Goal: Information Seeking & Learning: Learn about a topic

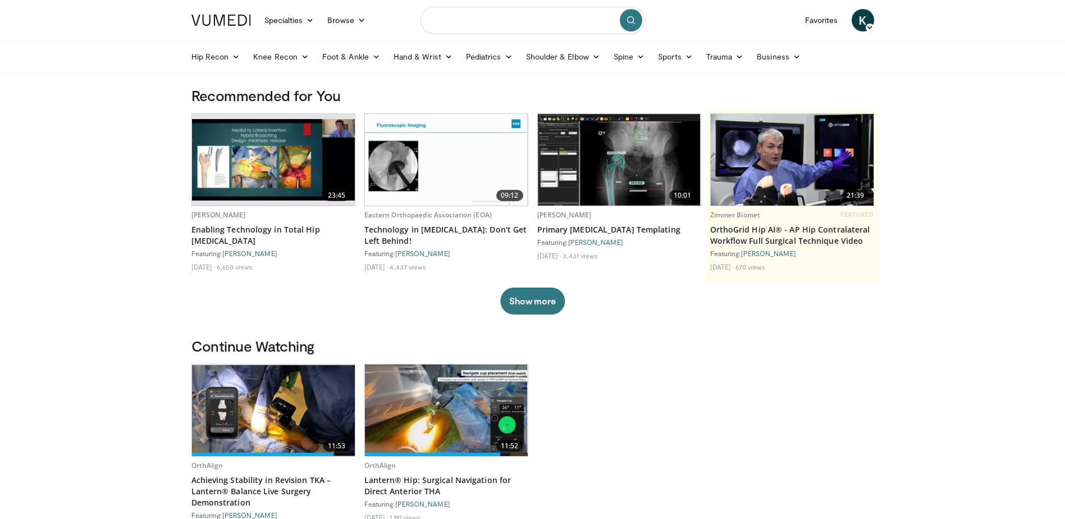
click at [500, 20] on input "Search topics, interventions" at bounding box center [532, 20] width 225 height 27
type input "**********"
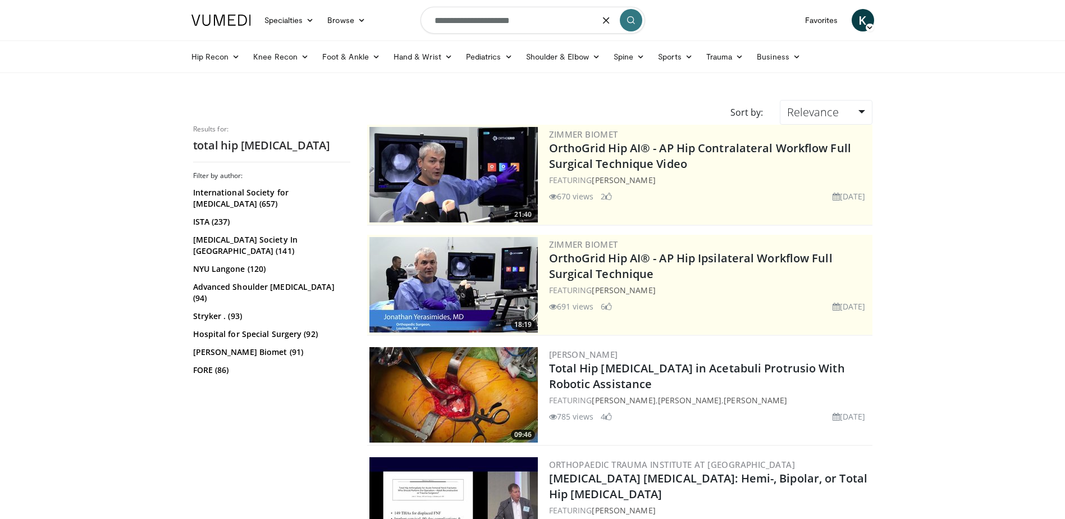
click at [536, 26] on input "**********" at bounding box center [532, 20] width 225 height 27
click at [430, 15] on input "**********" at bounding box center [532, 20] width 225 height 27
type input "**********"
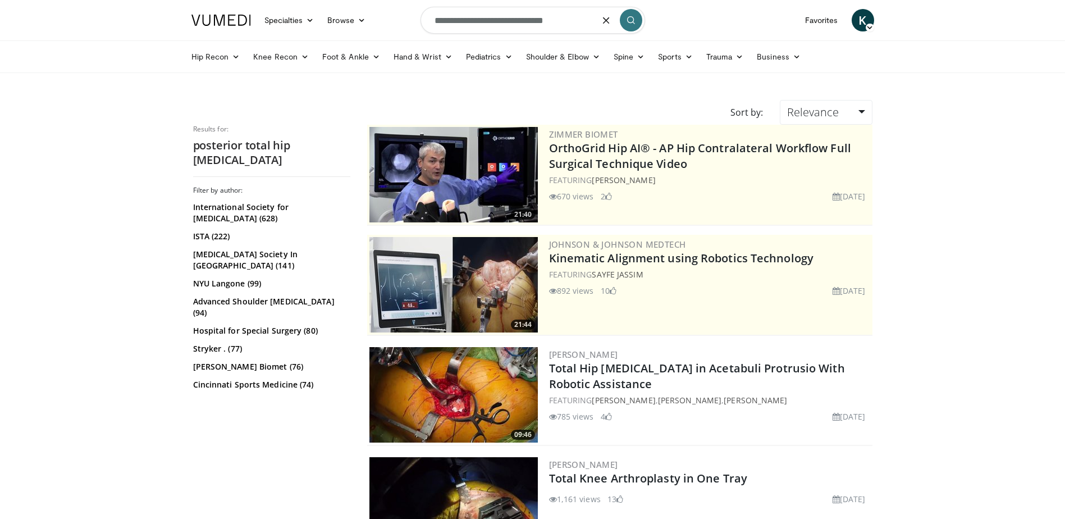
drag, startPoint x: 561, startPoint y: 22, endPoint x: 470, endPoint y: 16, distance: 90.5
click at [470, 16] on input "**********" at bounding box center [532, 20] width 225 height 27
type input "**********"
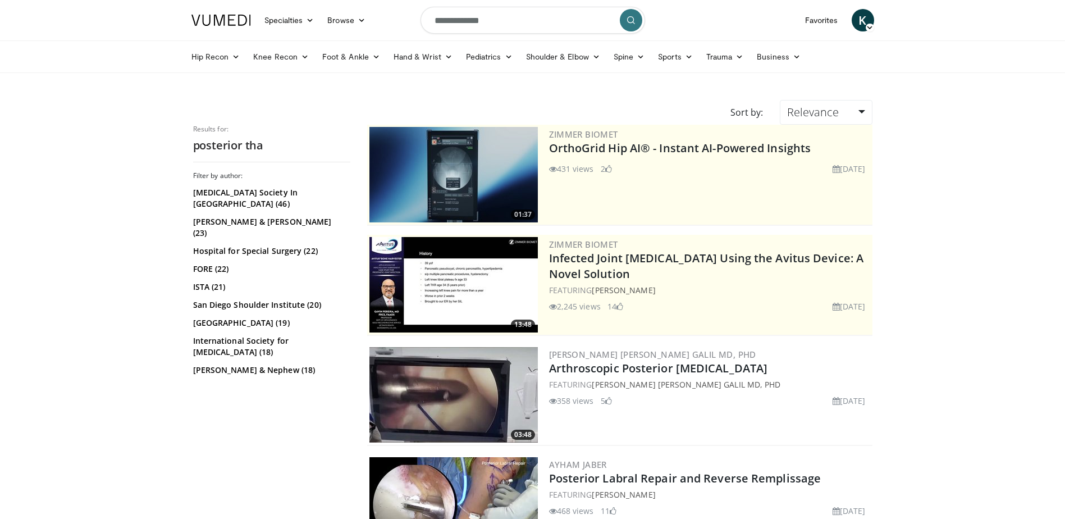
click at [429, 20] on input "**********" at bounding box center [532, 20] width 225 height 27
type input "**********"
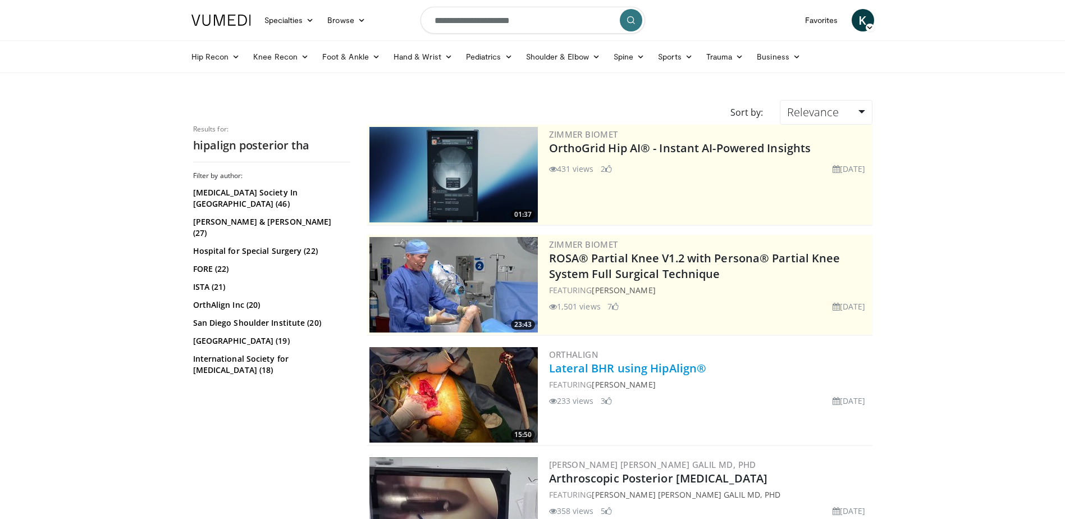
click at [666, 368] on link "Lateral BHR using HipAlign®" at bounding box center [628, 367] width 158 height 15
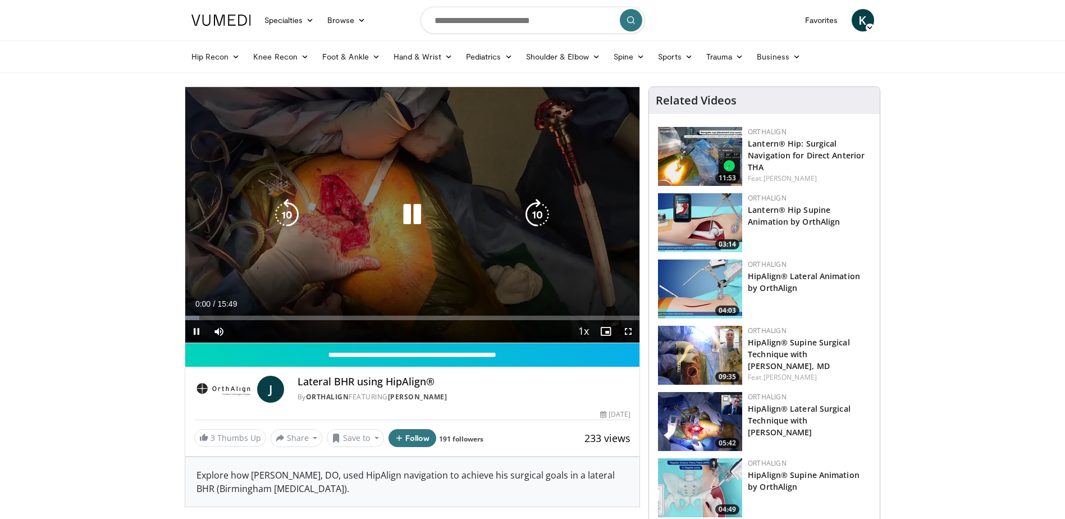
click at [399, 225] on icon "Video Player" at bounding box center [411, 214] width 31 height 31
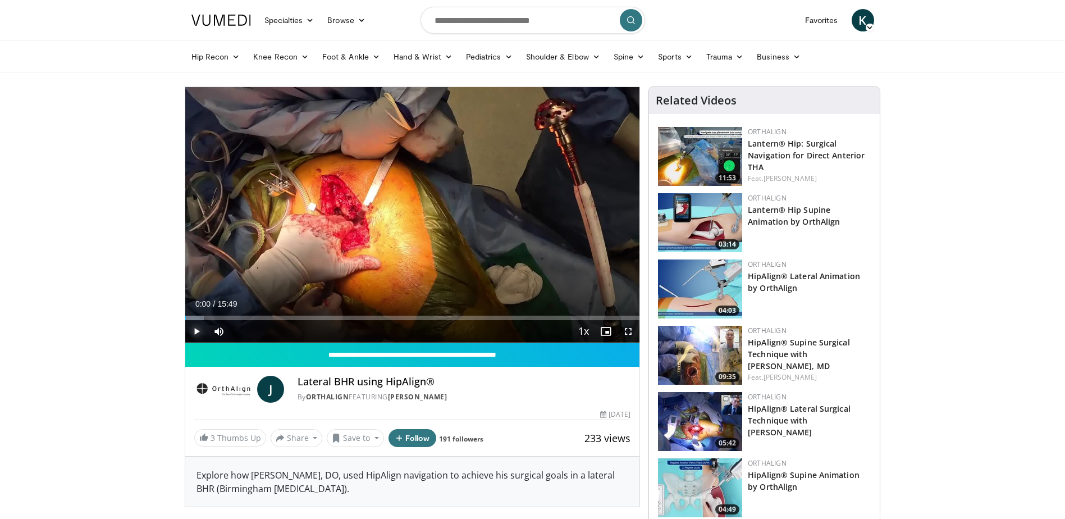
click at [200, 333] on span "Video Player" at bounding box center [196, 331] width 22 height 22
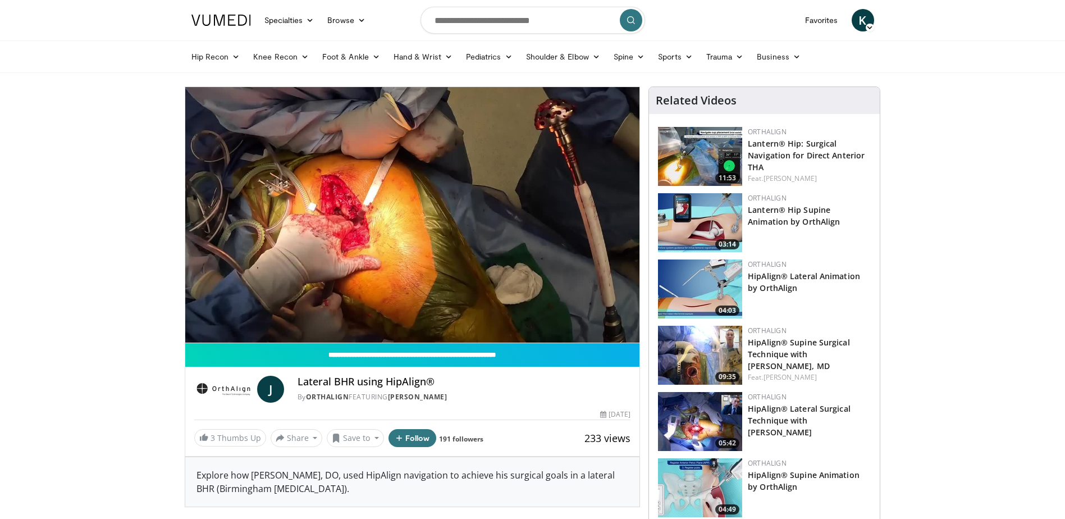
scroll to position [56, 0]
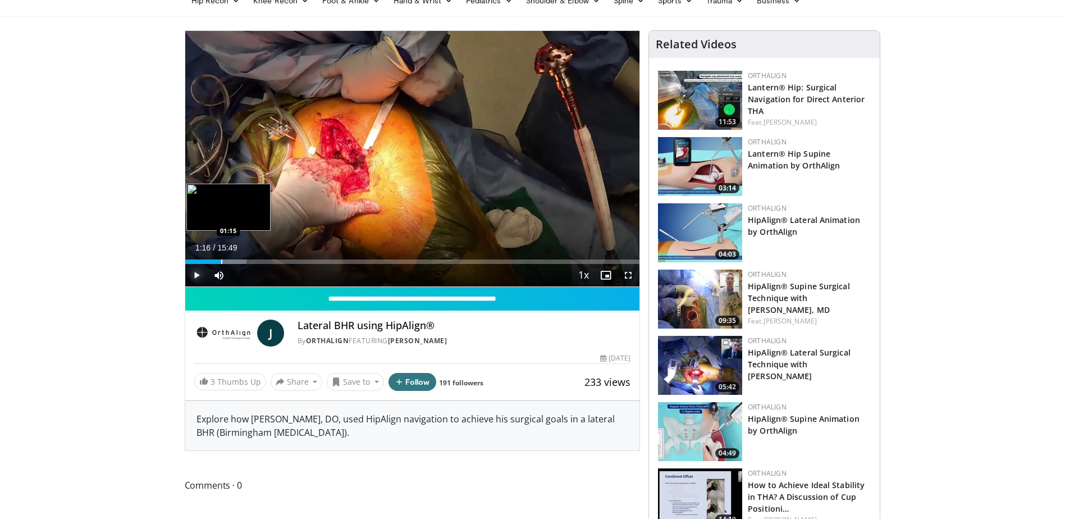
click at [221, 262] on div "Progress Bar" at bounding box center [221, 261] width 1 height 4
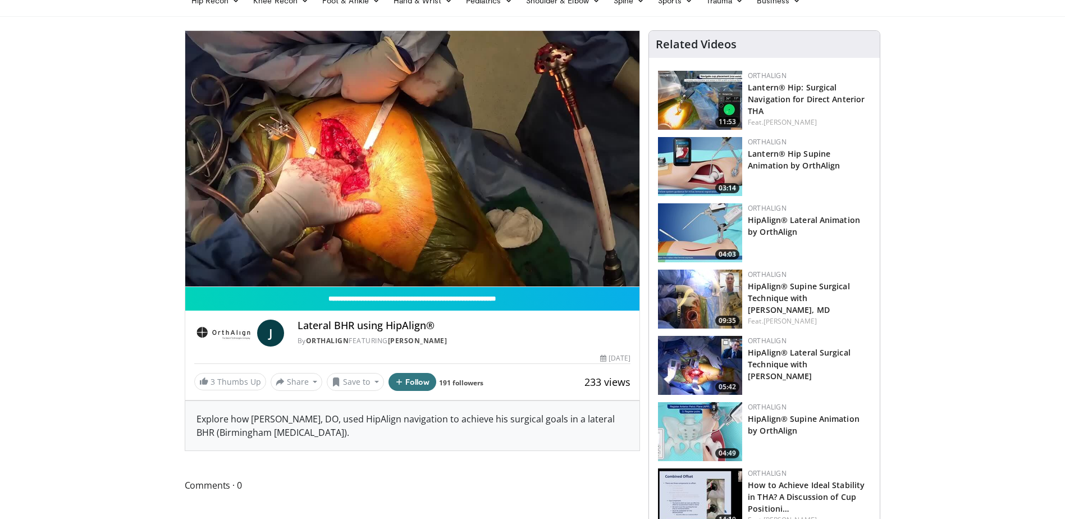
click at [225, 261] on div "10 seconds Tap to unmute" at bounding box center [412, 158] width 455 height 255
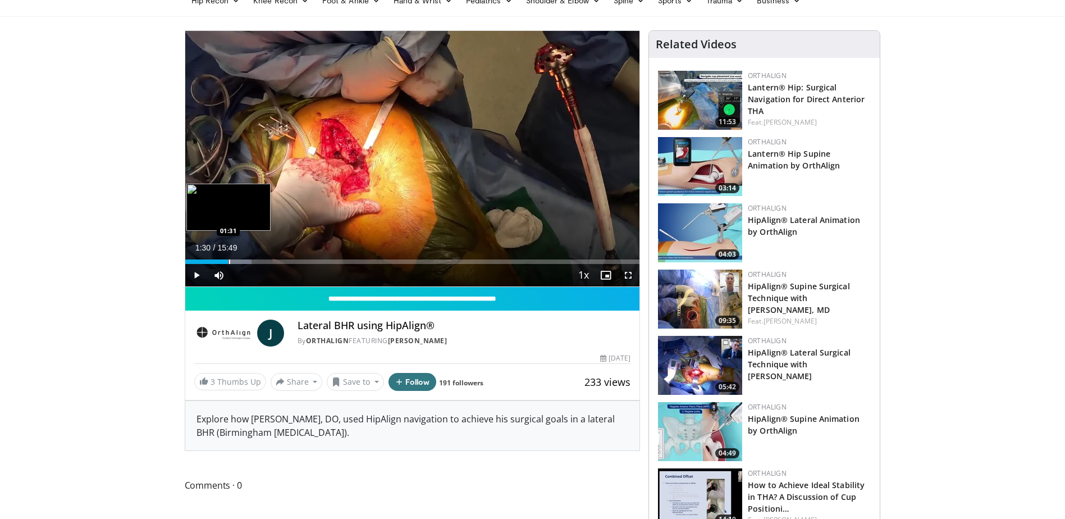
click at [229, 261] on div "Progress Bar" at bounding box center [229, 261] width 1 height 4
click at [236, 259] on div "Progress Bar" at bounding box center [236, 261] width 1 height 4
click at [195, 275] on span "Video Player" at bounding box center [196, 275] width 22 height 22
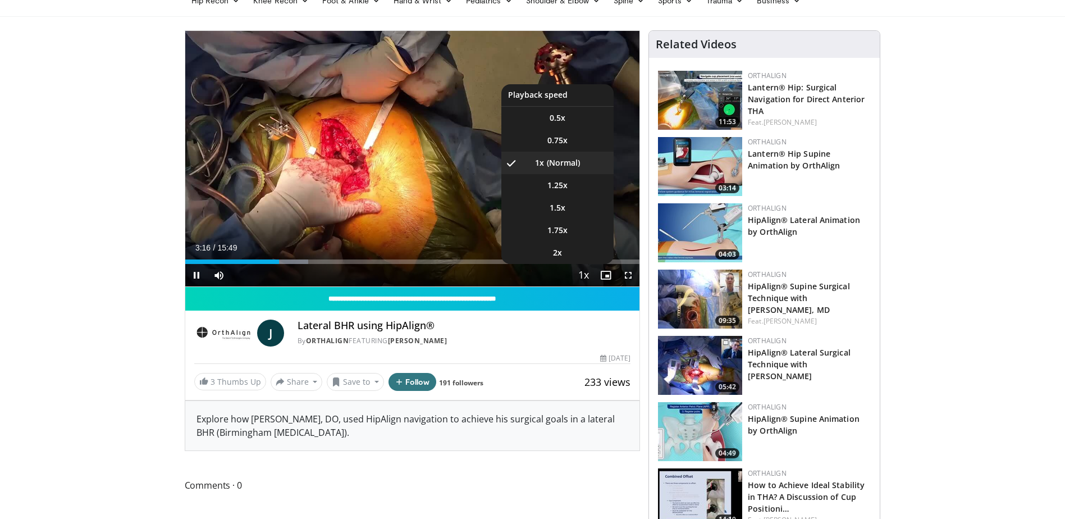
click at [591, 274] on span "Video Player" at bounding box center [583, 275] width 16 height 22
click at [566, 247] on li "2x" at bounding box center [557, 252] width 112 height 22
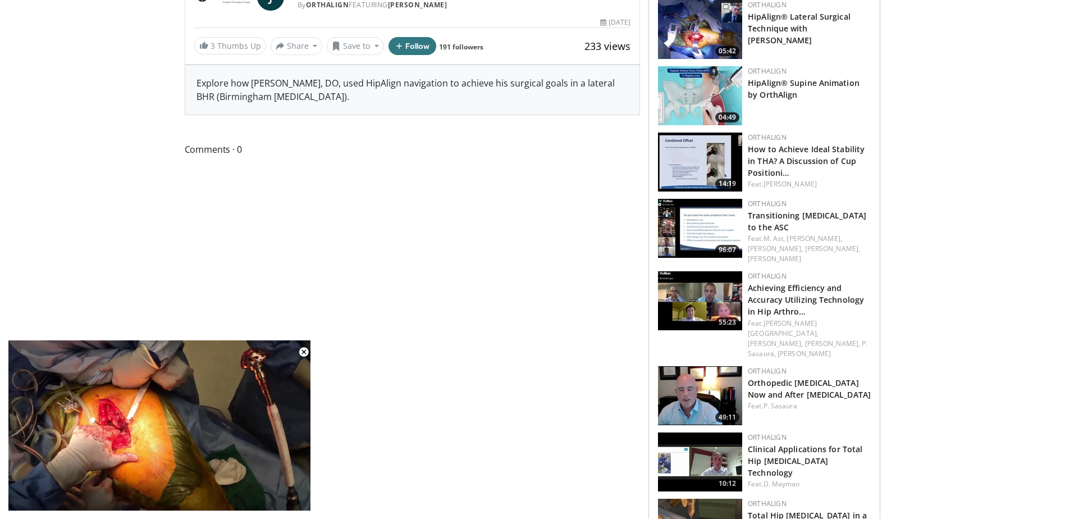
scroll to position [393, 0]
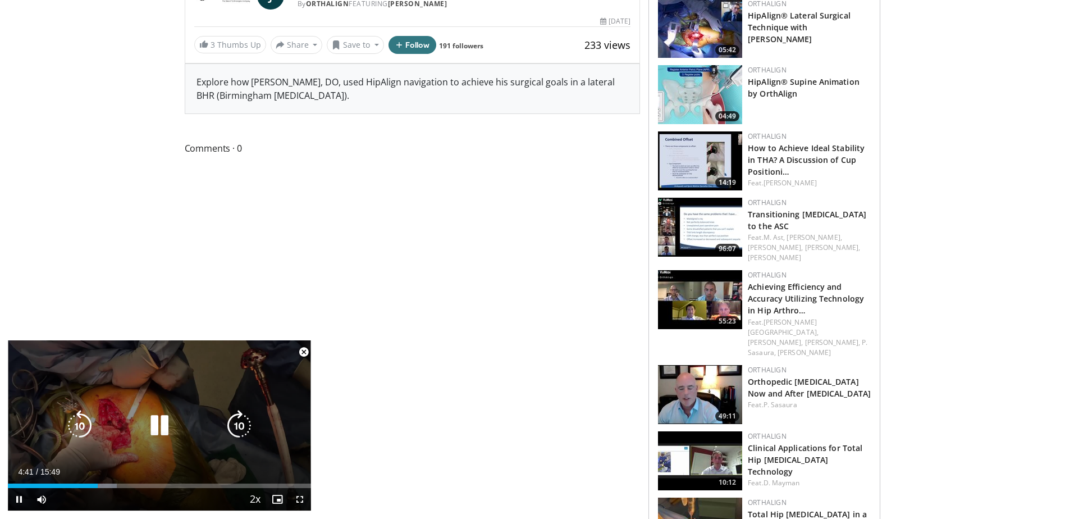
click at [161, 421] on icon "Video Player" at bounding box center [159, 425] width 31 height 31
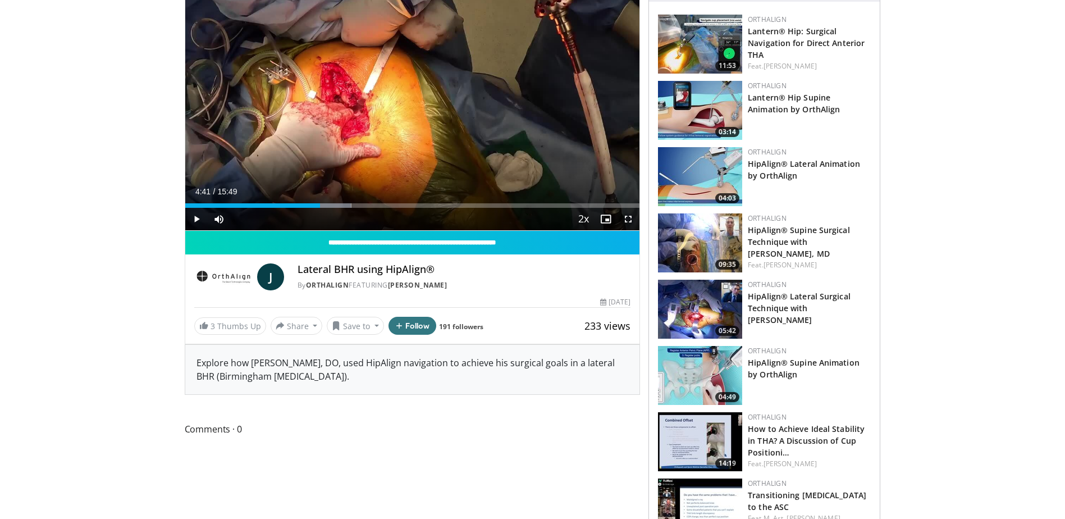
scroll to position [0, 0]
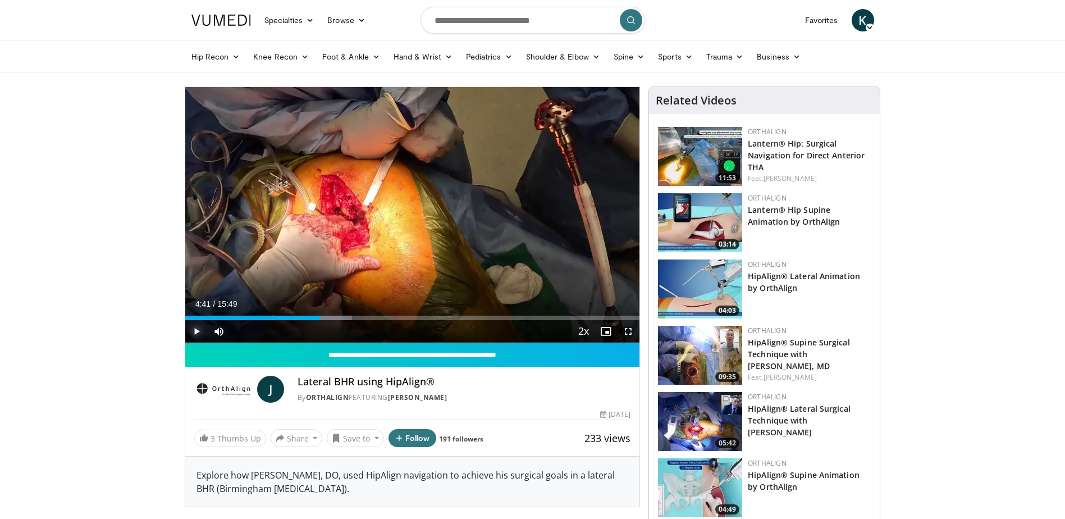
click at [199, 327] on span "Video Player" at bounding box center [196, 331] width 22 height 22
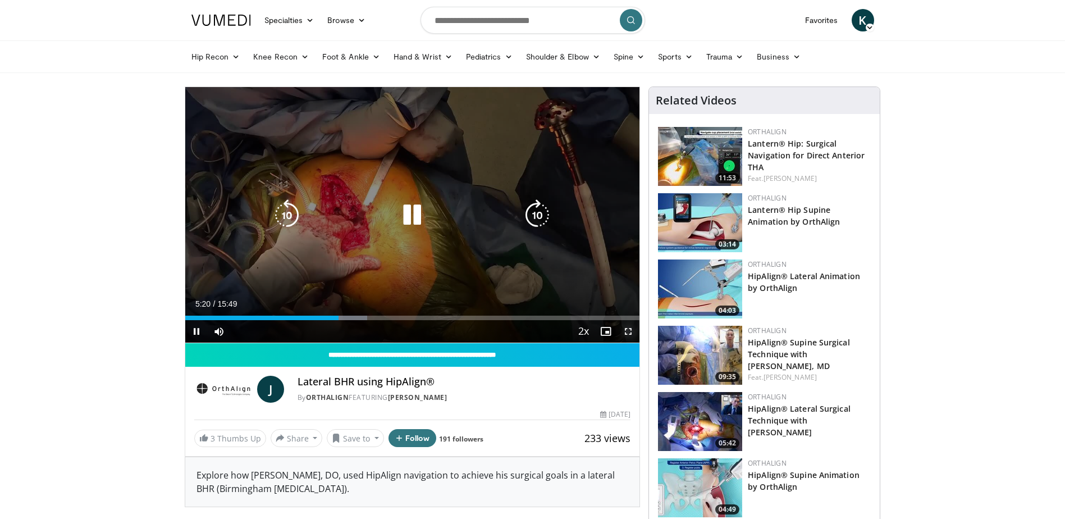
drag, startPoint x: 623, startPoint y: 330, endPoint x: 625, endPoint y: 388, distance: 58.4
click at [623, 330] on span "Video Player" at bounding box center [628, 331] width 22 height 22
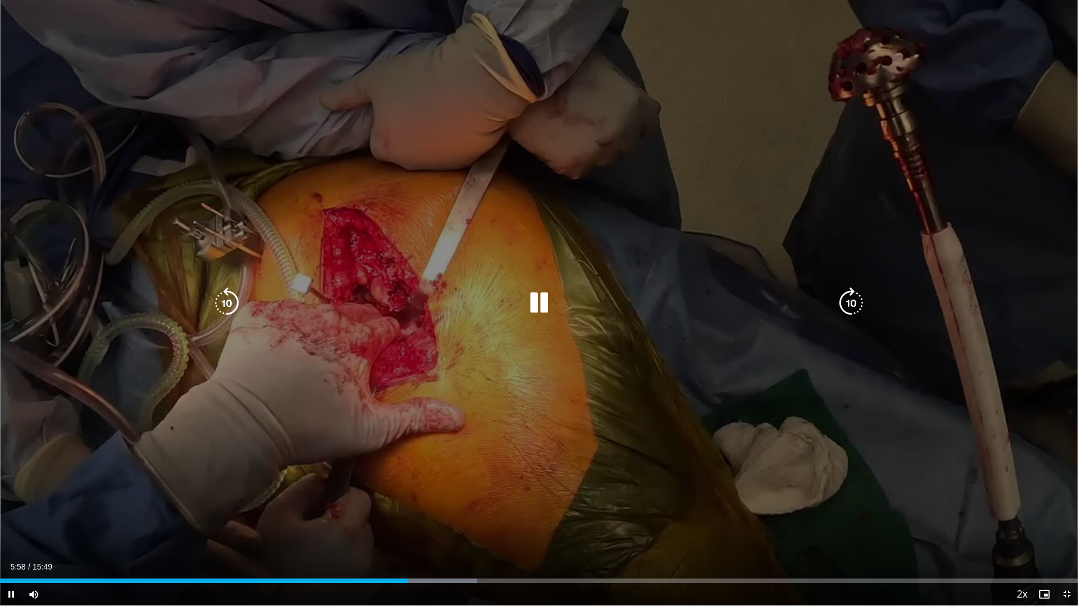
click at [539, 292] on icon "Video Player" at bounding box center [538, 302] width 31 height 31
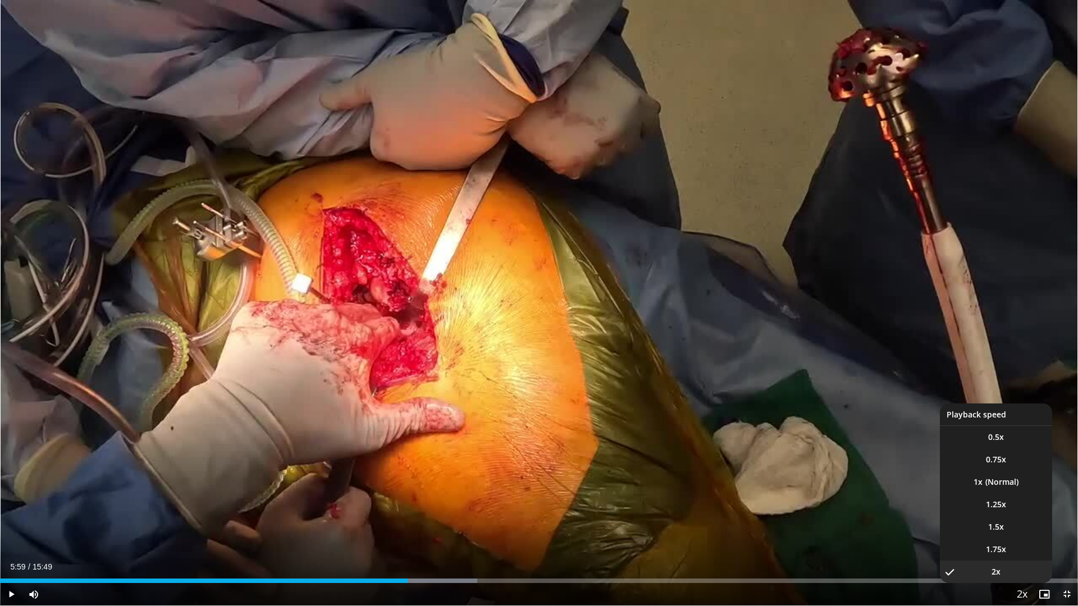
click at [1026, 518] on span "Video Player" at bounding box center [1022, 595] width 16 height 22
click at [990, 477] on li "1x" at bounding box center [996, 482] width 112 height 22
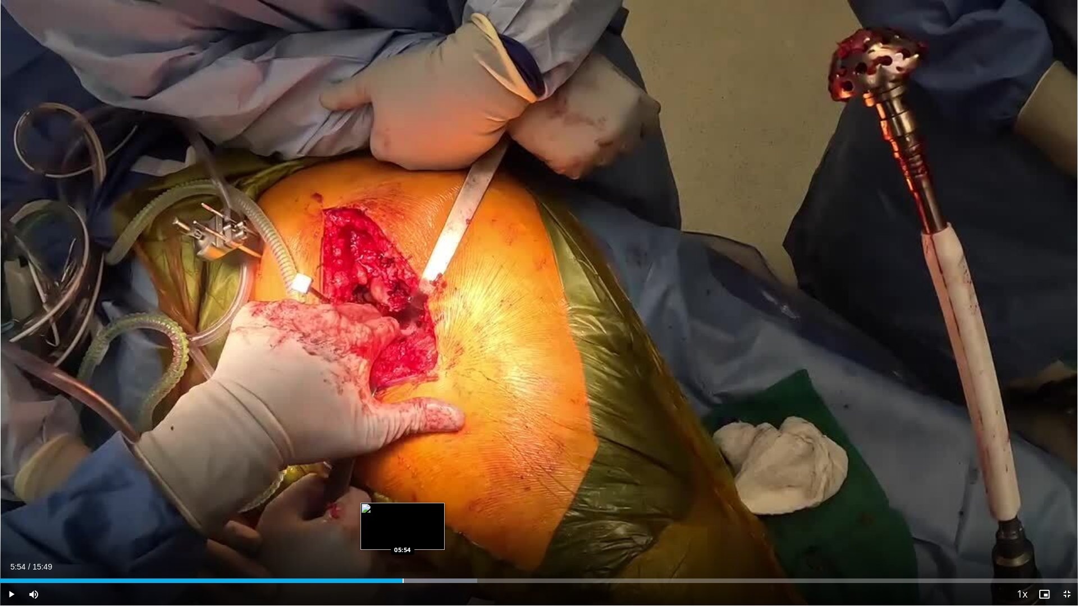
click at [402, 518] on div "Progress Bar" at bounding box center [402, 581] width 1 height 4
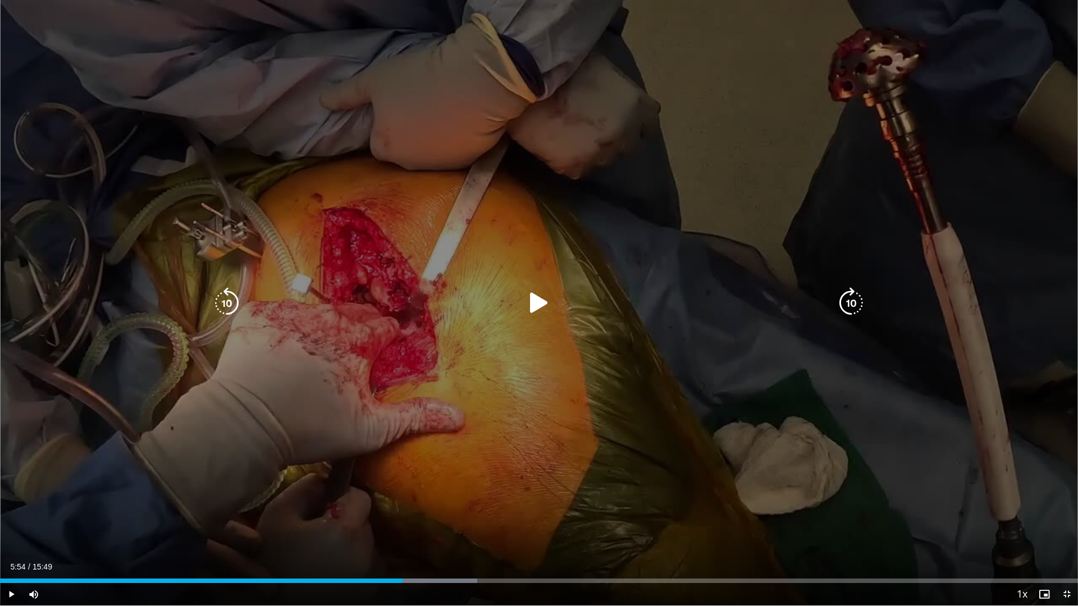
click at [539, 305] on icon "Video Player" at bounding box center [538, 302] width 31 height 31
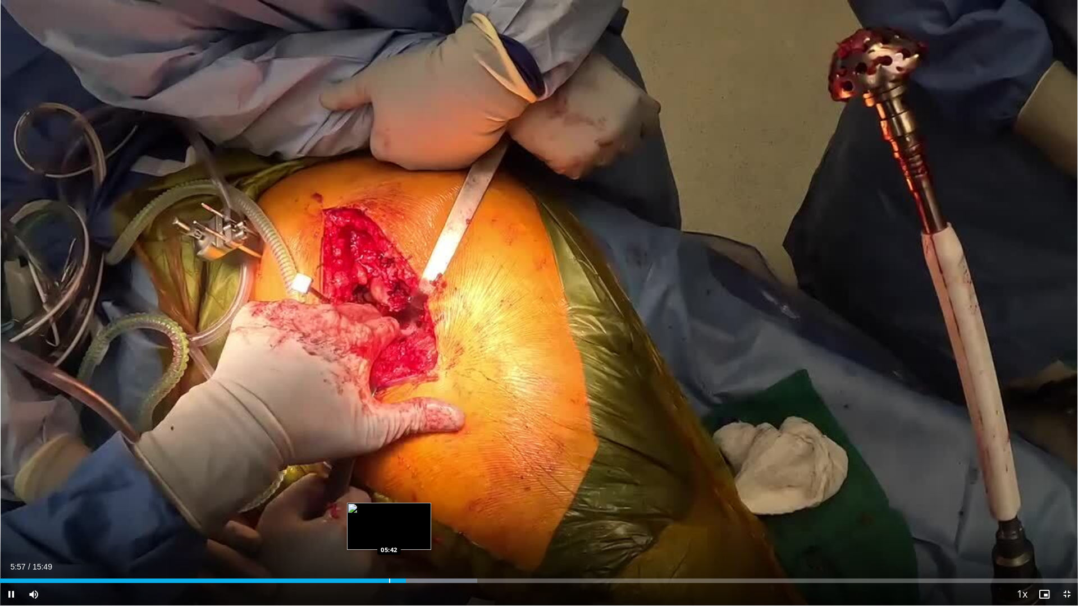
click at [389, 518] on div "Progress Bar" at bounding box center [389, 581] width 1 height 4
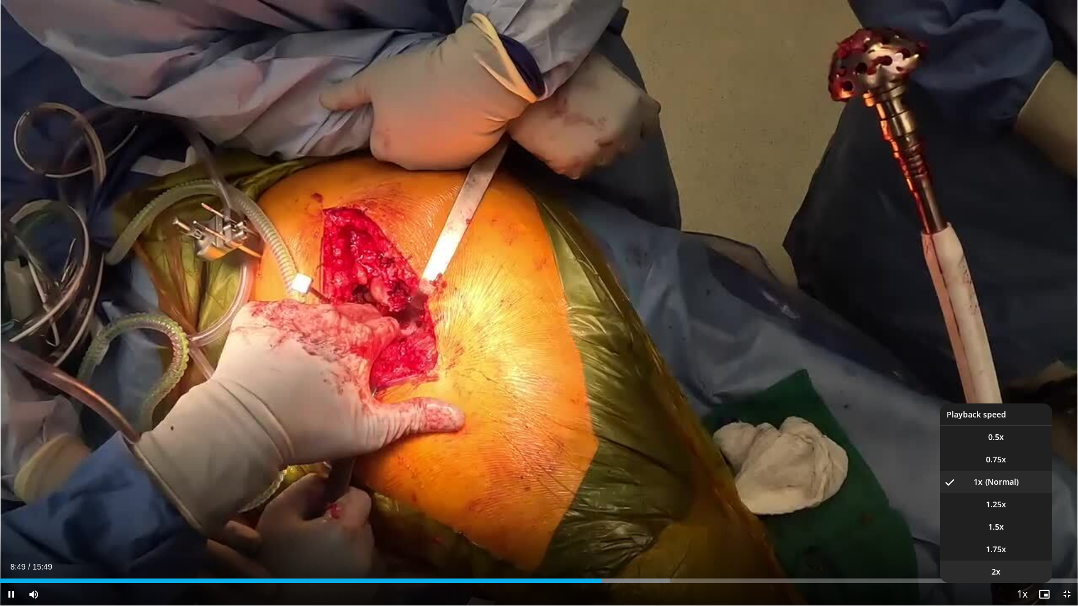
click at [1000, 518] on span "2x" at bounding box center [995, 571] width 9 height 11
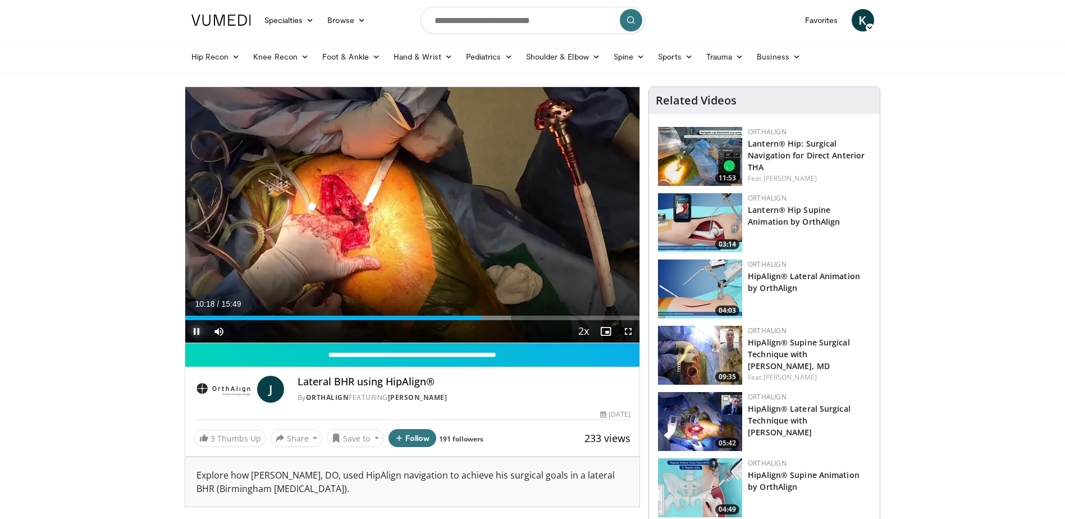
click at [201, 330] on span "Video Player" at bounding box center [196, 331] width 22 height 22
click at [195, 332] on span "Video Player" at bounding box center [196, 331] width 22 height 22
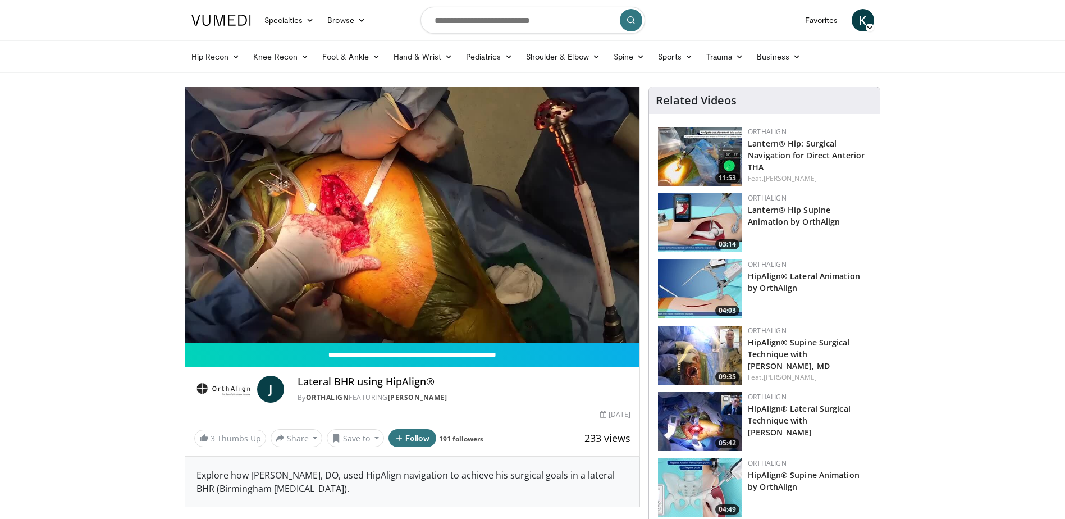
click at [491, 318] on div "10 seconds Tap to unmute" at bounding box center [412, 214] width 455 height 255
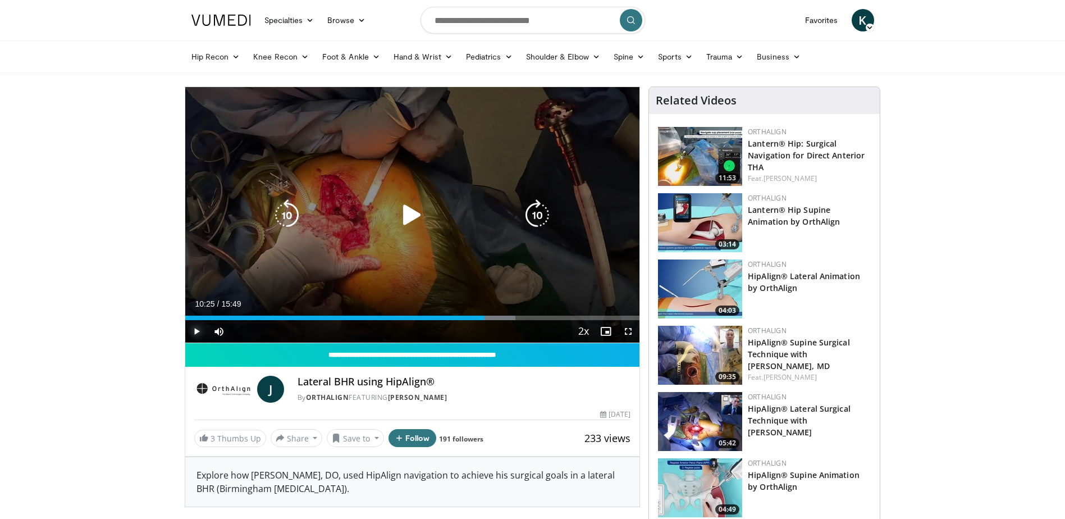
click at [196, 327] on span "Video Player" at bounding box center [196, 331] width 22 height 22
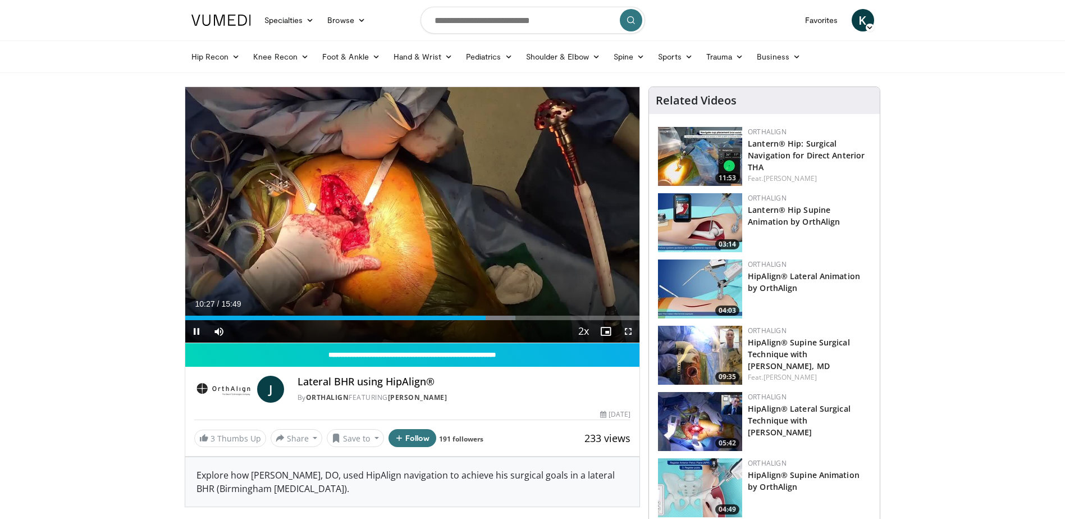
click at [628, 332] on span "Video Player" at bounding box center [628, 331] width 22 height 22
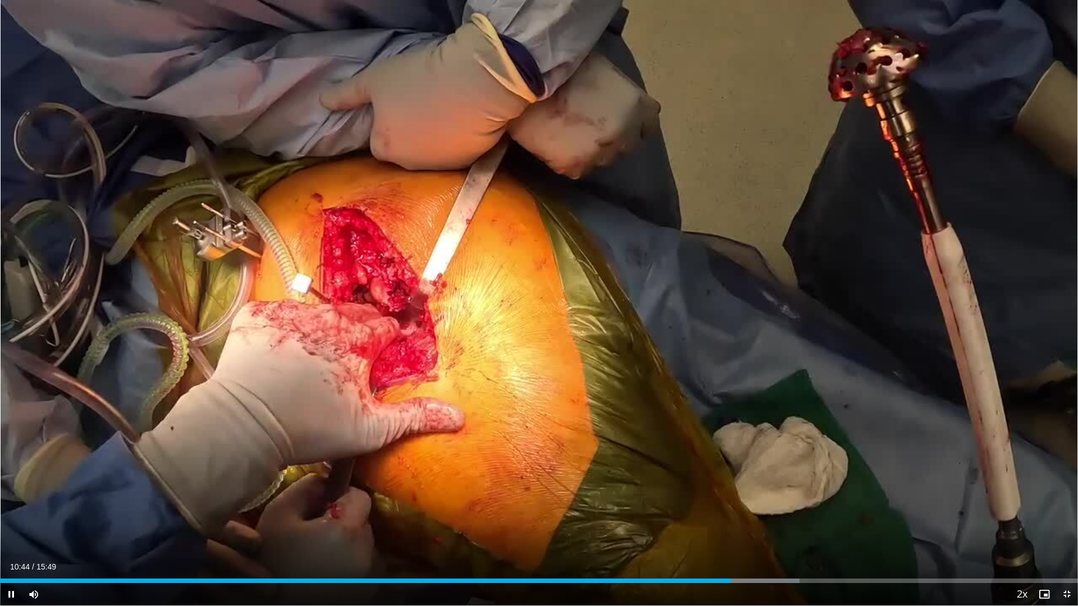
click at [757, 518] on div "Current Time 10:44 / Duration 15:49 Pause Skip Backward Skip Forward Mute 100% …" at bounding box center [539, 594] width 1078 height 22
click at [756, 518] on div "Loaded : 74.85% 10:46 11:06" at bounding box center [539, 578] width 1078 height 11
click at [777, 518] on div "Progress Bar" at bounding box center [777, 581] width 1 height 4
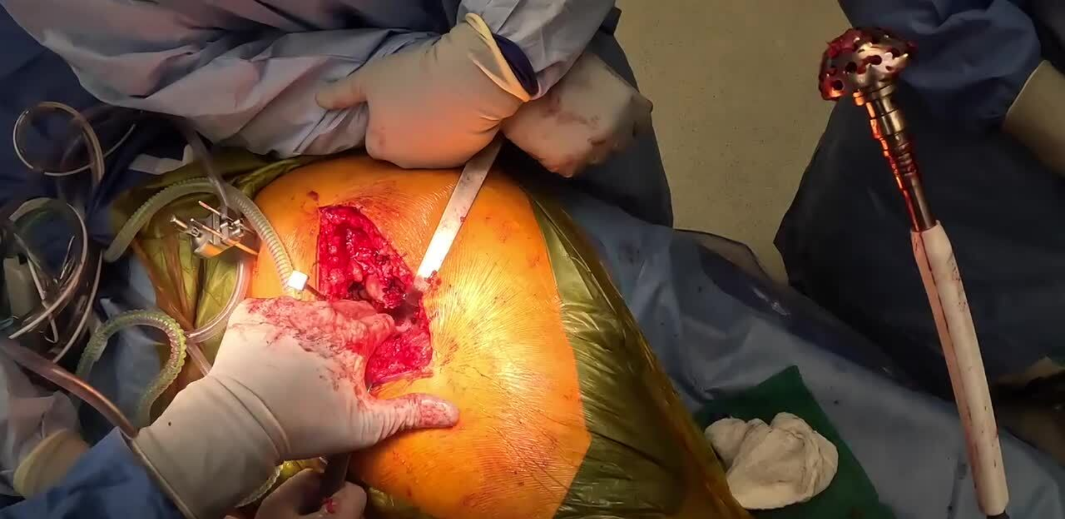
scroll to position [112, 0]
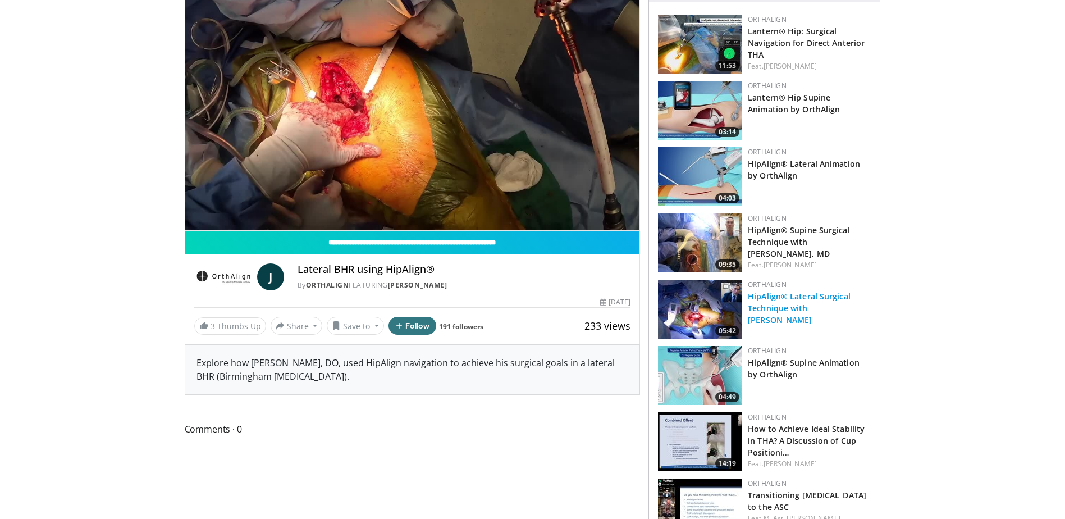
click at [767, 304] on link "HipAlign® Lateral Surgical Technique with Dr. Rafael J. Sierra" at bounding box center [799, 308] width 103 height 34
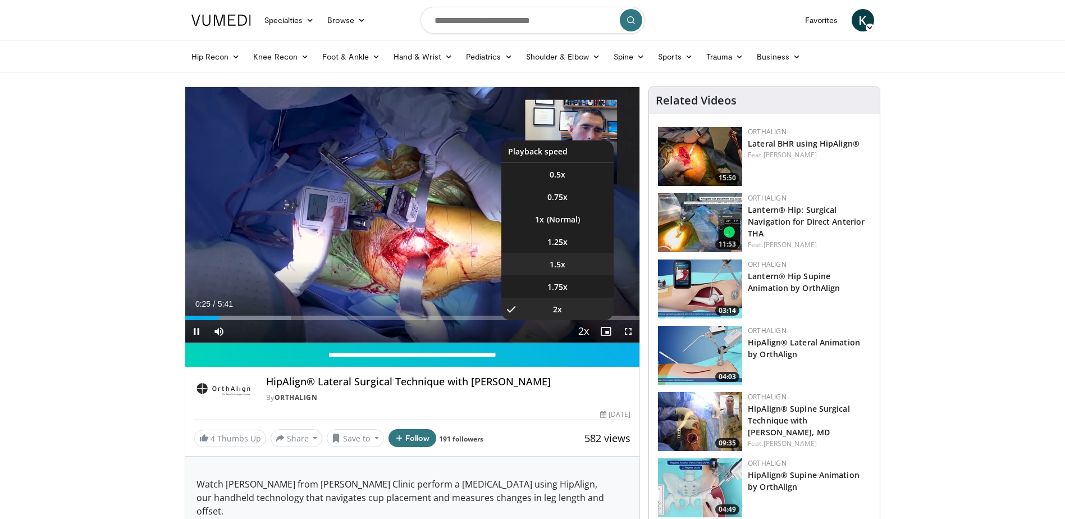
click at [562, 259] on span "1.5x" at bounding box center [558, 264] width 16 height 11
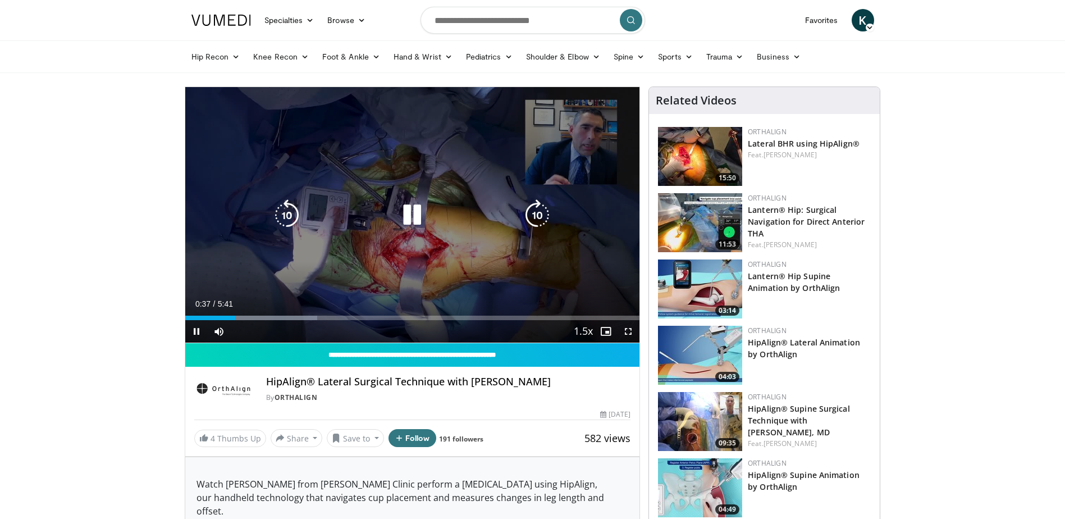
click at [386, 317] on div "Loaded : 29.03% 0:37 2:33" at bounding box center [412, 317] width 455 height 4
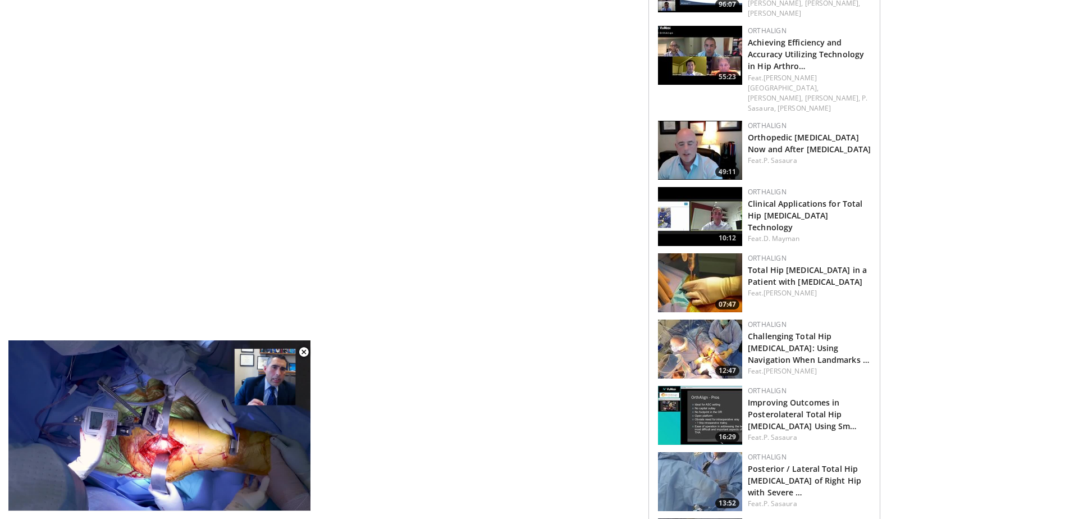
scroll to position [674, 0]
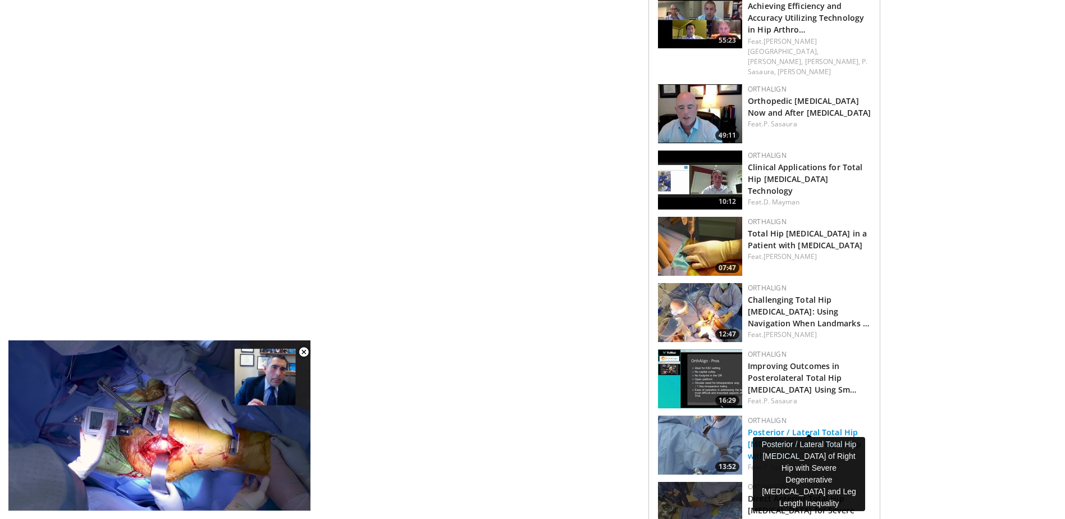
click at [788, 427] on link "Posterior / Lateral Total Hip Arthroplasty of Right Hip with Severe …" at bounding box center [804, 444] width 113 height 34
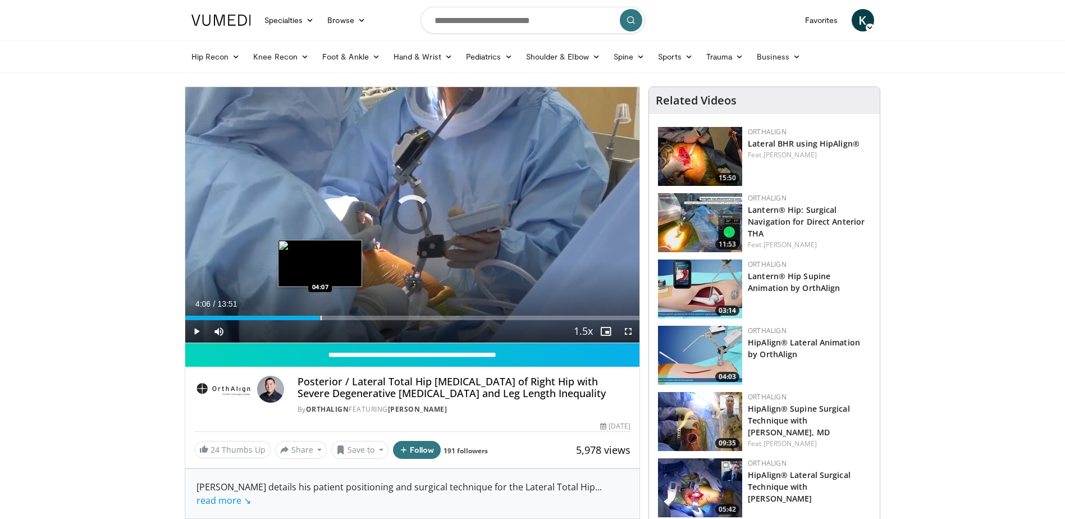
click at [321, 318] on div "Progress Bar" at bounding box center [321, 317] width 1 height 4
click at [622, 330] on span "Video Player" at bounding box center [628, 331] width 22 height 22
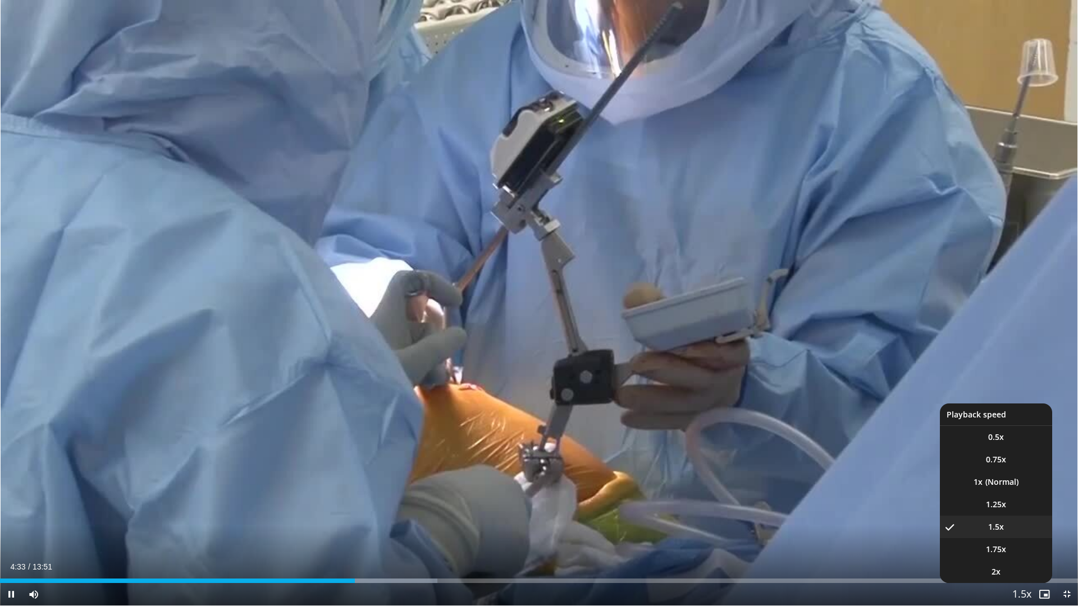
click at [1019, 518] on span "Video Player" at bounding box center [1022, 595] width 16 height 22
click at [994, 482] on li "1x" at bounding box center [996, 482] width 112 height 22
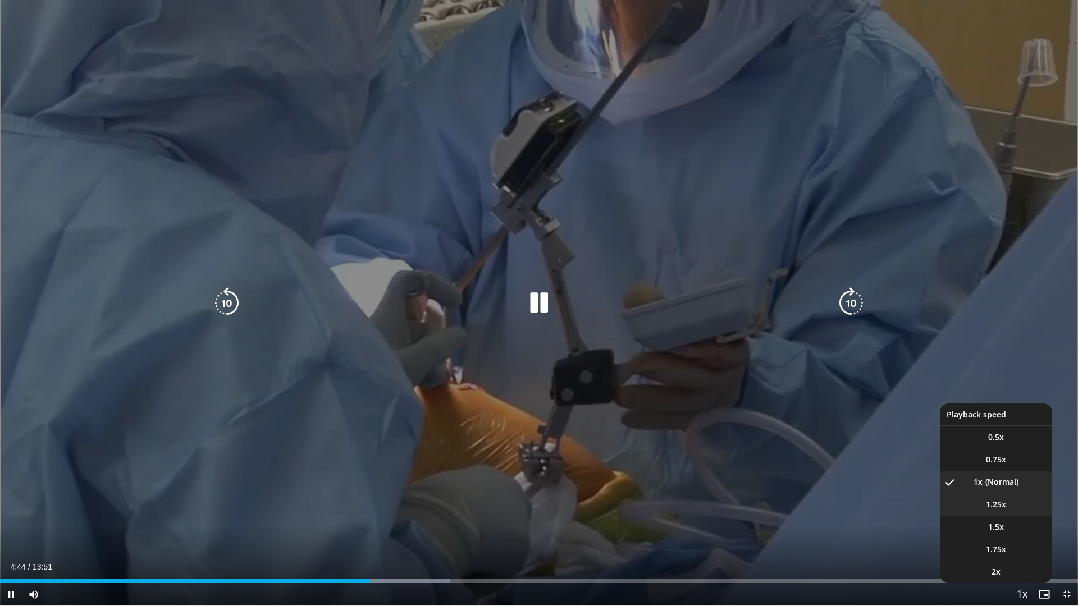
click at [1017, 506] on li "1.25x" at bounding box center [996, 504] width 112 height 22
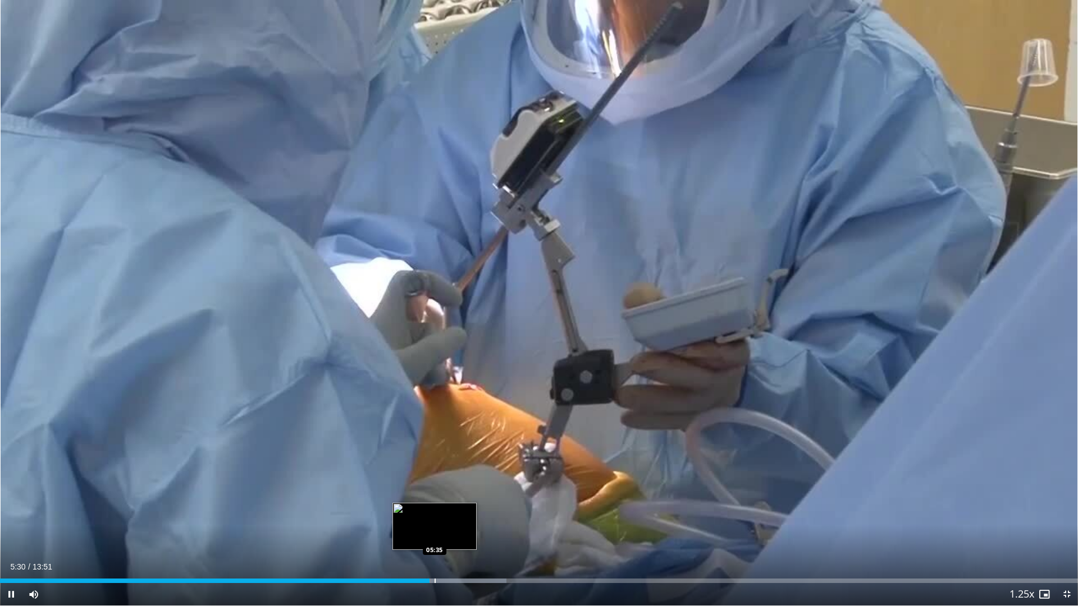
click at [435, 518] on div "Loaded : 46.98% 05:30 05:35" at bounding box center [539, 578] width 1078 height 11
click at [445, 518] on div "Loaded : 47.74% 05:36 05:43" at bounding box center [539, 578] width 1078 height 11
click at [453, 518] on div "Loaded : 47.74% 05:49 05:49" at bounding box center [539, 578] width 1078 height 11
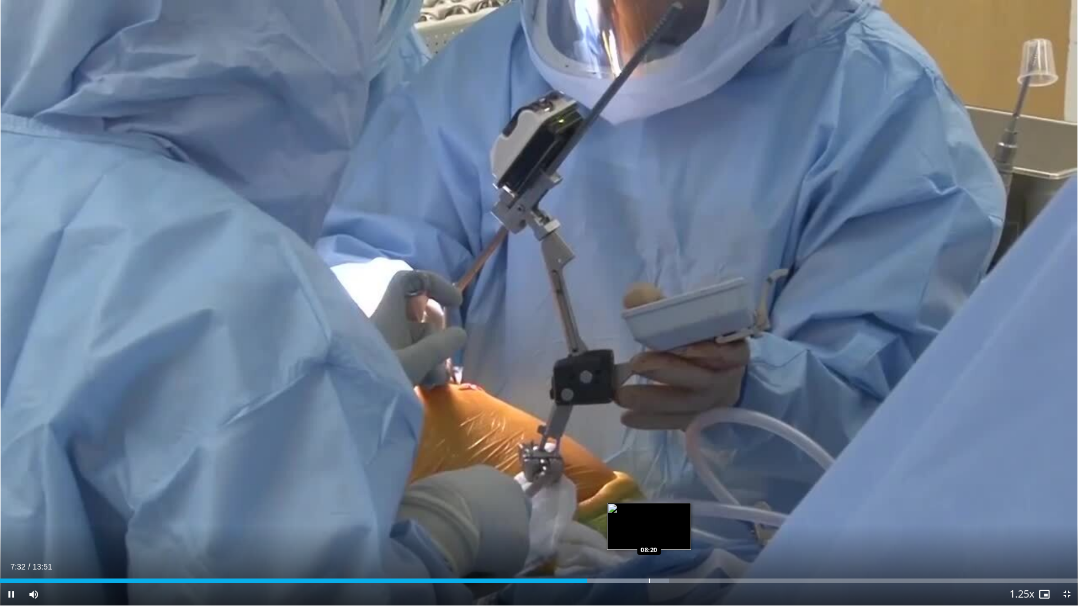
click at [651, 518] on div "Progress Bar" at bounding box center [608, 581] width 121 height 4
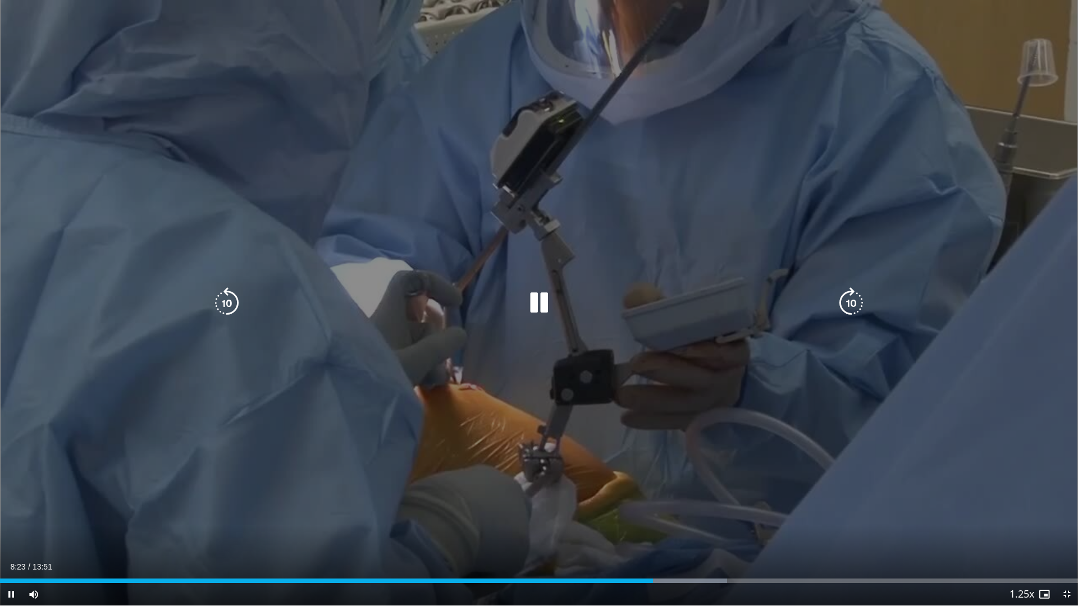
click at [683, 518] on div "Progress Bar" at bounding box center [671, 581] width 112 height 4
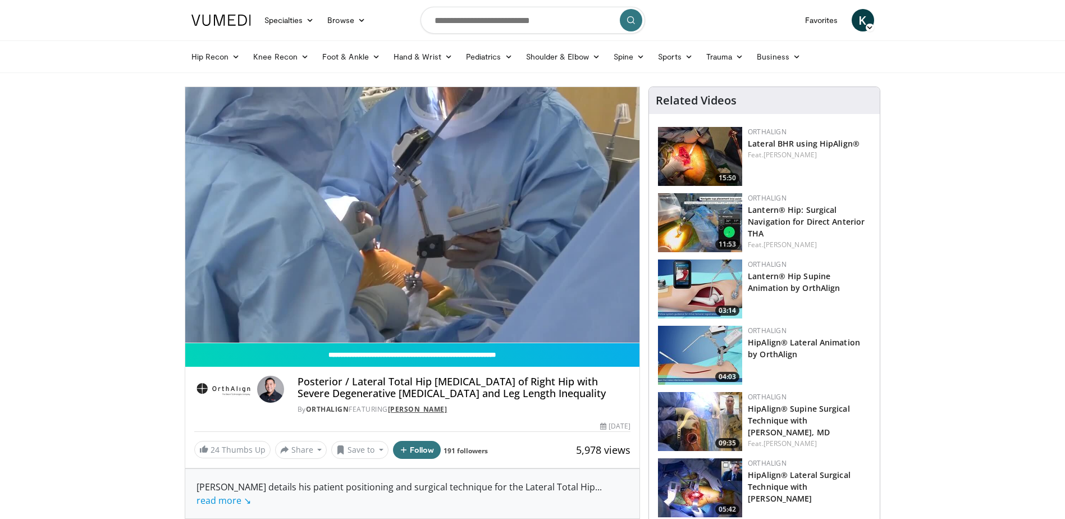
click at [427, 410] on link "Paul Sasaura" at bounding box center [418, 409] width 60 height 10
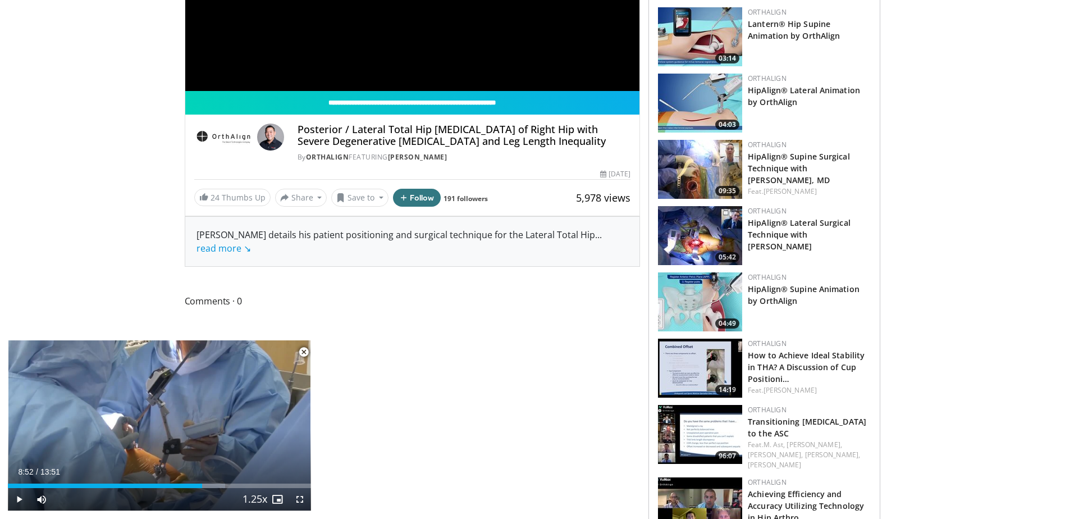
scroll to position [225, 0]
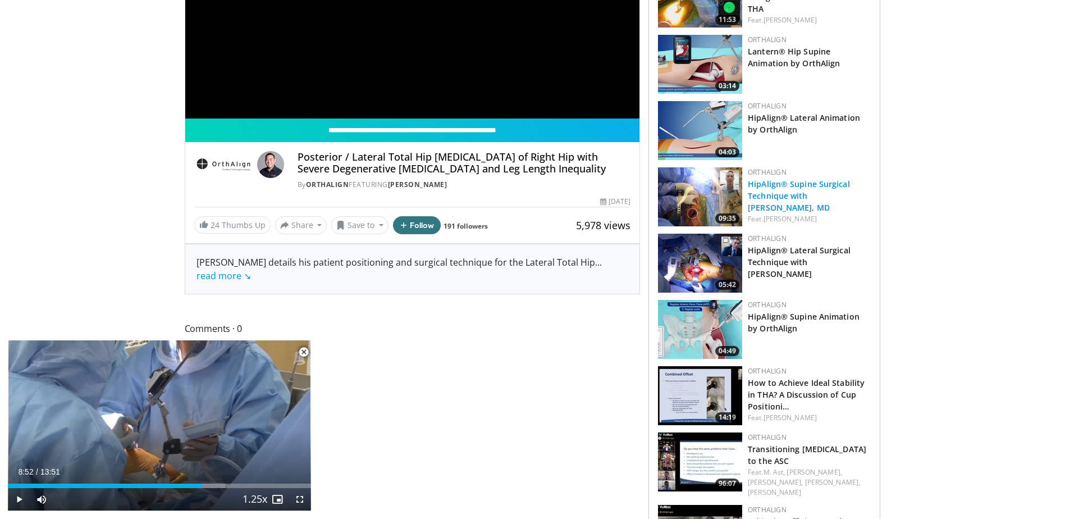
click at [813, 196] on link "HipAlign® Supine Surgical Technique with James Chen, MD" at bounding box center [799, 196] width 102 height 34
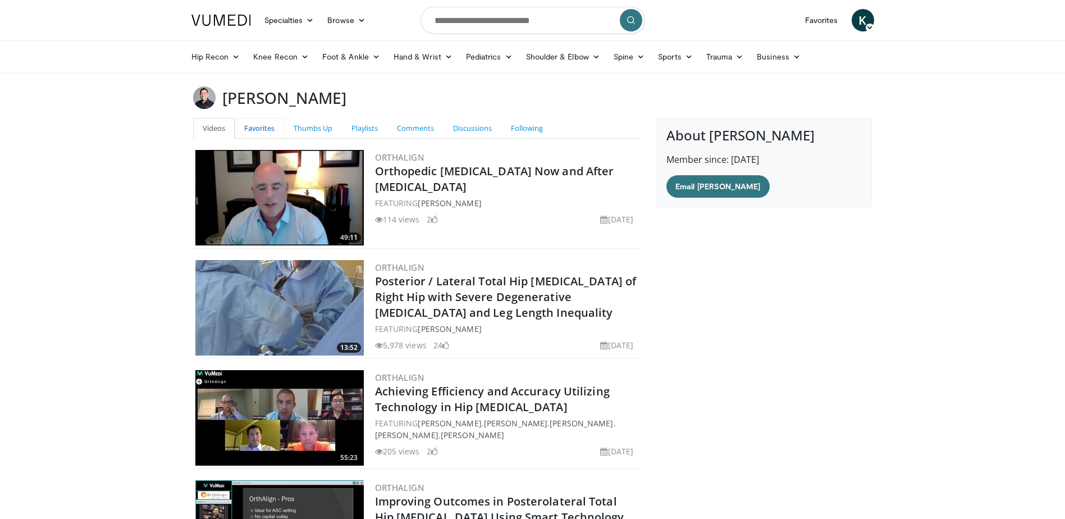
click at [257, 128] on link "Favorites" at bounding box center [259, 128] width 49 height 21
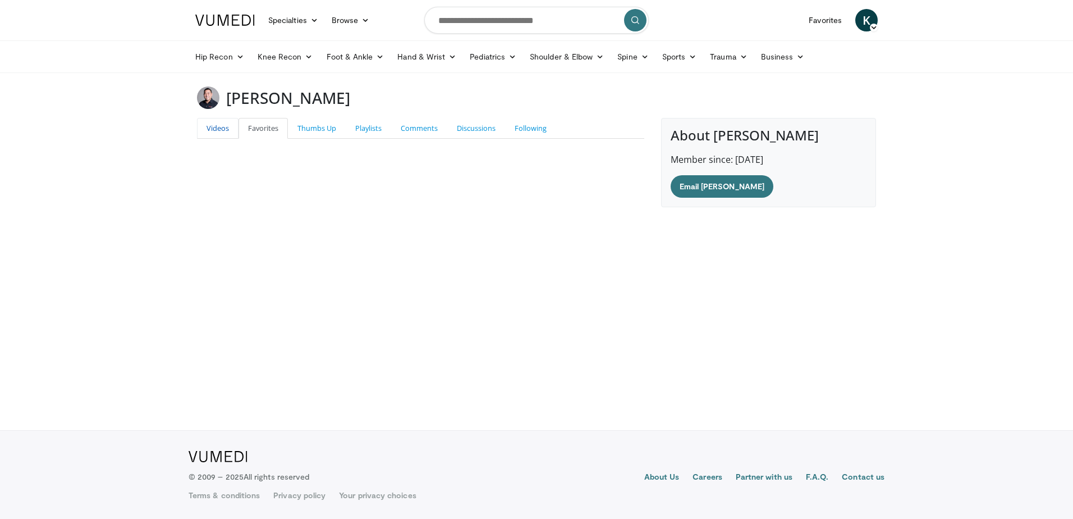
click at [229, 125] on link "Videos" at bounding box center [218, 128] width 42 height 21
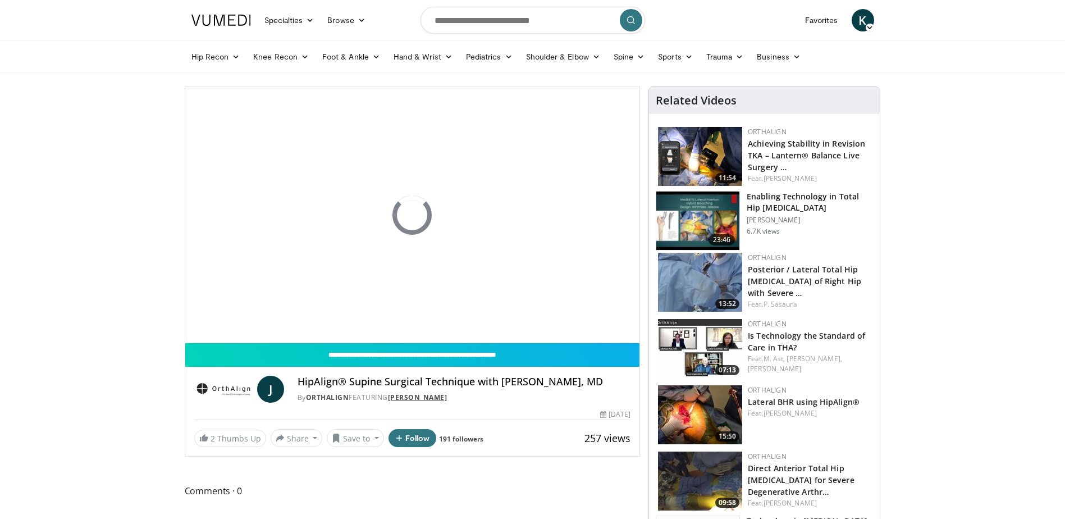
click at [425, 396] on link "[PERSON_NAME]" at bounding box center [418, 397] width 60 height 10
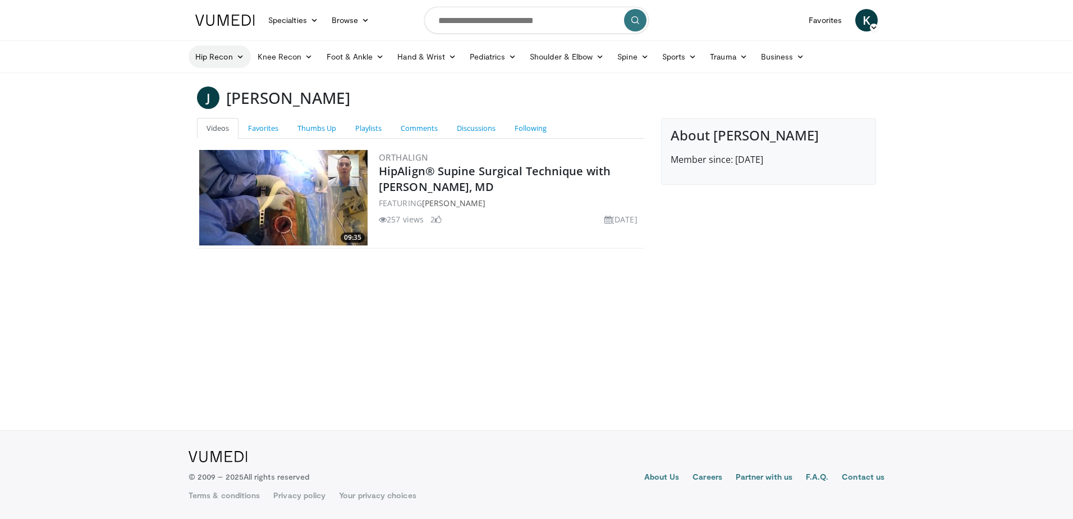
click at [228, 56] on link "Hip Recon" at bounding box center [220, 56] width 62 height 22
click at [231, 82] on link "Hip Arthroplasty" at bounding box center [256, 83] width 134 height 18
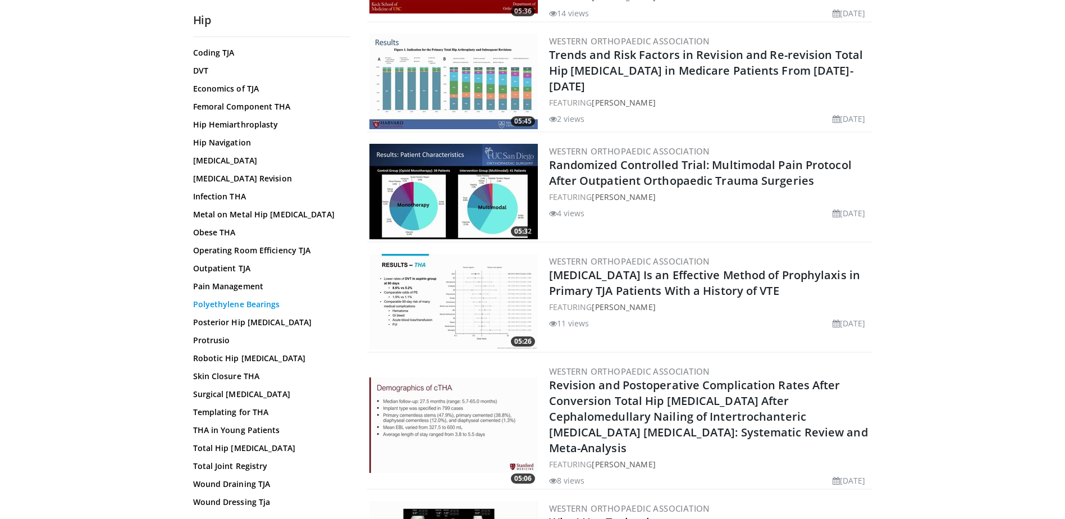
scroll to position [449, 0]
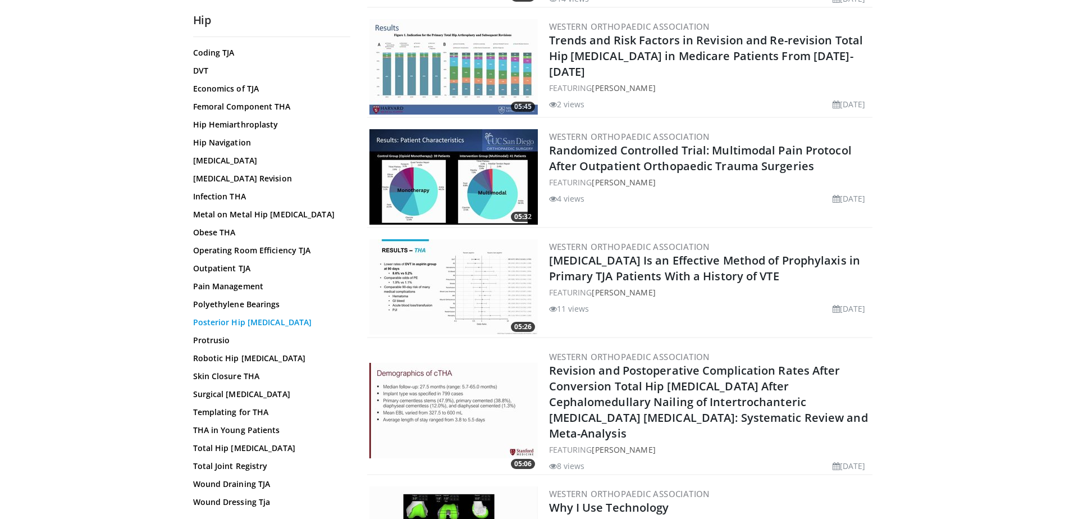
click at [260, 317] on link "Posterior Hip [MEDICAL_DATA]" at bounding box center [269, 322] width 152 height 11
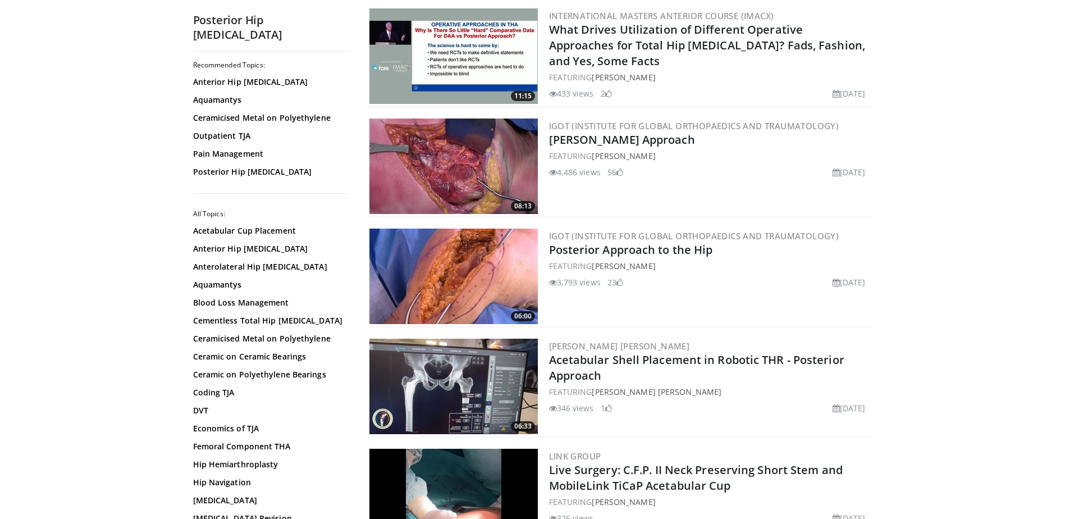
scroll to position [449, 0]
click at [656, 248] on link "Posterior Approach to the Hip" at bounding box center [631, 248] width 164 height 15
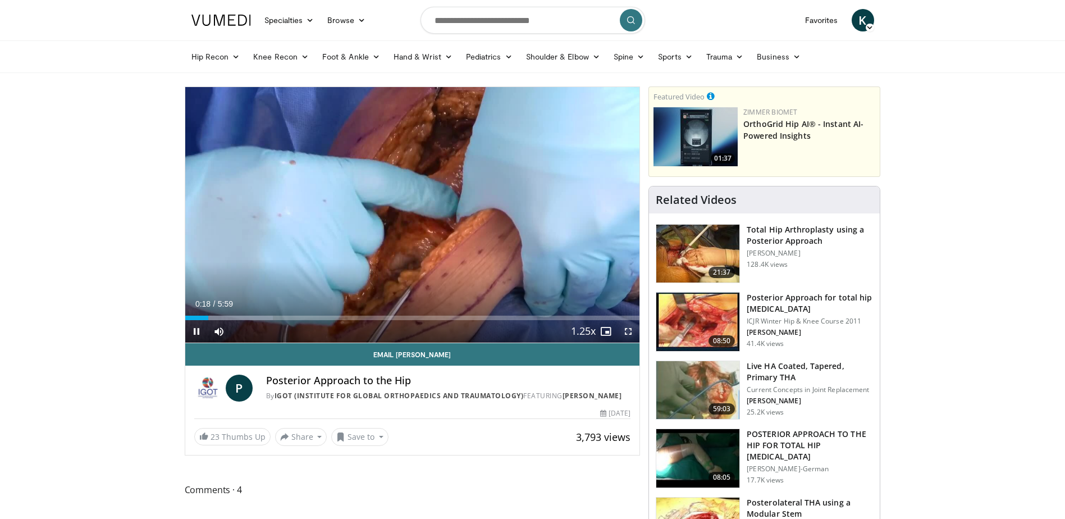
click at [625, 331] on span "Video Player" at bounding box center [628, 331] width 22 height 22
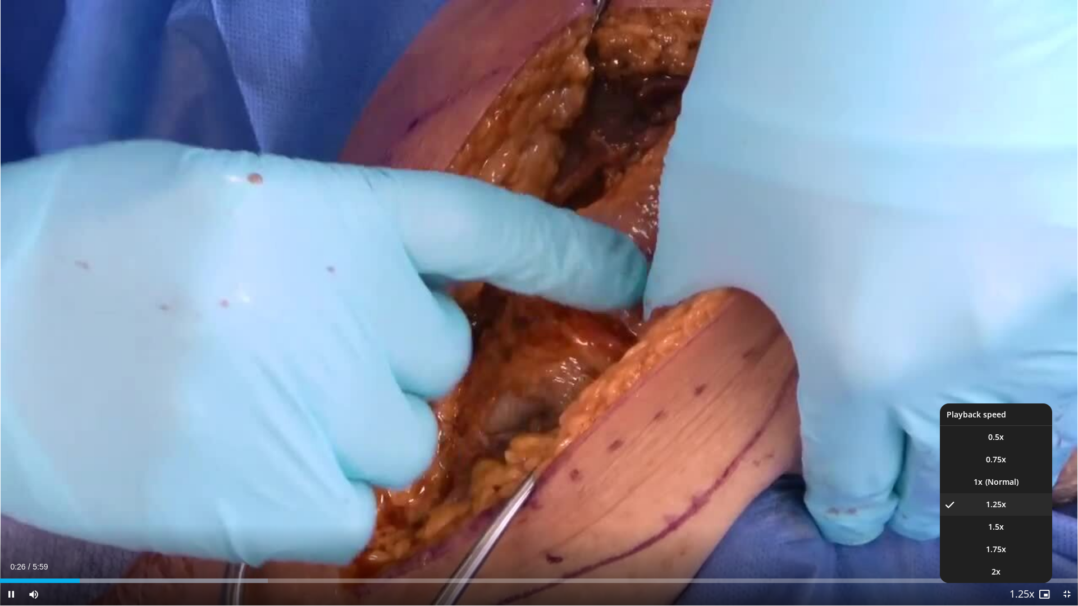
click at [1014, 518] on span "Video Player" at bounding box center [1022, 595] width 16 height 22
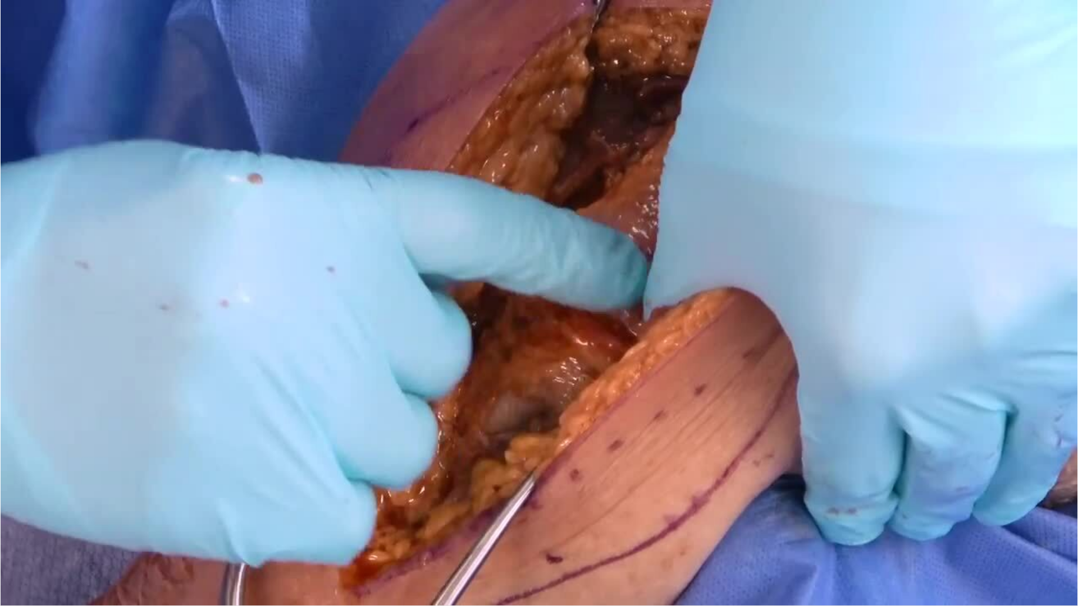
click at [1014, 518] on div "10 seconds Tap to unmute" at bounding box center [539, 303] width 1078 height 606
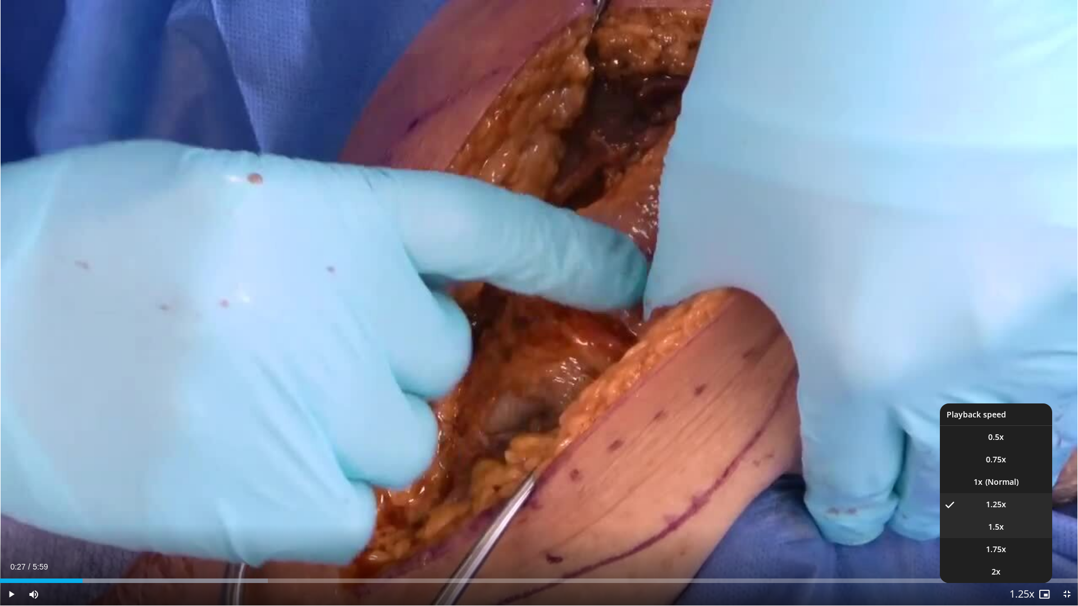
click at [1005, 518] on li "1.5x" at bounding box center [996, 527] width 112 height 22
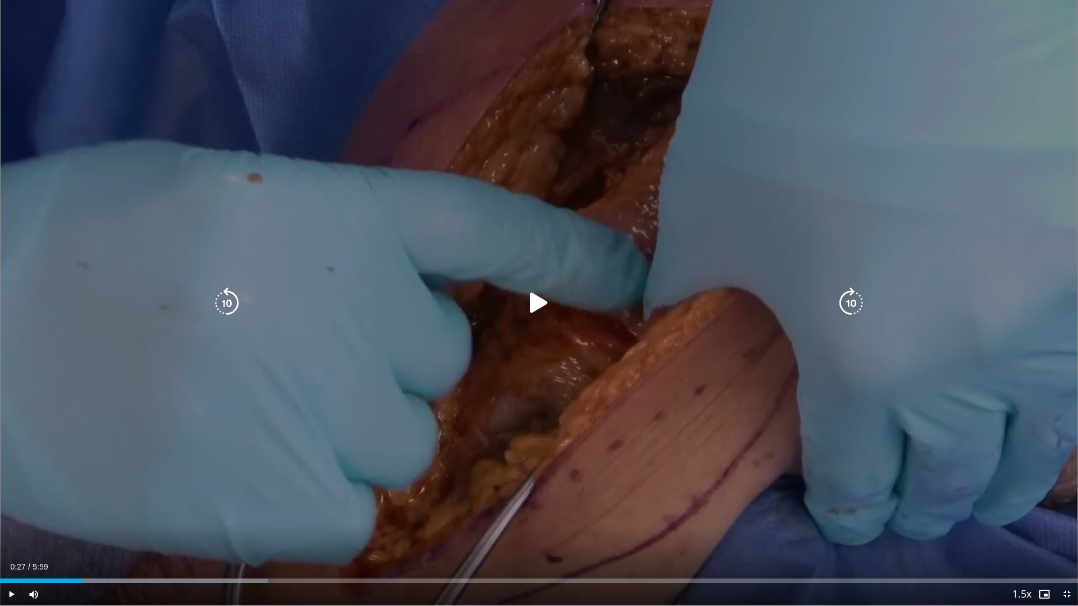
click at [530, 315] on icon "Video Player" at bounding box center [538, 302] width 31 height 31
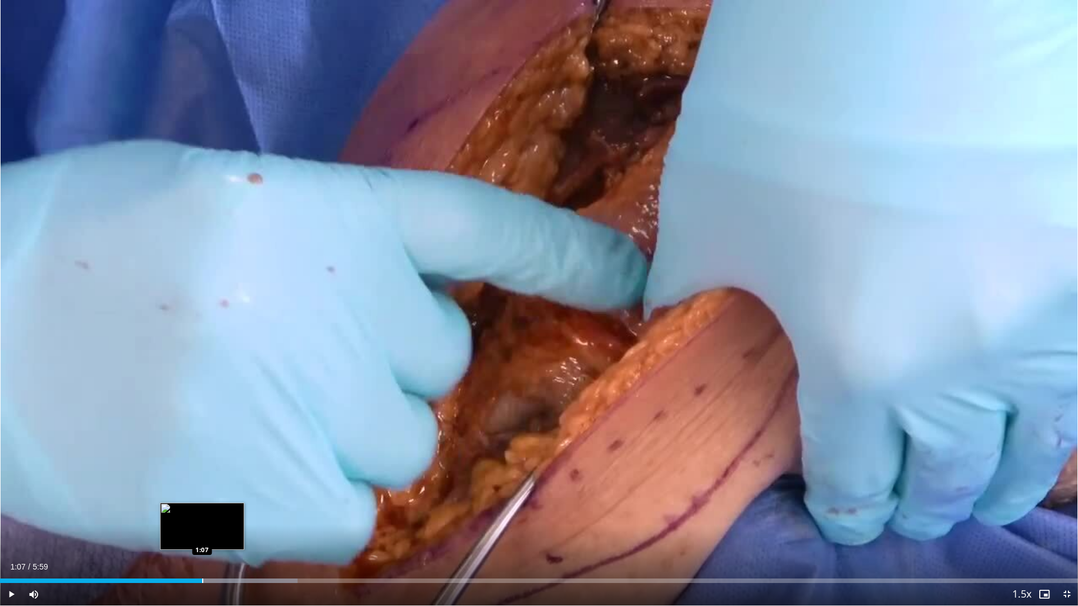
click at [202, 518] on div "Loaded : 27.61% 0:38 1:07" at bounding box center [539, 578] width 1078 height 11
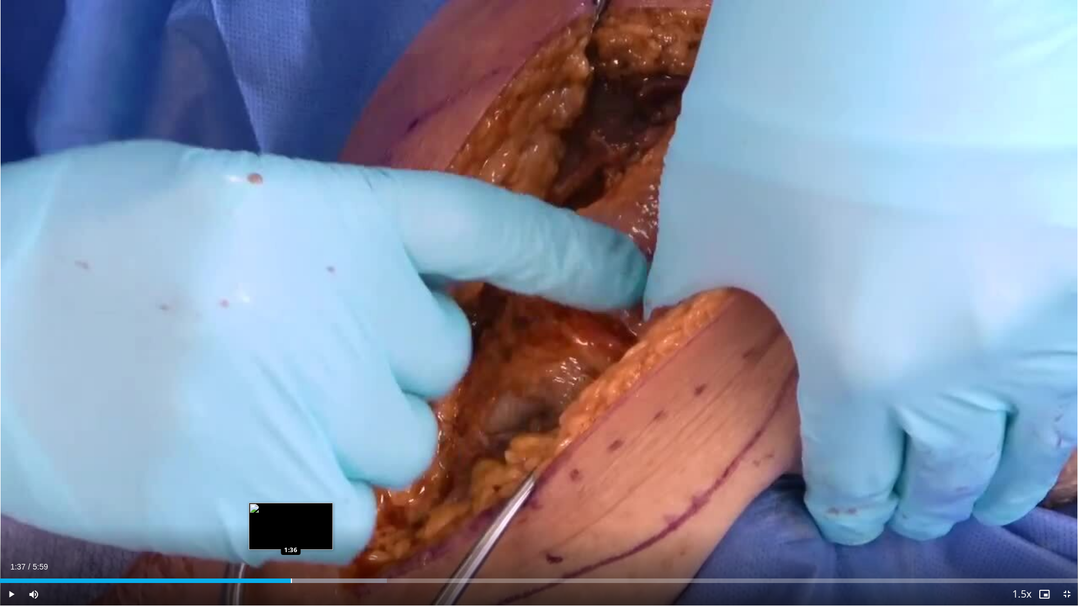
click at [291, 518] on div "Loaded : 35.89% 1:37 1:36" at bounding box center [539, 578] width 1078 height 11
click at [263, 518] on div "Loaded : 41.81% 1:38 1:27" at bounding box center [539, 578] width 1078 height 11
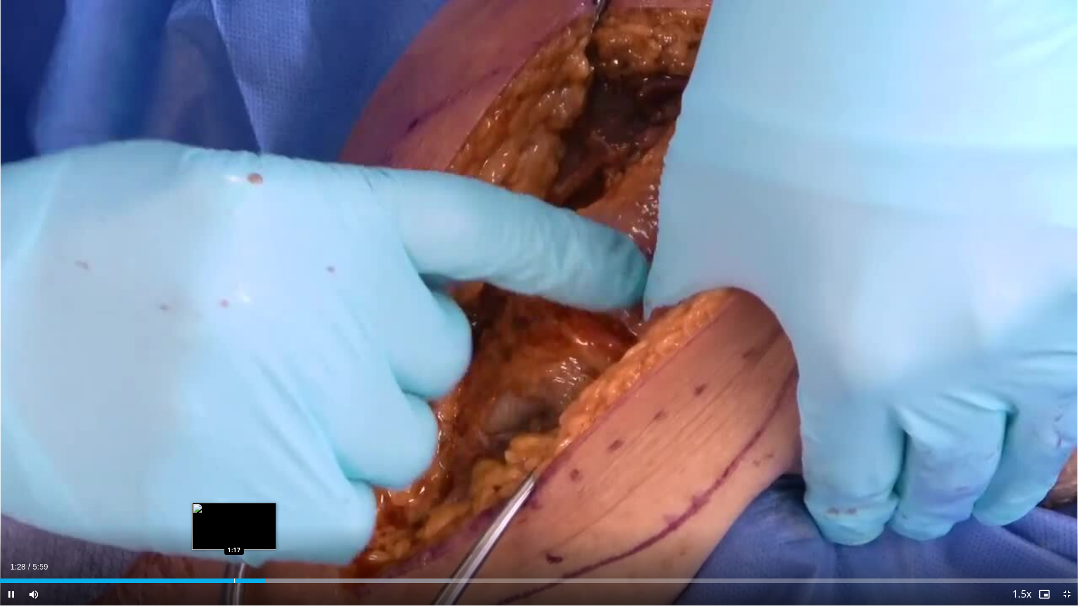
click at [234, 518] on div "Progress Bar" at bounding box center [234, 581] width 1 height 4
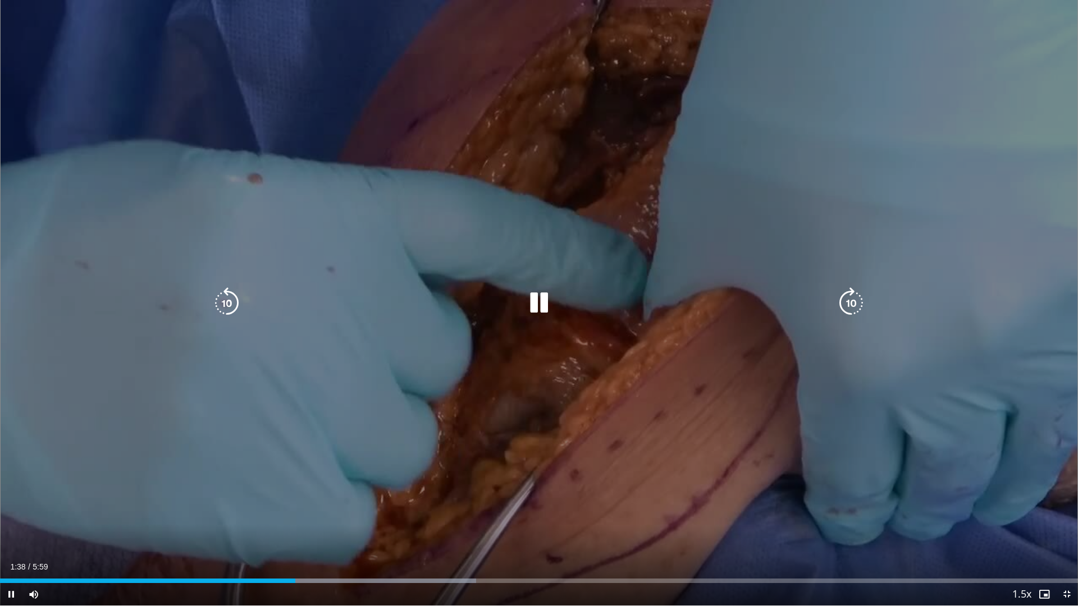
click at [537, 301] on icon "Video Player" at bounding box center [538, 302] width 31 height 31
click at [530, 301] on icon "Video Player" at bounding box center [538, 302] width 31 height 31
click at [536, 303] on icon "Video Player" at bounding box center [538, 302] width 31 height 31
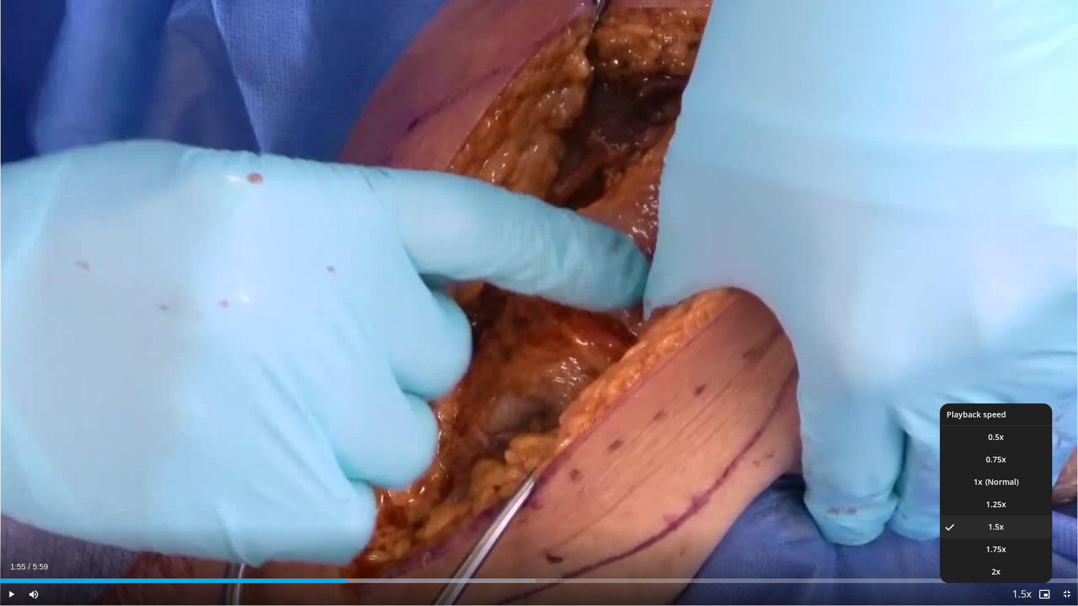
click at [1020, 518] on span "Video Player" at bounding box center [1022, 595] width 16 height 22
click at [1018, 483] on li "1x" at bounding box center [996, 482] width 112 height 22
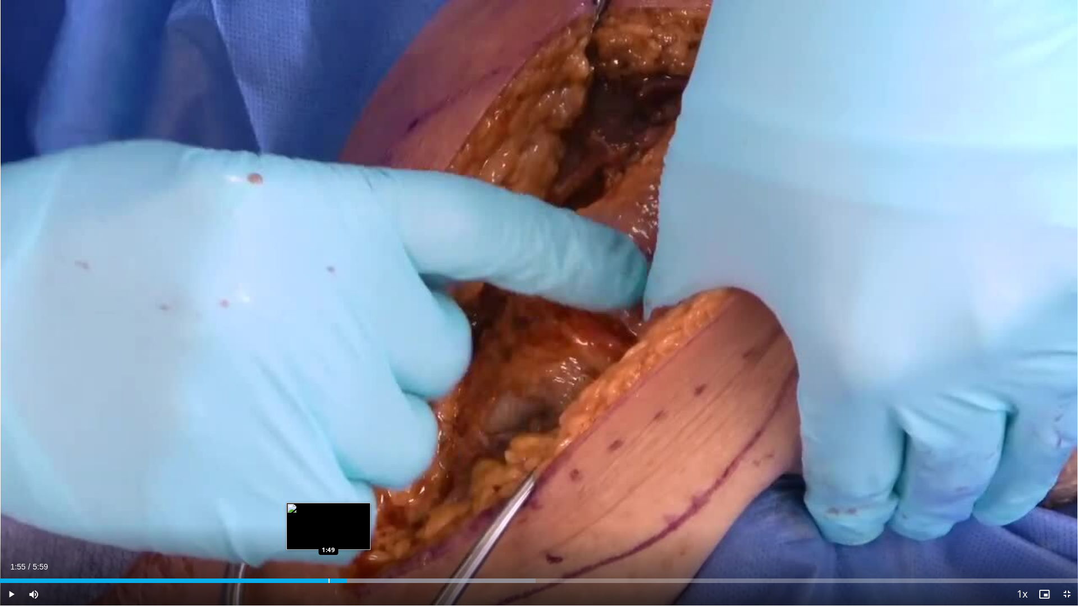
click at [328, 518] on div "1:55" at bounding box center [173, 581] width 346 height 4
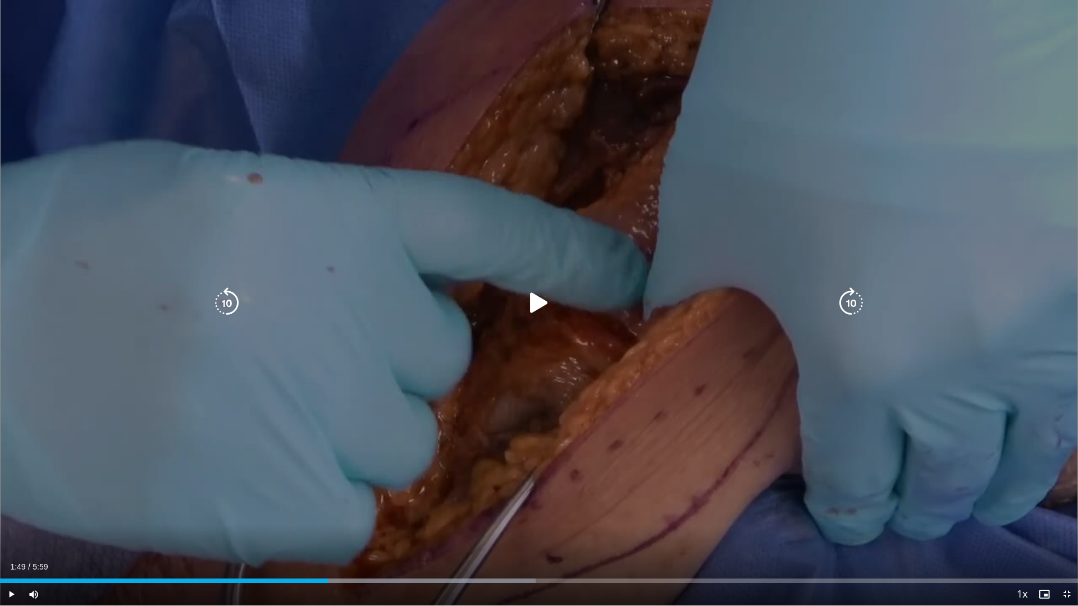
click at [539, 296] on icon "Video Player" at bounding box center [538, 302] width 31 height 31
click at [542, 307] on icon "Video Player" at bounding box center [538, 302] width 31 height 31
click at [730, 448] on div "10 seconds Tap to unmute" at bounding box center [539, 303] width 1078 height 606
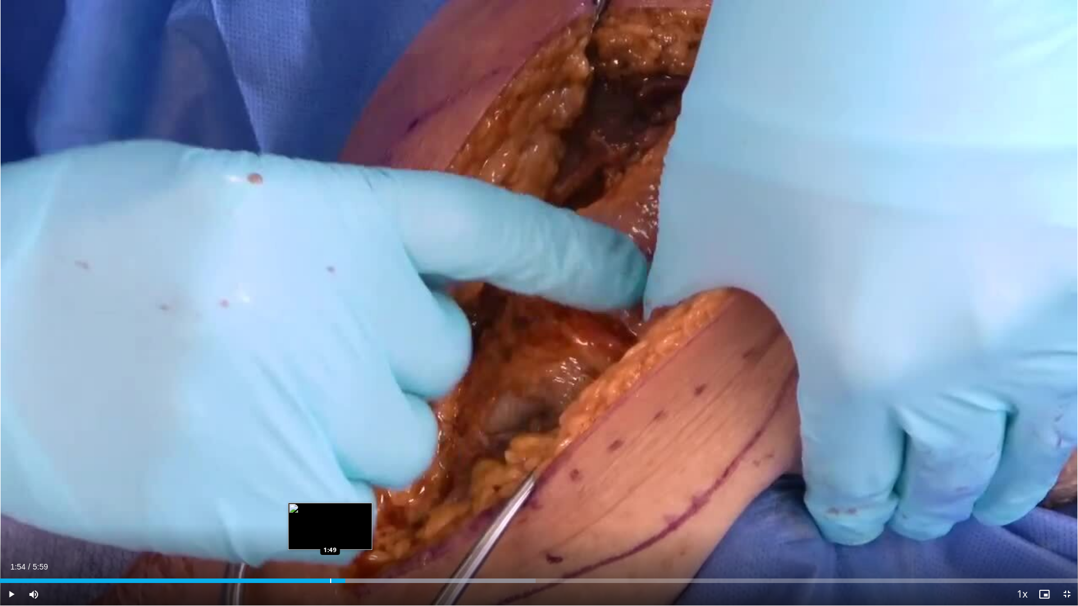
click at [329, 518] on div "Loaded : 49.71% 1:54 1:49" at bounding box center [539, 581] width 1078 height 4
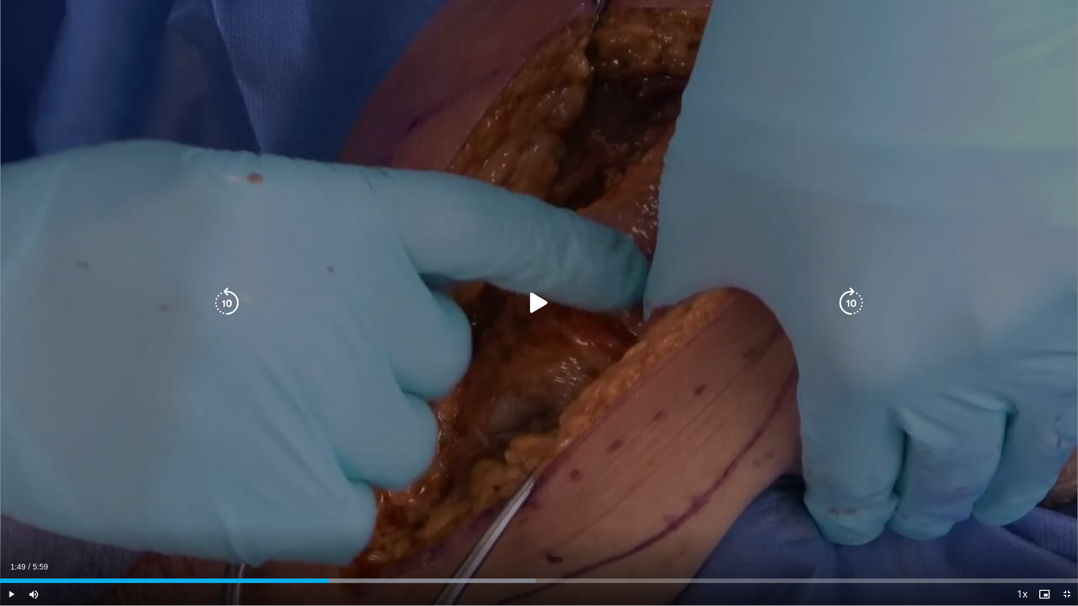
click at [562, 468] on div "10 seconds Tap to unmute" at bounding box center [539, 303] width 1078 height 606
click at [546, 294] on icon "Video Player" at bounding box center [538, 302] width 31 height 31
click at [537, 292] on icon "Video Player" at bounding box center [538, 302] width 31 height 31
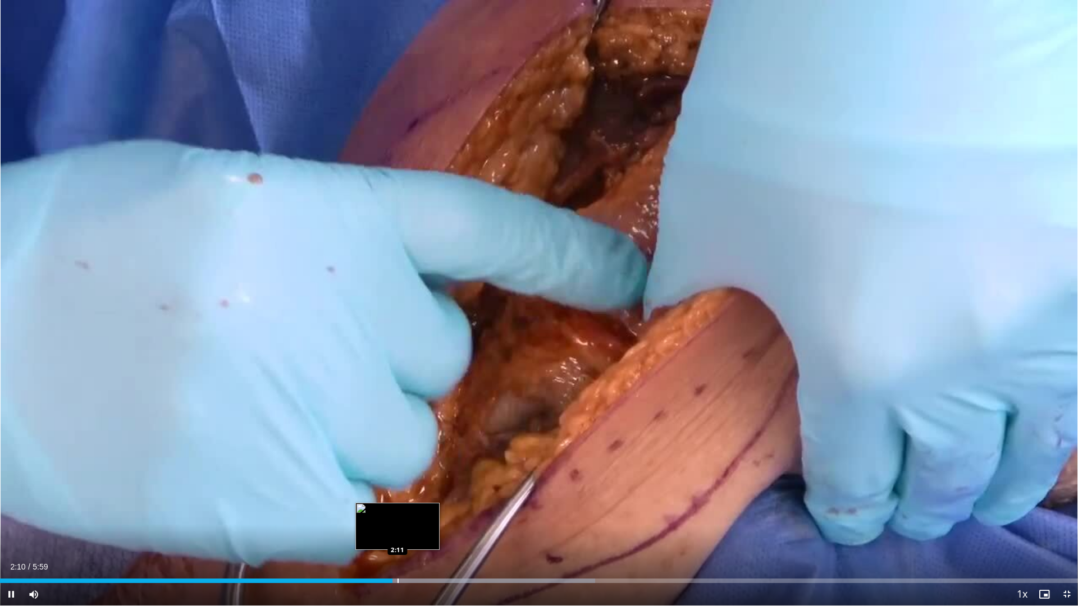
click at [397, 518] on div "Progress Bar" at bounding box center [397, 581] width 1 height 4
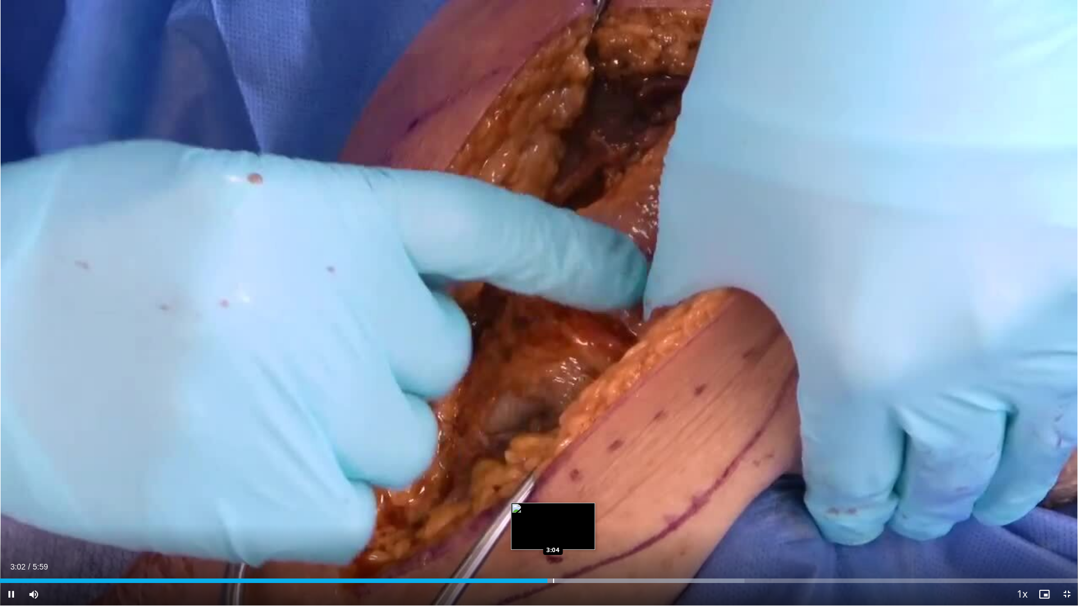
click at [553, 518] on div "Progress Bar" at bounding box center [553, 581] width 1 height 4
click at [568, 518] on div "Progress Bar" at bounding box center [567, 581] width 1 height 4
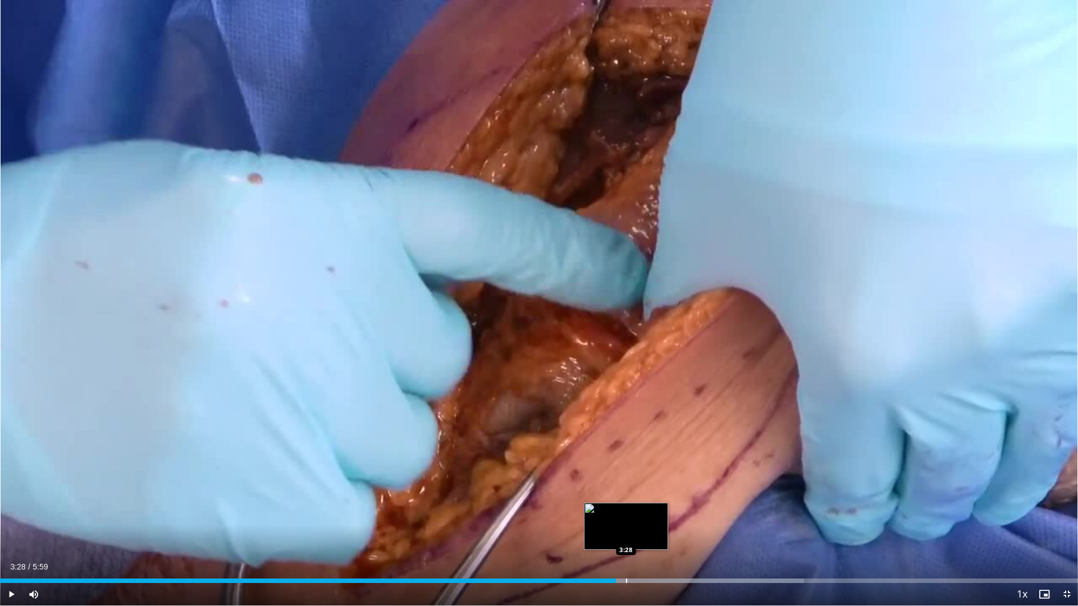
click at [626, 518] on div "Progress Bar" at bounding box center [626, 581] width 1 height 4
click at [647, 518] on div "Progress Bar" at bounding box center [647, 581] width 1 height 4
click at [660, 518] on div "Loaded : 77.33% 3:39 3:39" at bounding box center [539, 578] width 1078 height 11
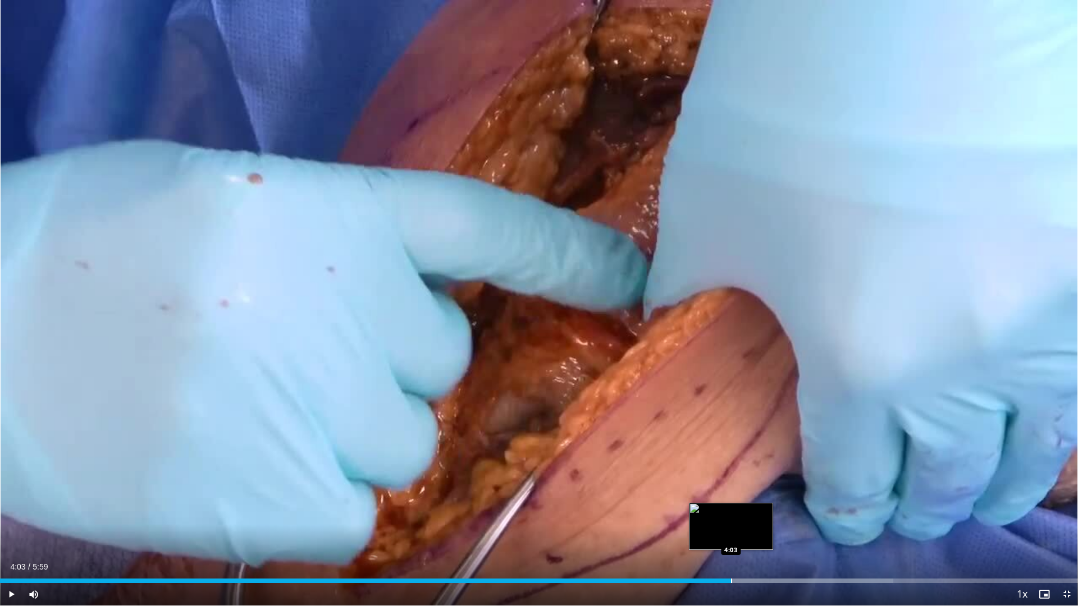
click at [732, 518] on div "Loaded : 82.86% 4:03 4:03" at bounding box center [539, 578] width 1078 height 11
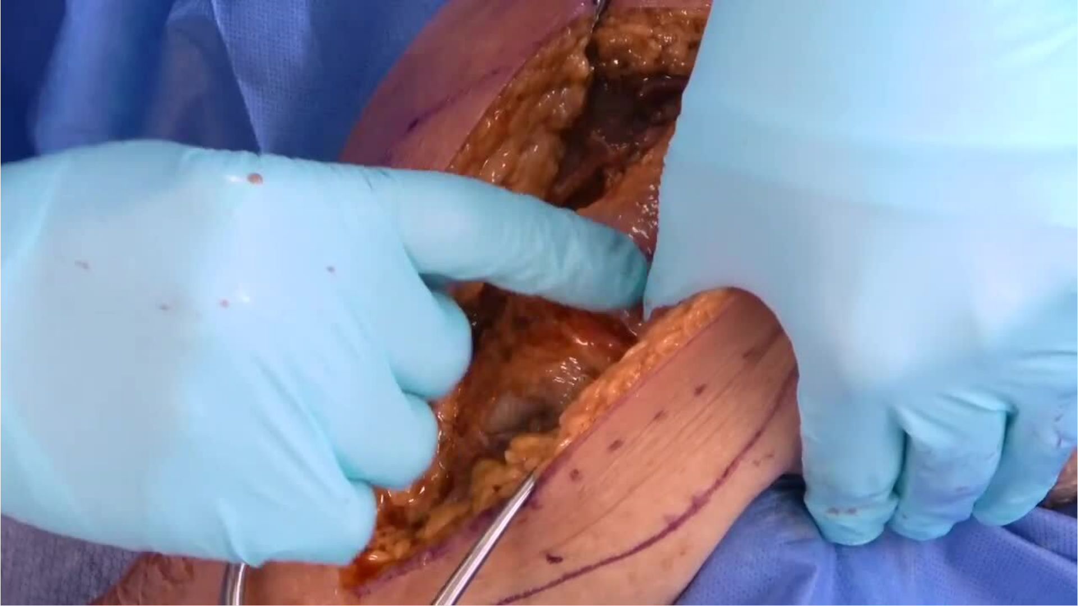
click at [798, 518] on div "10 seconds Tap to unmute" at bounding box center [539, 303] width 1078 height 606
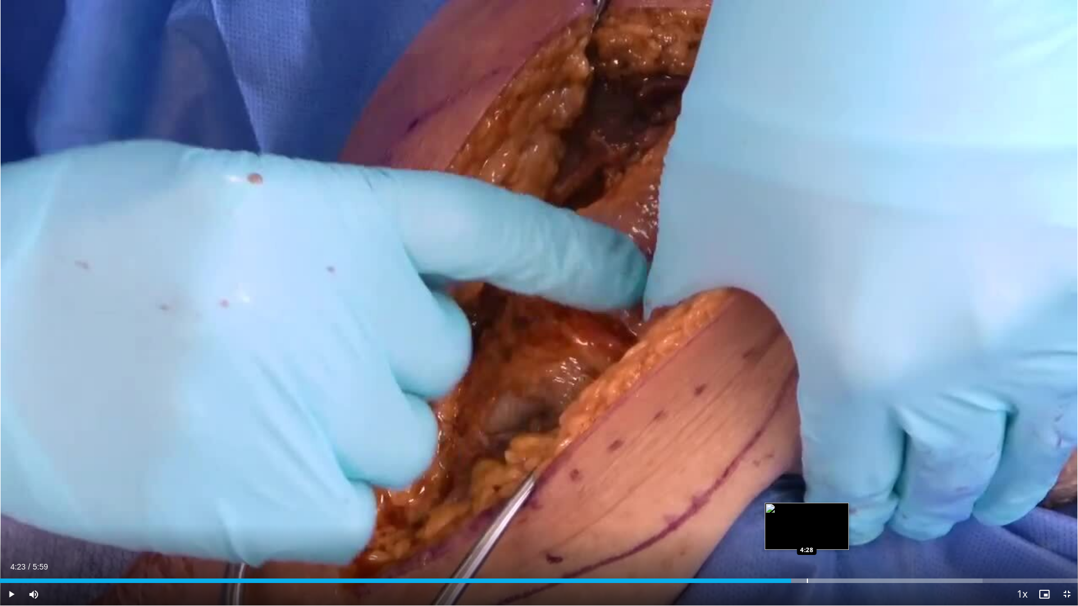
click at [807, 518] on div "Progress Bar" at bounding box center [807, 581] width 1 height 4
click at [827, 518] on div "Progress Bar" at bounding box center [827, 581] width 1 height 4
click at [853, 518] on div "Loaded : 93.91% 4:35 4:44" at bounding box center [539, 578] width 1078 height 11
click at [865, 518] on div "Current Time 4:44 / Duration 5:59 Play Skip Backward Skip Forward Mute Loaded :…" at bounding box center [539, 594] width 1078 height 22
click at [868, 518] on div "Loaded : 96.67% 4:44 4:48" at bounding box center [539, 581] width 1078 height 4
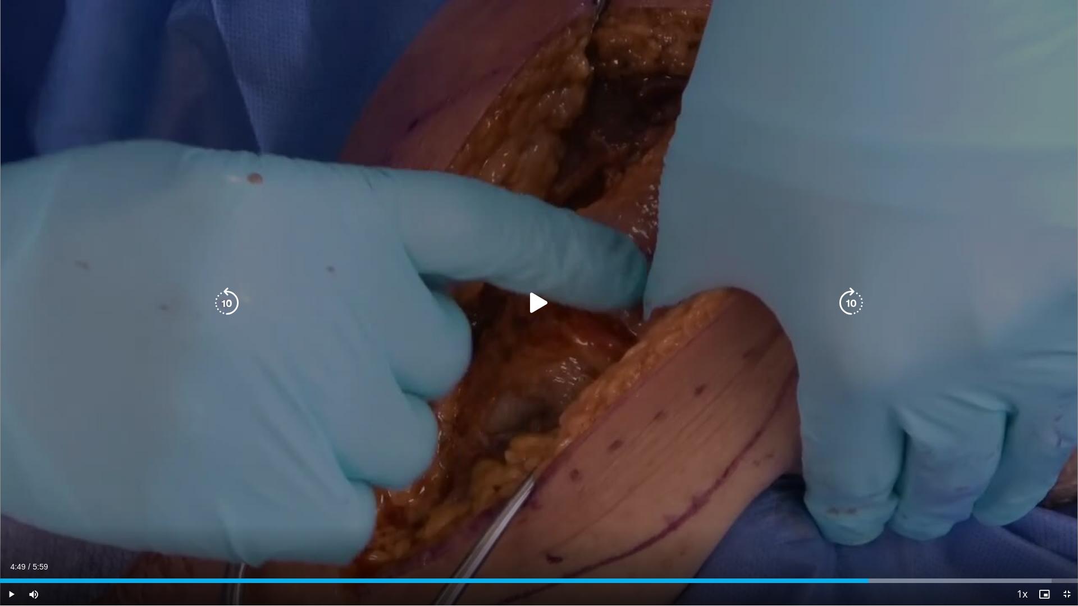
click at [756, 300] on div "Video Player" at bounding box center [539, 303] width 647 height 22
click at [541, 310] on icon "Video Player" at bounding box center [538, 302] width 31 height 31
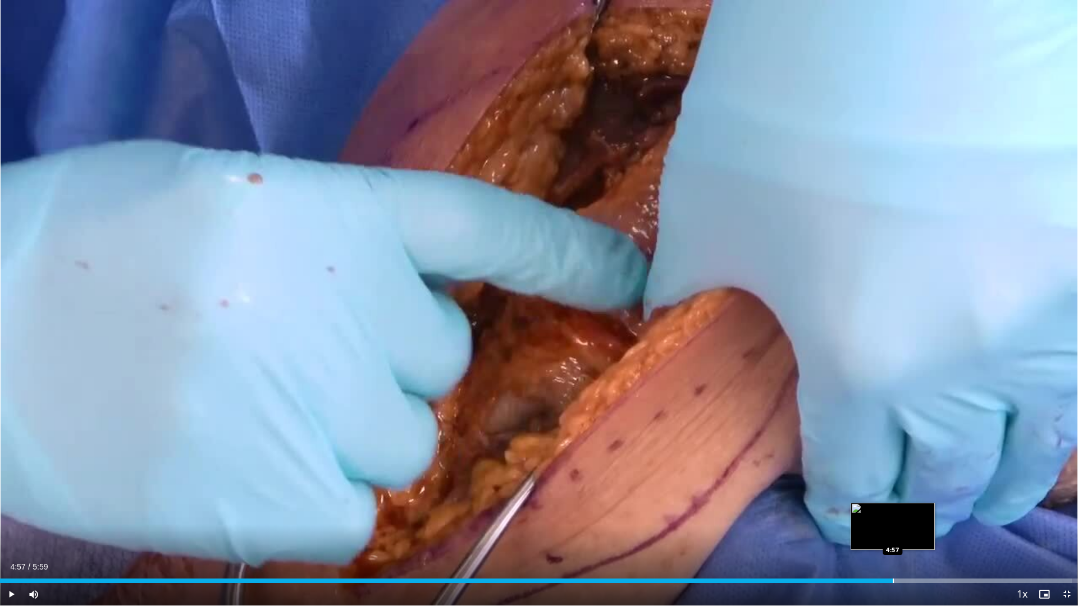
click at [893, 518] on div "Progress Bar" at bounding box center [893, 581] width 1 height 4
click at [907, 518] on div "Loaded : 100.00% 5:02 5:02" at bounding box center [539, 578] width 1078 height 11
click at [924, 518] on div "Loaded : 100.00% 5:04 5:07" at bounding box center [539, 578] width 1078 height 11
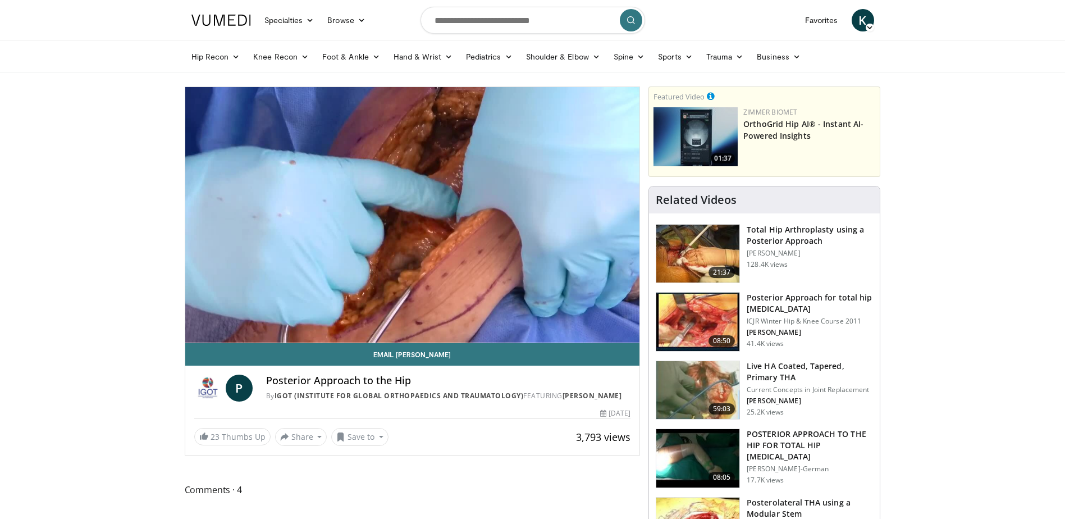
click at [788, 300] on h3 "Posterior Approach for total hip [MEDICAL_DATA]" at bounding box center [810, 303] width 126 height 22
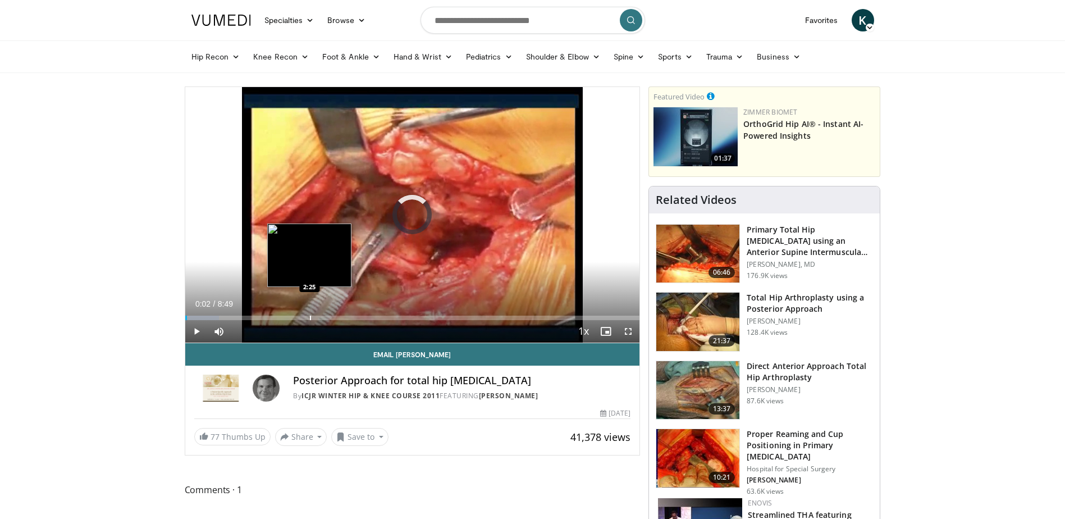
click at [309, 310] on div "Loaded : 7.53% 0:02 2:25" at bounding box center [412, 314] width 455 height 11
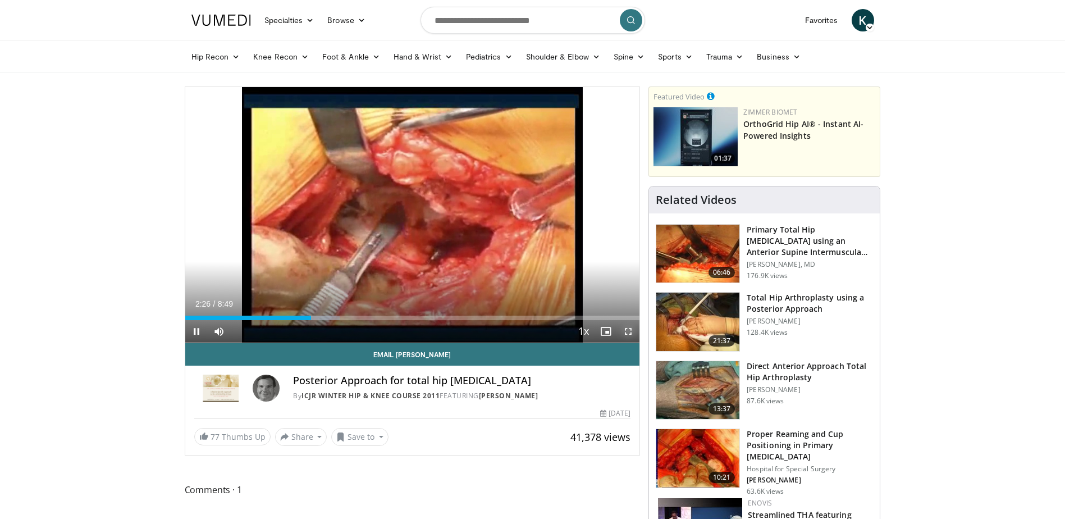
click at [631, 331] on span "Video Player" at bounding box center [628, 331] width 22 height 22
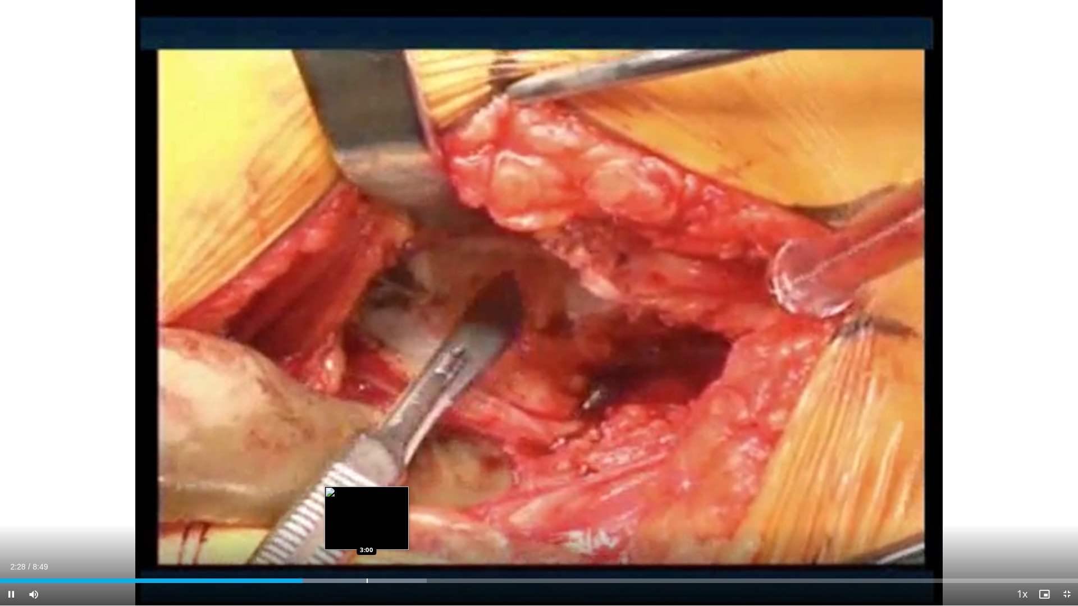
click at [367, 518] on div "Loaded : 39.58% 2:28 3:00" at bounding box center [539, 578] width 1078 height 11
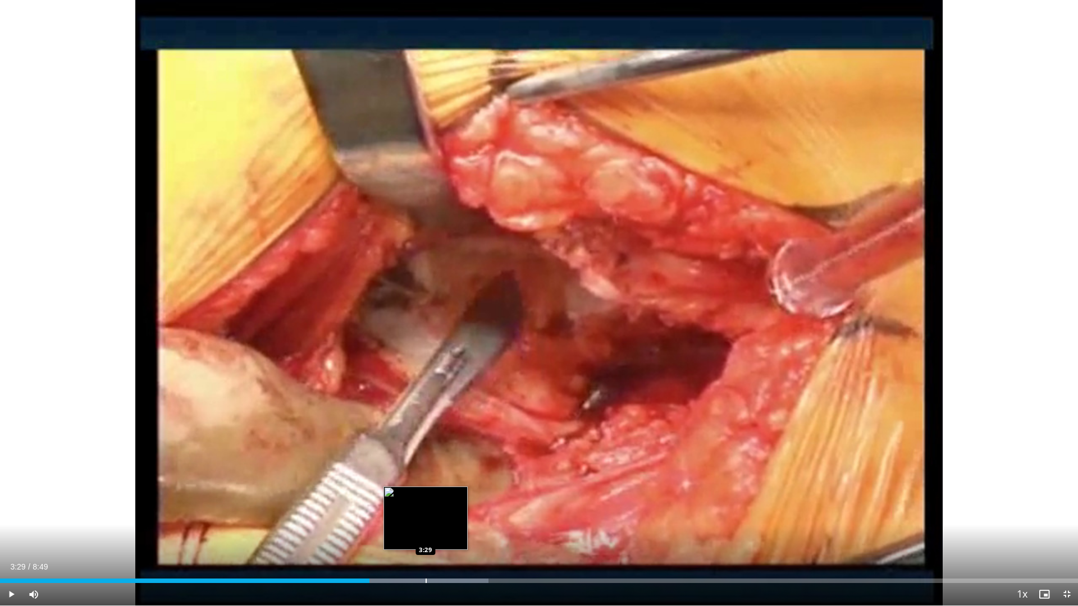
click at [425, 518] on div "Loaded : 45.32% 3:29 3:29" at bounding box center [539, 578] width 1078 height 11
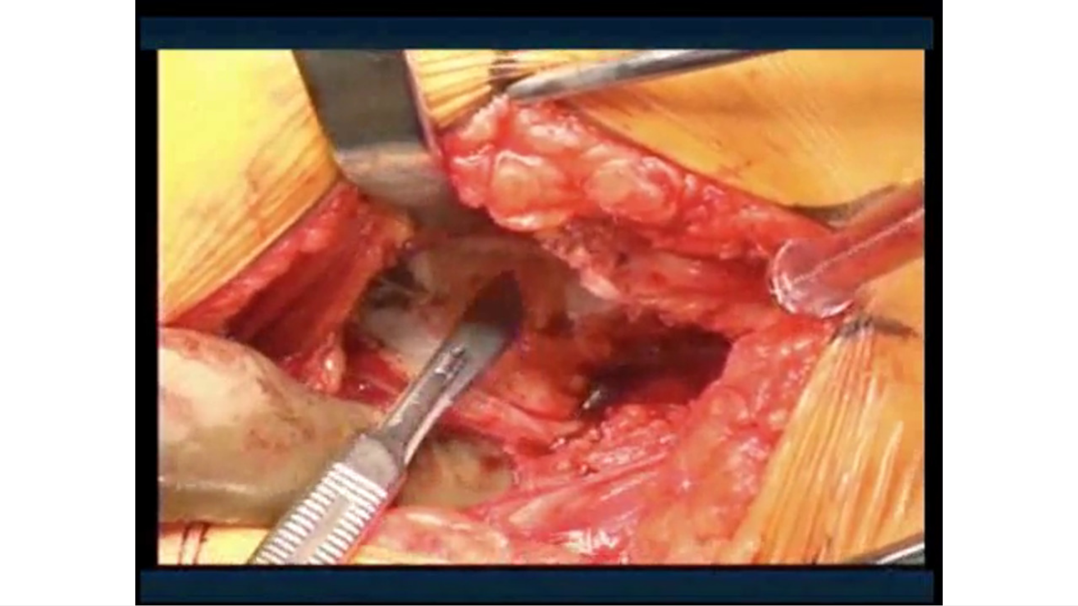
click at [463, 518] on div "10 seconds Tap to unmute" at bounding box center [539, 303] width 1078 height 606
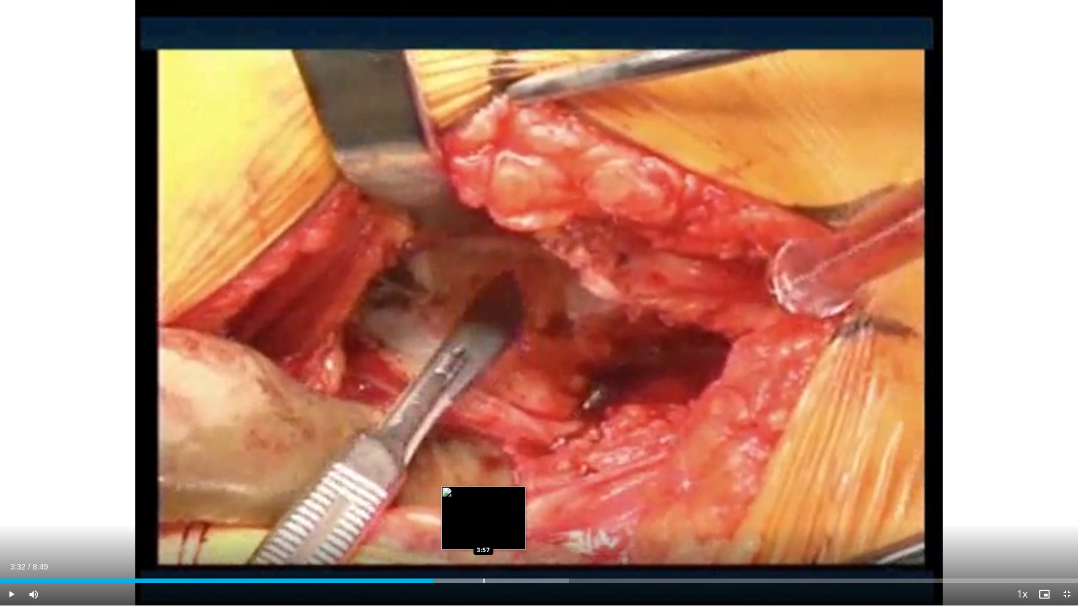
click at [483, 518] on div "Progress Bar" at bounding box center [483, 581] width 1 height 4
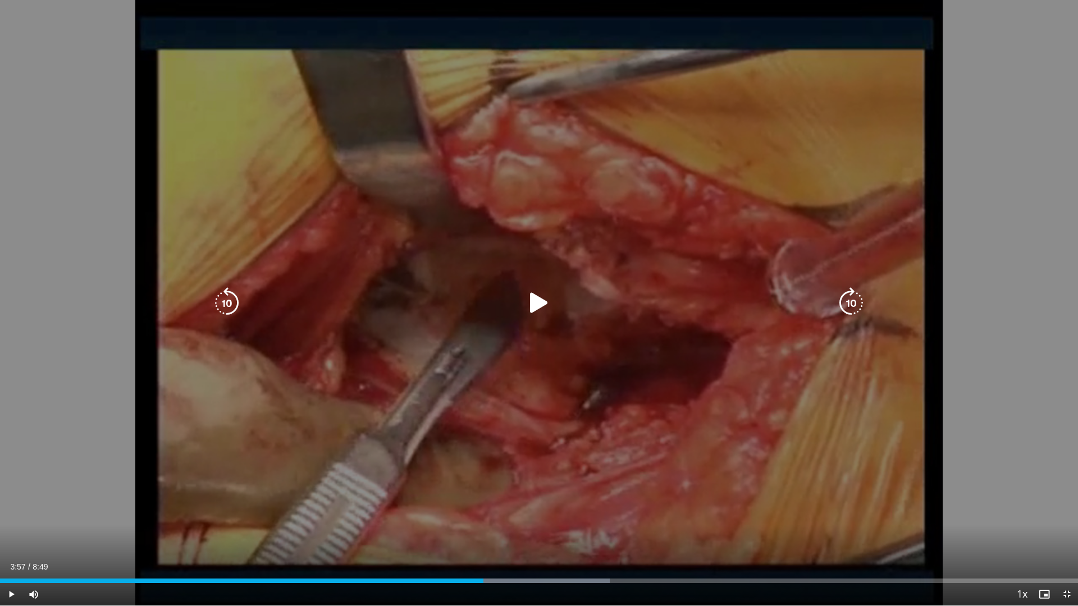
click at [528, 315] on icon "Video Player" at bounding box center [538, 302] width 31 height 31
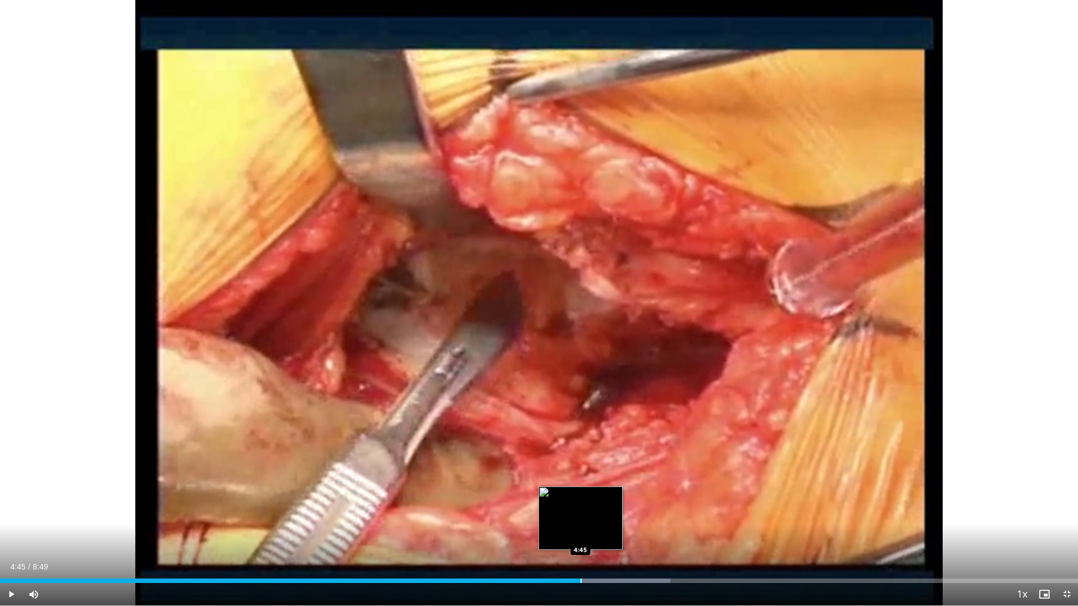
click at [581, 518] on div "Progress Bar" at bounding box center [580, 581] width 1 height 4
click at [608, 518] on div "Progress Bar" at bounding box center [606, 581] width 171 height 4
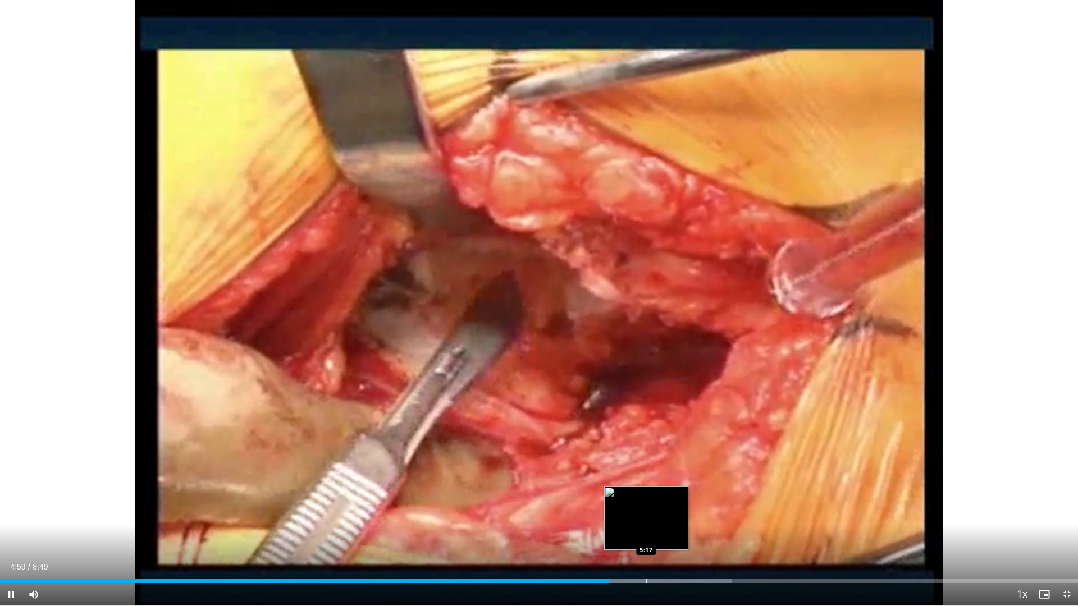
click at [646, 518] on div "Loaded : 67.86% 4:59 5:17" at bounding box center [539, 578] width 1078 height 11
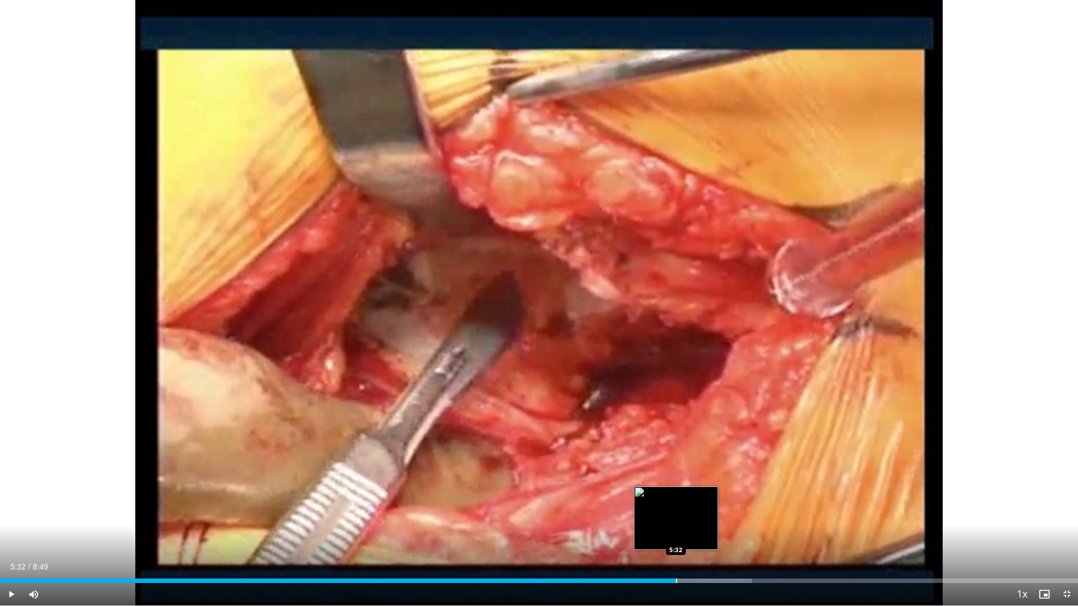
click at [677, 518] on div "Loaded : 69.74% 5:18 5:32" at bounding box center [539, 578] width 1078 height 11
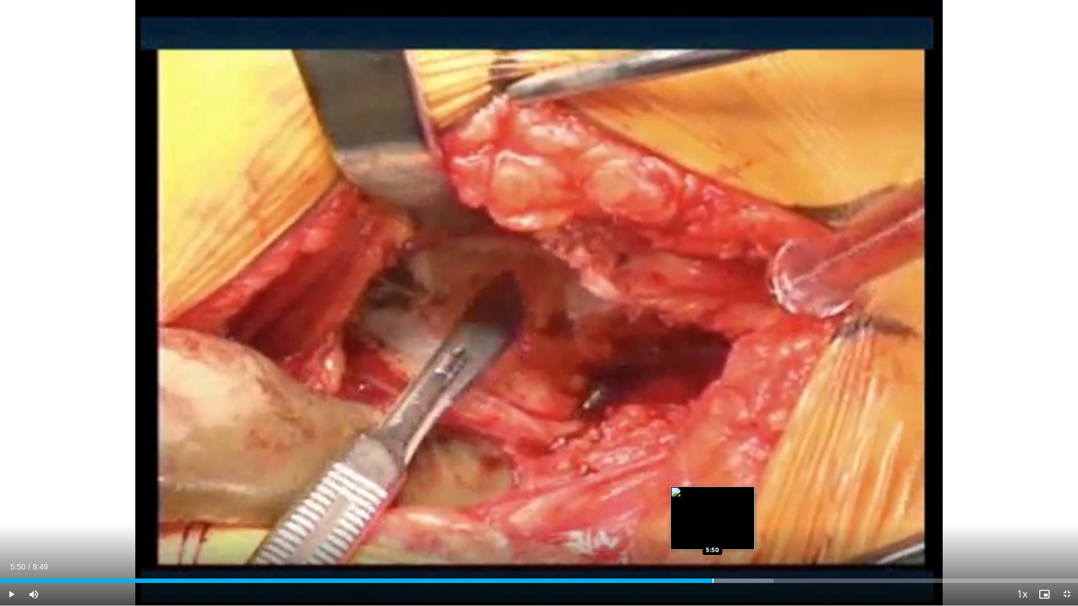
click at [713, 518] on div "Progress Bar" at bounding box center [712, 581] width 1 height 4
click at [741, 518] on div "Progress Bar" at bounding box center [740, 581] width 1 height 4
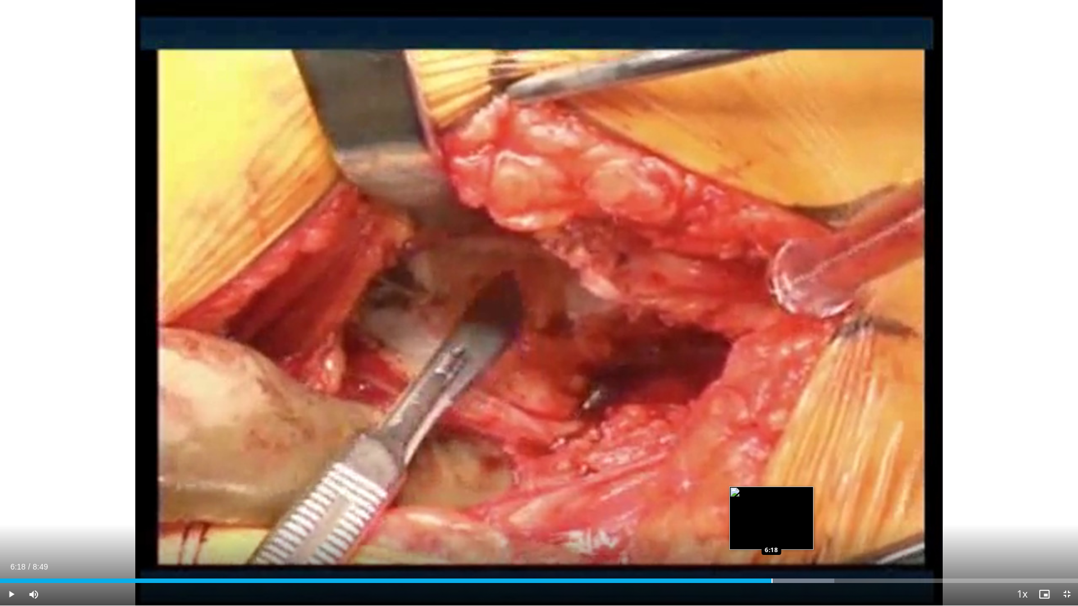
click at [771, 518] on div "Progress Bar" at bounding box center [771, 581] width 1 height 4
click at [808, 518] on div "Progress Bar" at bounding box center [808, 581] width 1 height 4
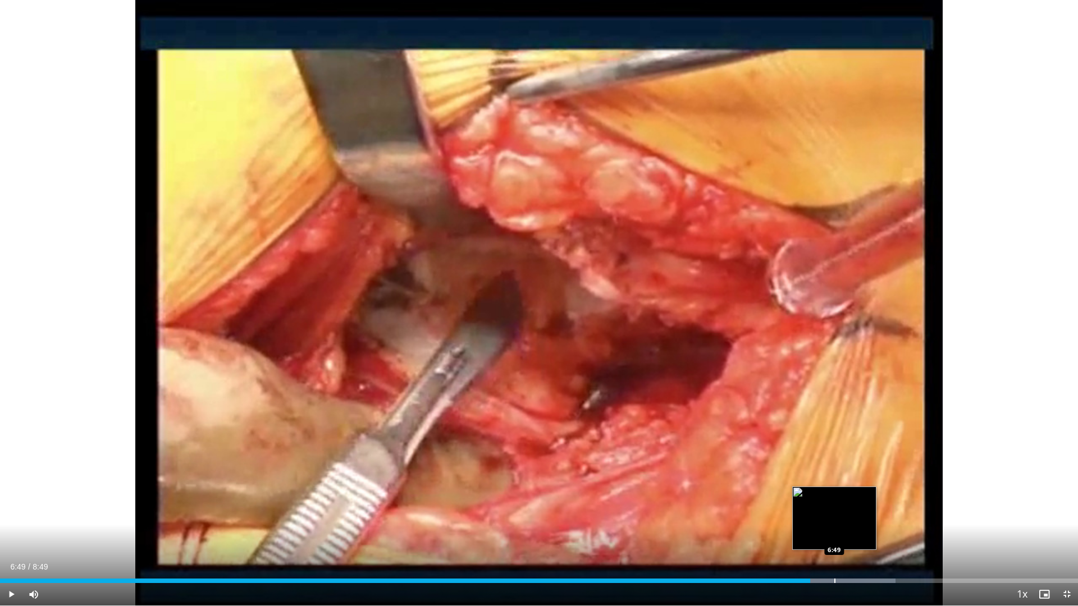
click at [834, 518] on div "Progress Bar" at bounding box center [834, 581] width 1 height 4
click at [863, 518] on div "Progress Bar" at bounding box center [862, 581] width 1 height 4
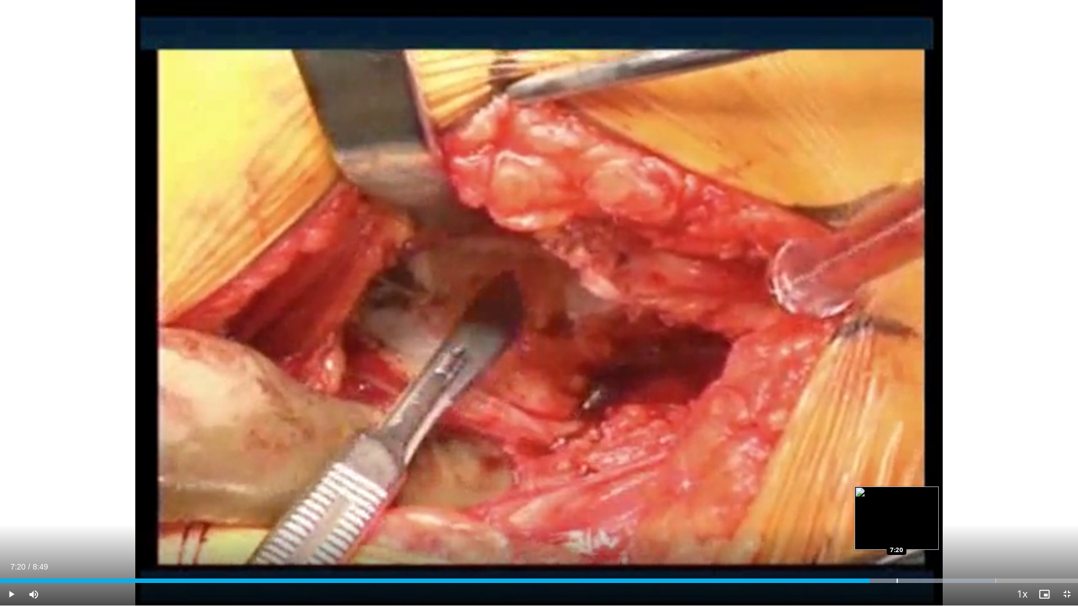
click at [896, 518] on div "Progress Bar" at bounding box center [896, 581] width 1 height 4
click at [924, 518] on div "Progress Bar" at bounding box center [924, 581] width 1 height 4
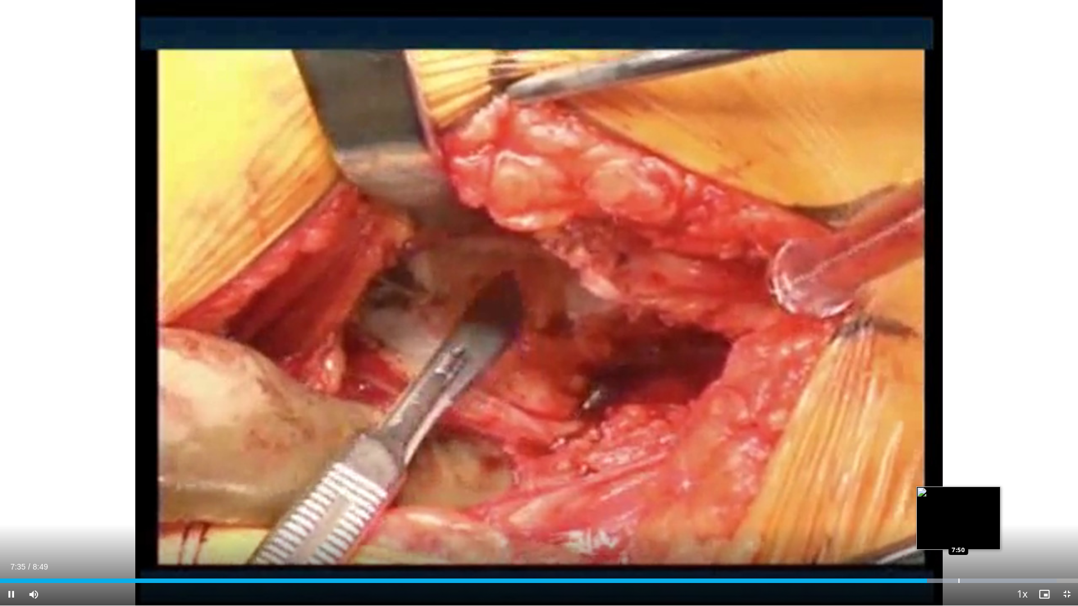
click at [958, 518] on div "Progress Bar" at bounding box center [960, 581] width 191 height 4
click at [966, 518] on div "Progress Bar" at bounding box center [988, 581] width 180 height 4
click at [991, 518] on div "Progress Bar" at bounding box center [991, 581] width 1 height 4
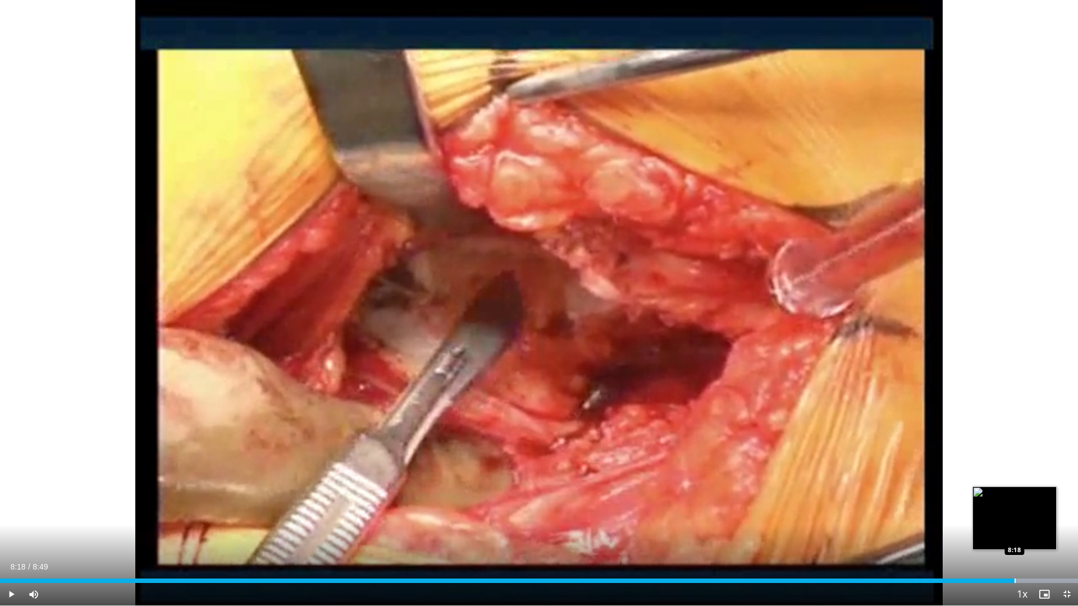
click at [1015, 518] on div "Progress Bar" at bounding box center [1014, 581] width 1 height 4
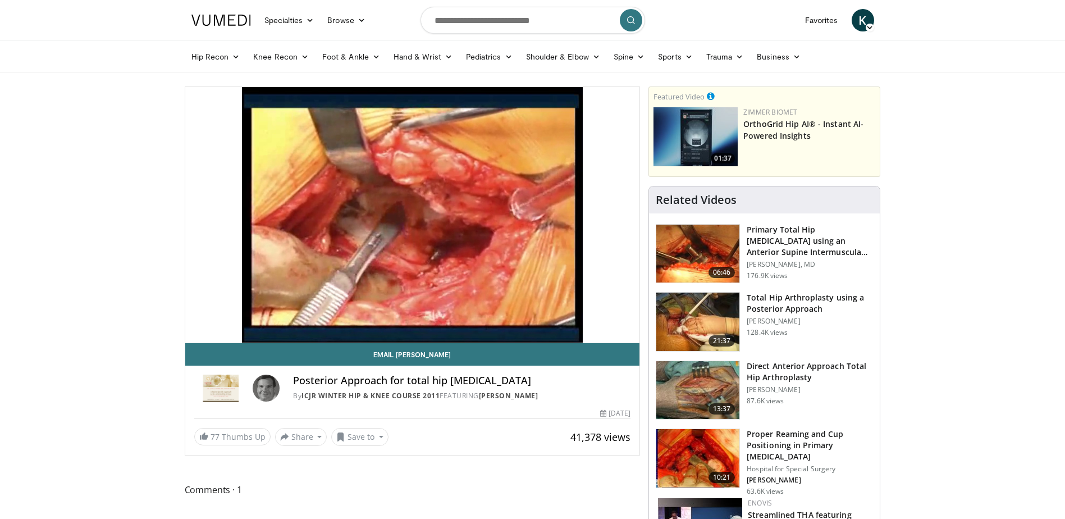
click at [805, 309] on h3 "Total Hip Arthroplasty using a Posterior Approach" at bounding box center [810, 303] width 126 height 22
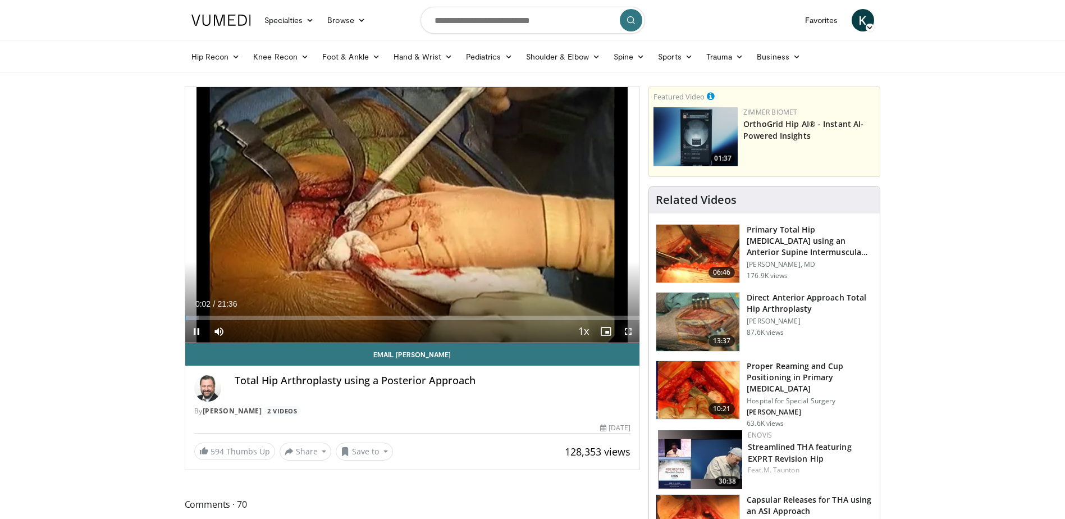
click at [628, 328] on span "Video Player" at bounding box center [628, 331] width 22 height 22
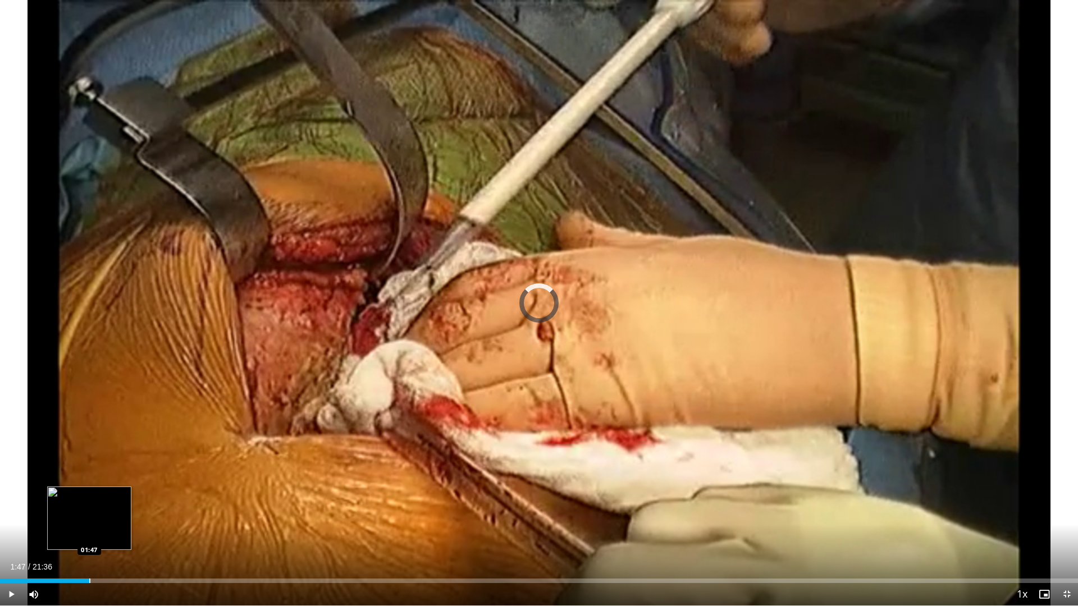
click at [89, 518] on div "Progress Bar" at bounding box center [89, 581] width 1 height 4
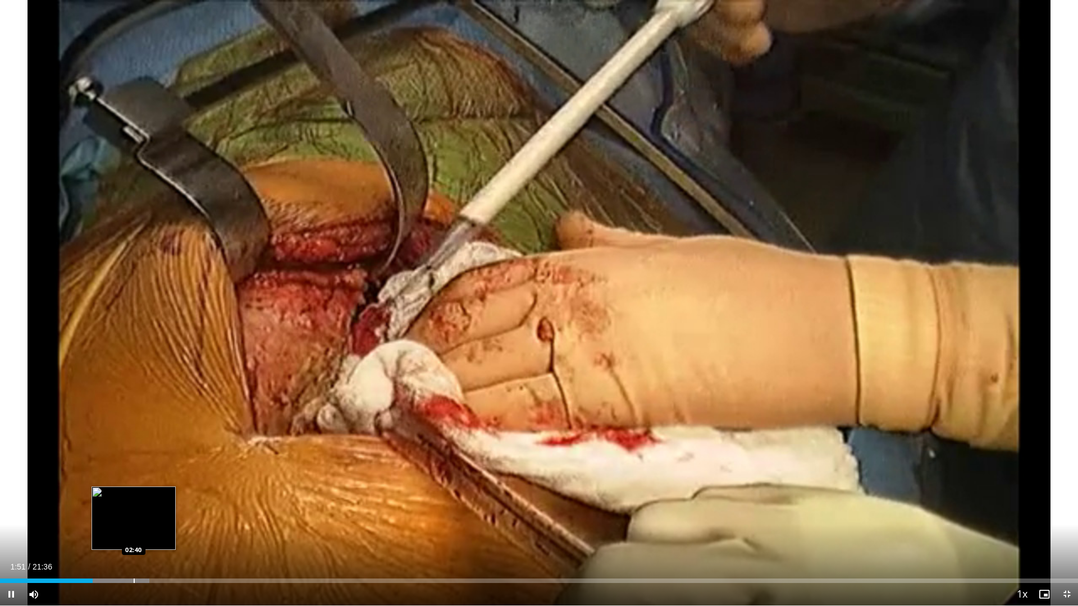
click at [135, 518] on div "Progress Bar" at bounding box center [116, 581] width 66 height 4
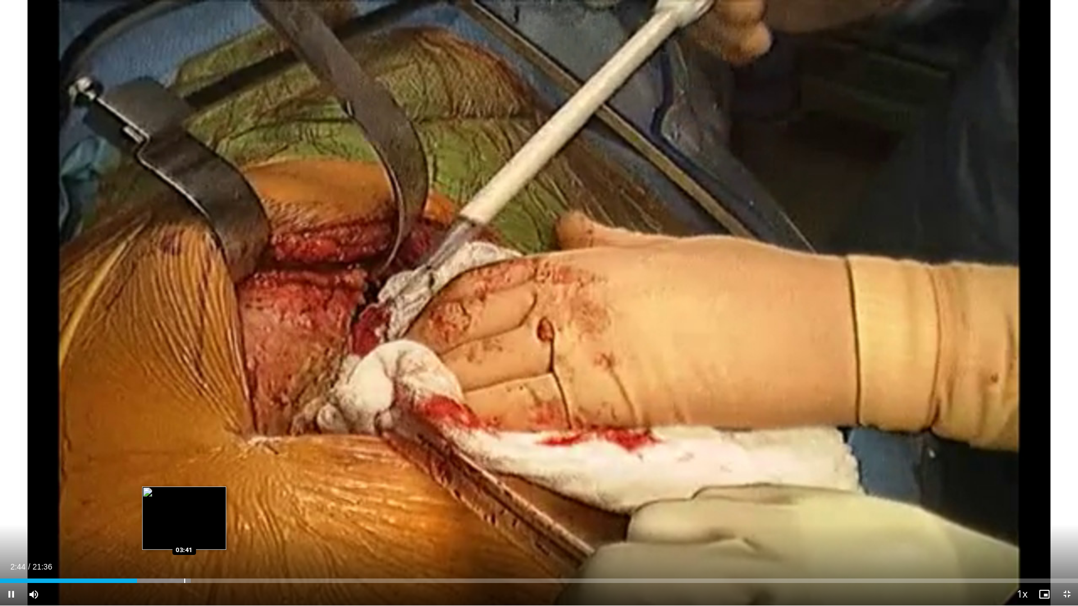
click at [184, 518] on div "Loaded : 17.71% 02:44 03:41" at bounding box center [539, 578] width 1078 height 11
click at [211, 518] on div "Loaded : 18.48% 03:42 04:13" at bounding box center [539, 578] width 1078 height 11
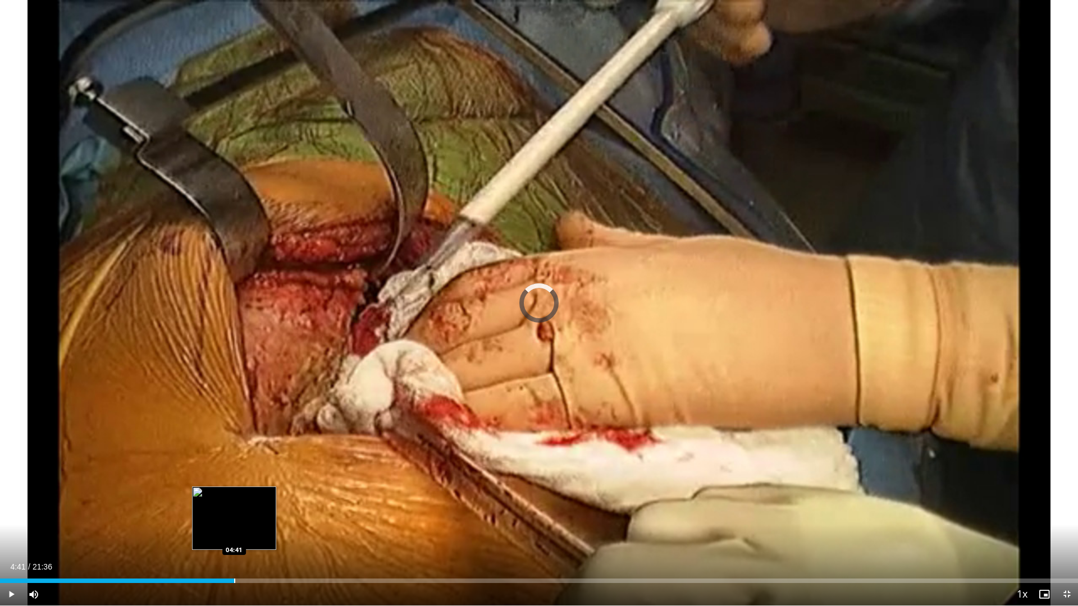
click at [234, 518] on div "Progress Bar" at bounding box center [234, 581] width 1 height 4
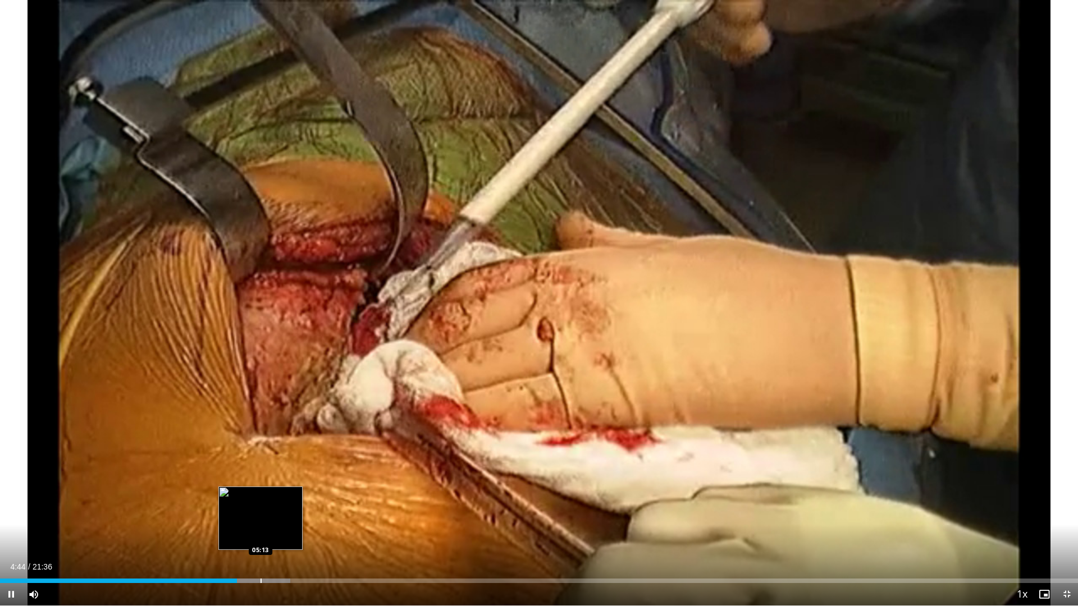
click at [261, 518] on div "Progress Bar" at bounding box center [260, 581] width 1 height 4
click at [296, 518] on div "Loaded : 27.77% 05:14 05:55" at bounding box center [539, 578] width 1078 height 11
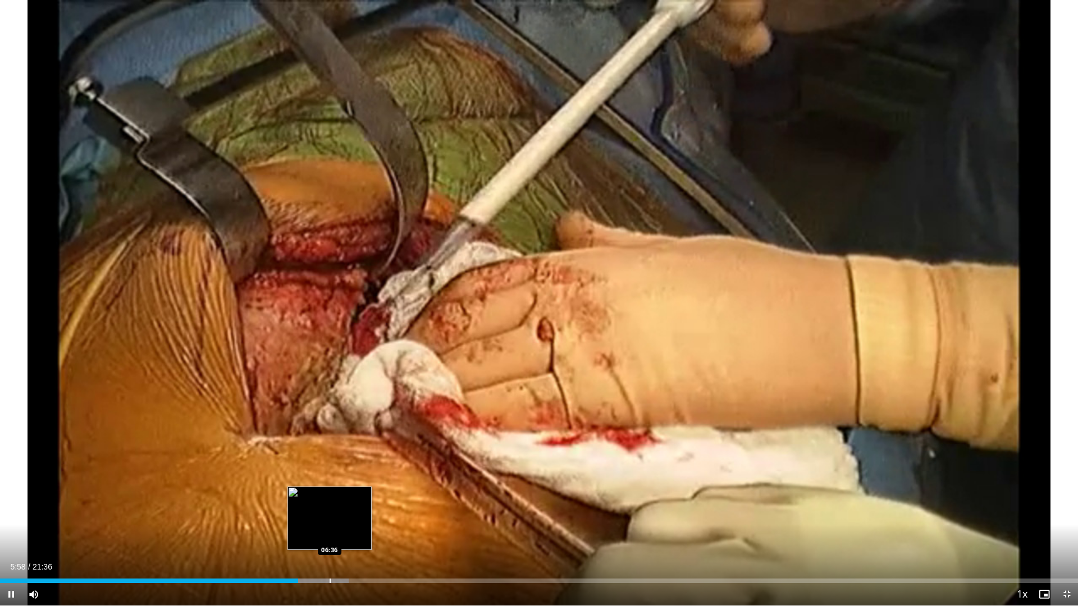
click at [330, 518] on div "Loaded : 32.34% 05:58 06:36" at bounding box center [539, 578] width 1078 height 11
click at [322, 518] on div "Loaded : 34.71% 06:38 06:27" at bounding box center [539, 578] width 1078 height 11
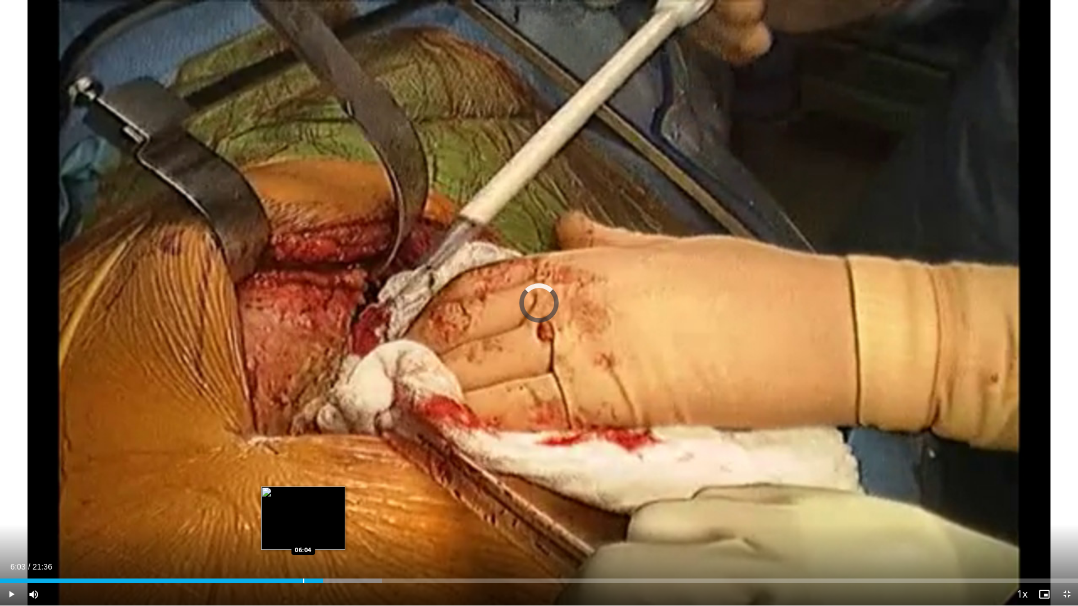
click at [303, 518] on div "Loaded : 35.43% 06:03 06:04" at bounding box center [539, 581] width 1078 height 4
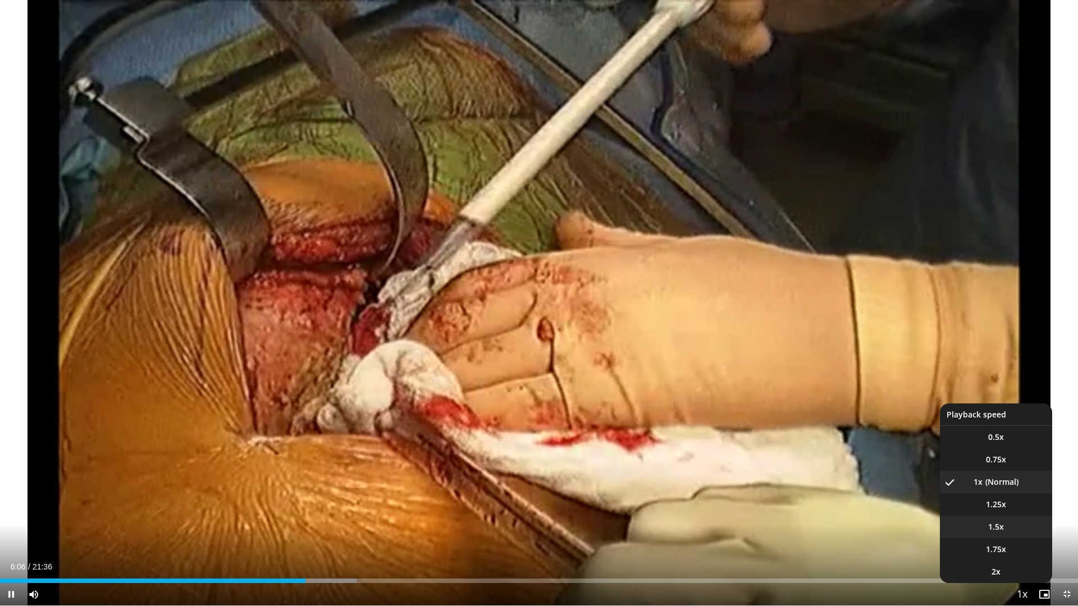
click at [1004, 518] on li "1.5x" at bounding box center [996, 527] width 112 height 22
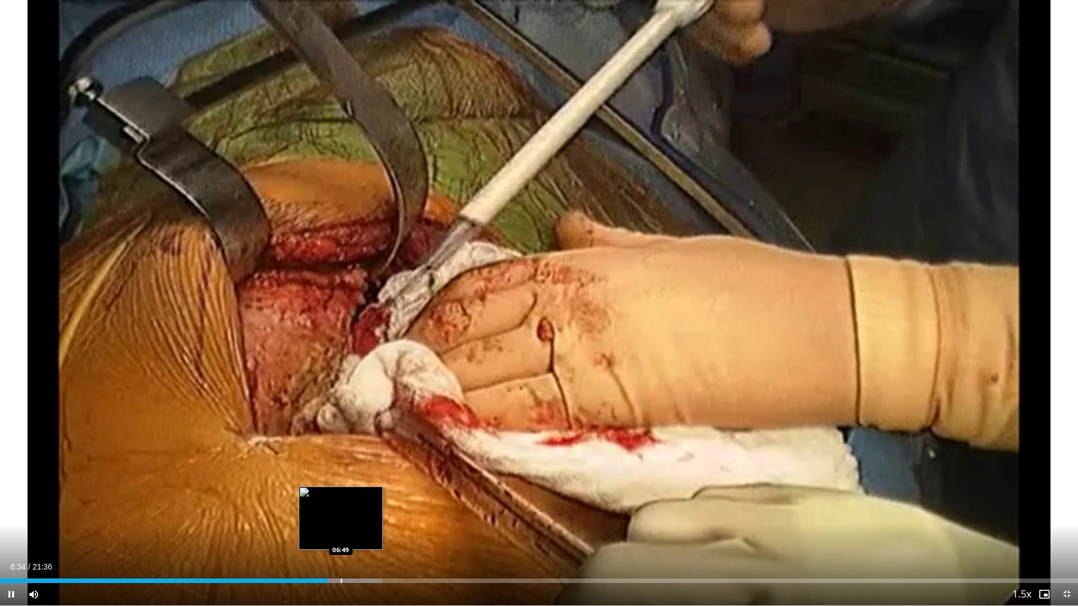
click at [341, 518] on div "Progress Bar" at bounding box center [341, 581] width 1 height 4
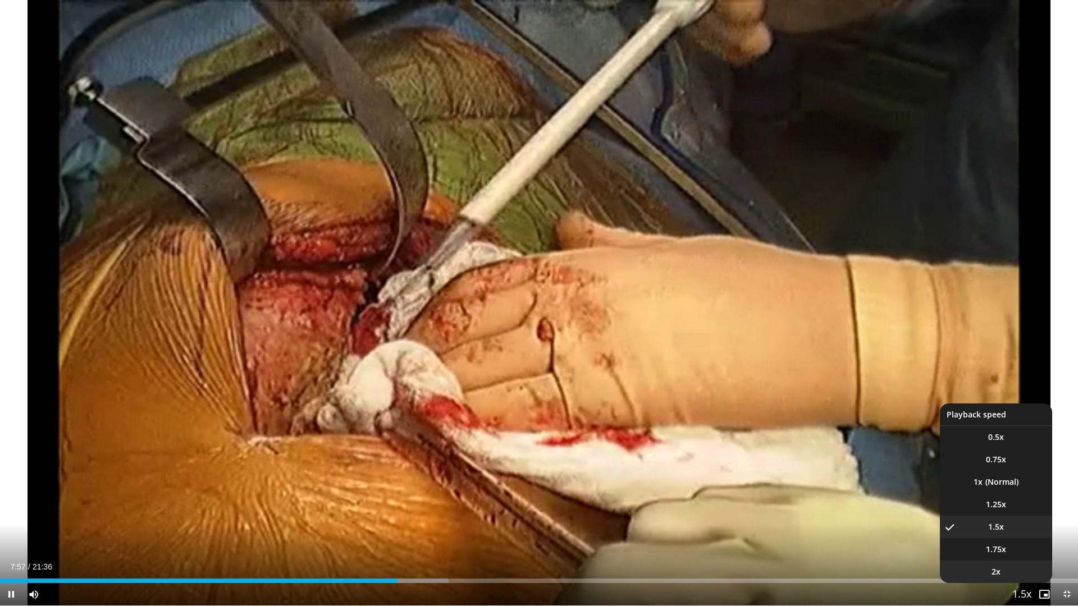
click at [1014, 518] on li "2x" at bounding box center [996, 572] width 112 height 22
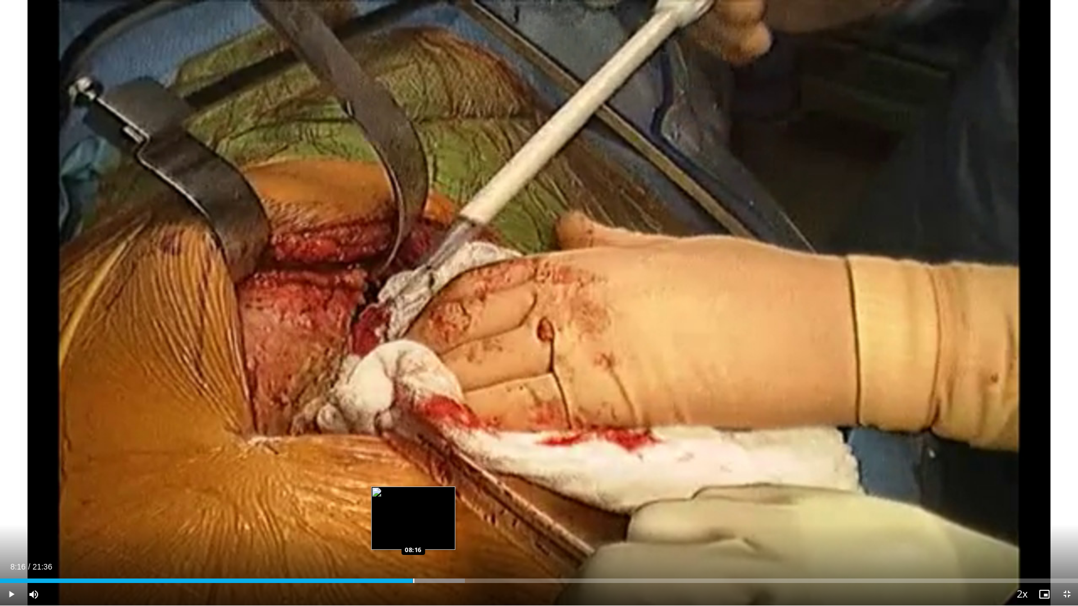
click at [413, 518] on div "Progress Bar" at bounding box center [423, 581] width 81 height 4
click at [422, 518] on div "Progress Bar" at bounding box center [423, 581] width 81 height 4
click at [431, 518] on div "Loaded : 43.90% 08:28 08:37" at bounding box center [539, 578] width 1078 height 11
click at [442, 518] on div "Progress Bar" at bounding box center [445, 581] width 74 height 4
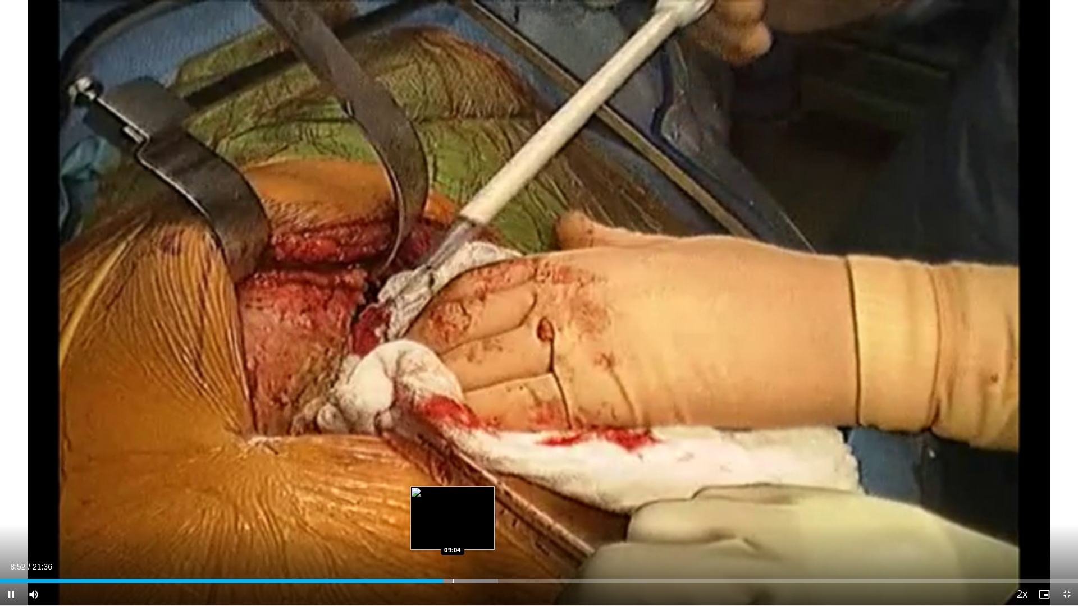
click at [452, 518] on div "Progress Bar" at bounding box center [452, 581] width 1 height 4
click at [433, 518] on div "Progress Bar" at bounding box center [433, 581] width 1 height 4
click at [438, 518] on div "Progress Bar" at bounding box center [467, 581] width 78 height 4
click at [450, 518] on div "Progress Bar" at bounding box center [450, 581] width 1 height 4
click at [459, 518] on div "Progress Bar" at bounding box center [459, 581] width 1 height 4
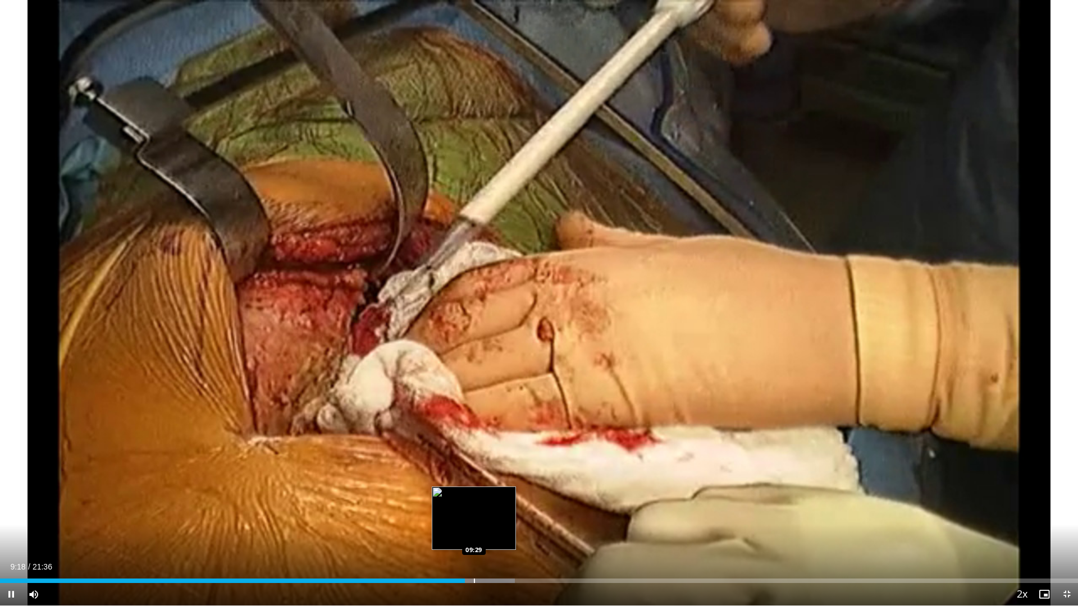
click at [474, 518] on div "Progress Bar" at bounding box center [474, 581] width 1 height 4
click at [480, 518] on div "Progress Bar" at bounding box center [479, 581] width 1 height 4
click at [484, 518] on div "Loaded : 49.29% 09:38 09:41" at bounding box center [539, 578] width 1078 height 11
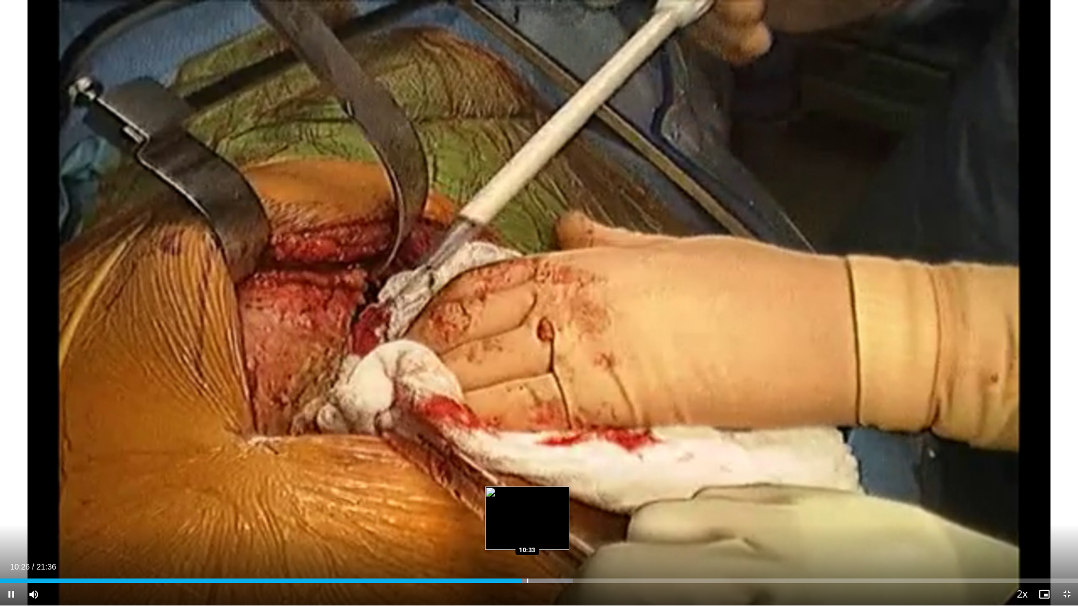
click at [527, 518] on div "Progress Bar" at bounding box center [527, 581] width 1 height 4
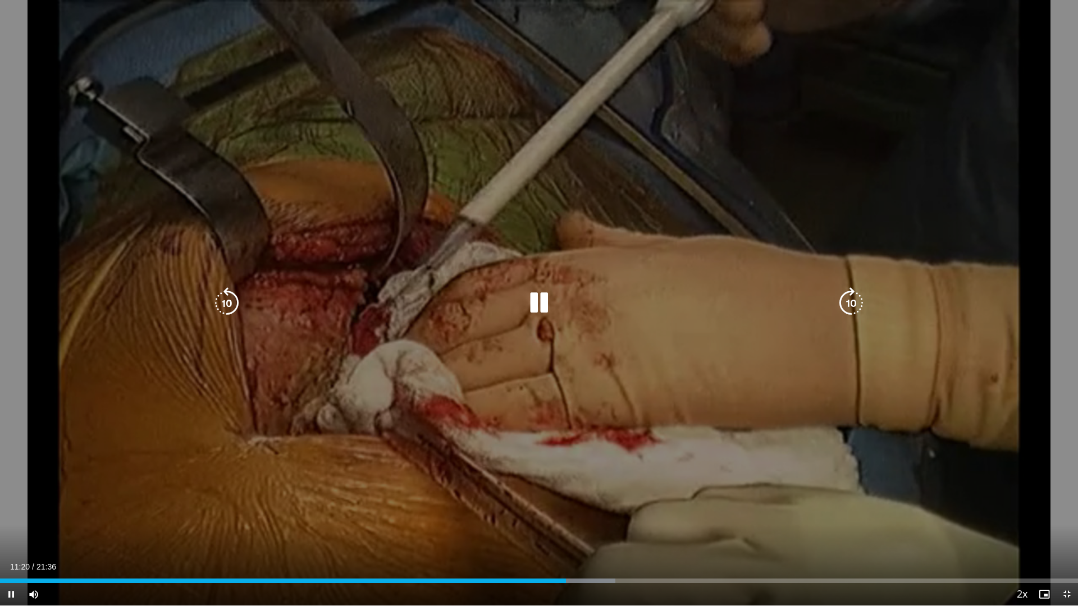
click at [534, 306] on icon "Video Player" at bounding box center [538, 302] width 31 height 31
click at [543, 302] on icon "Video Player" at bounding box center [538, 302] width 31 height 31
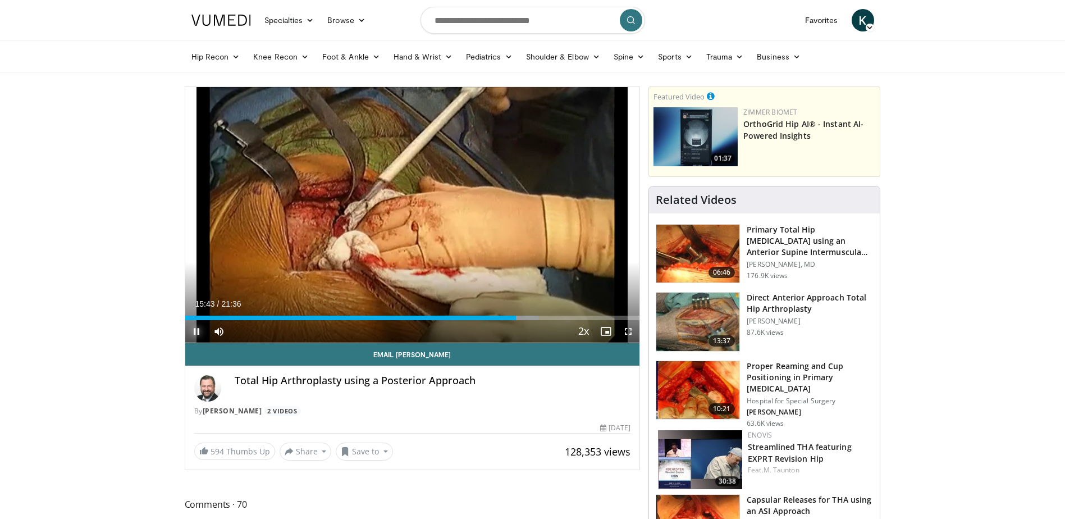
click at [187, 326] on span "Video Player" at bounding box center [196, 331] width 22 height 22
